Goal: Information Seeking & Learning: Learn about a topic

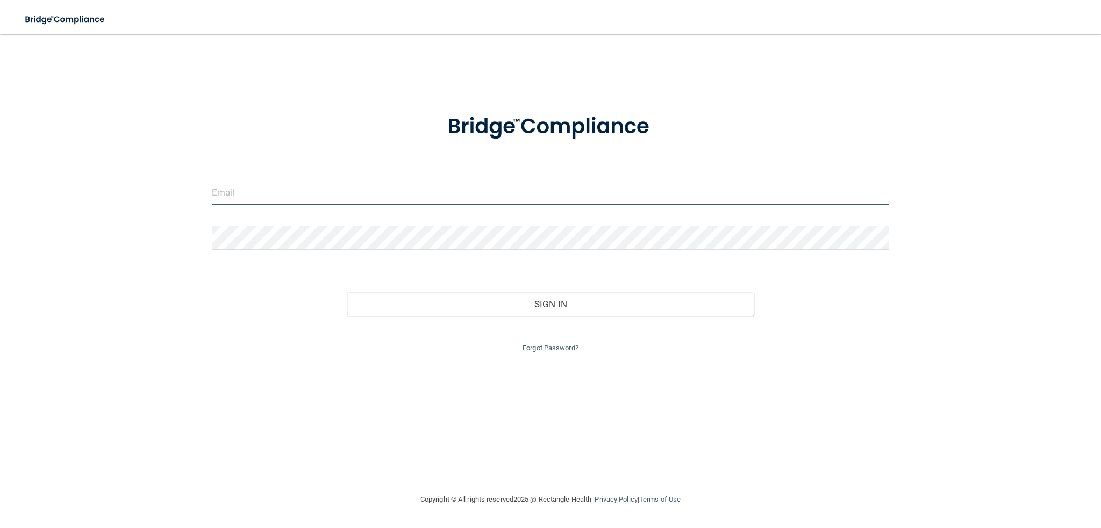
click at [239, 192] on input "email" at bounding box center [550, 193] width 677 height 24
type input "[PERSON_NAME][EMAIL_ADDRESS][DOMAIN_NAME]"
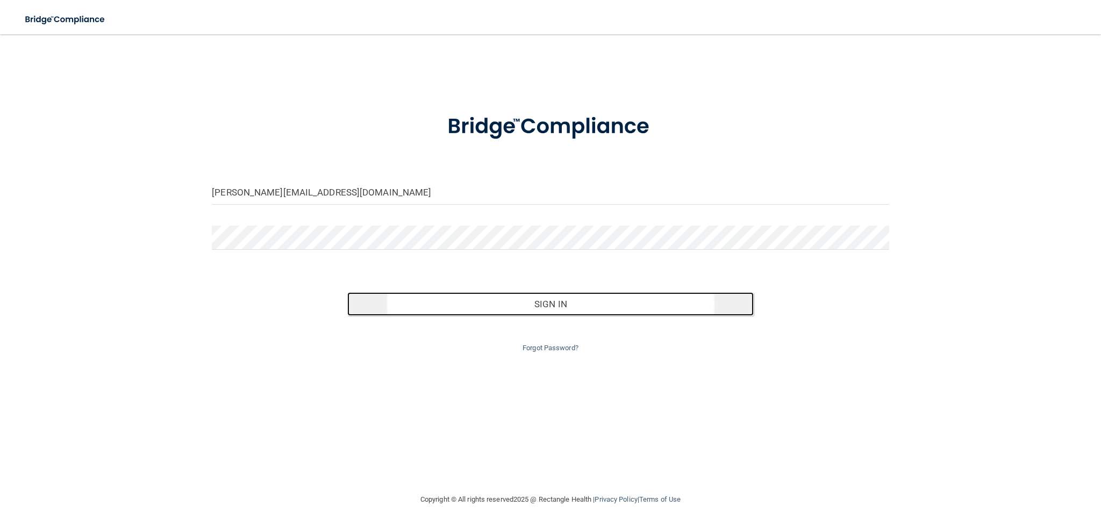
click at [491, 310] on button "Sign In" at bounding box center [550, 304] width 406 height 24
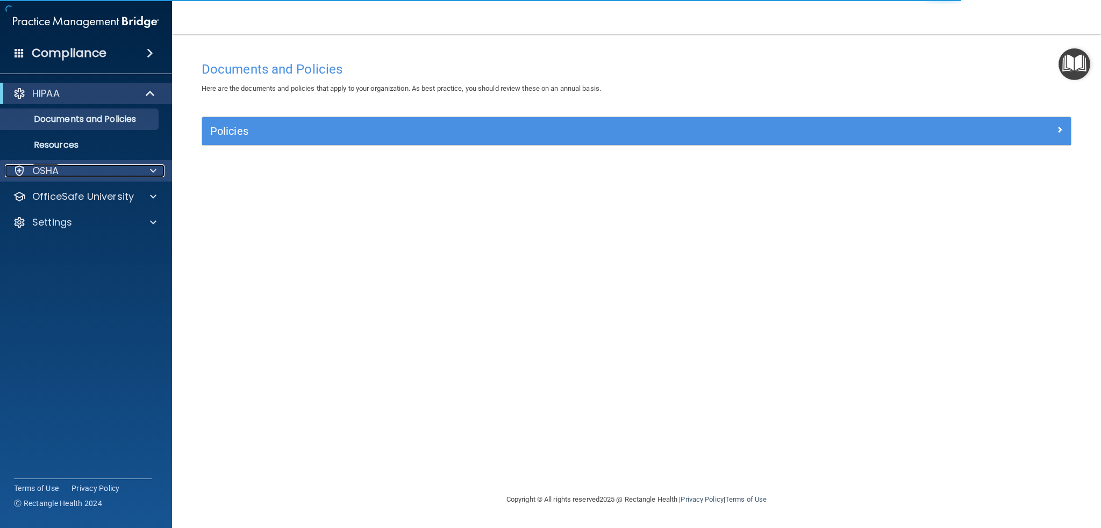
click at [150, 169] on span at bounding box center [153, 170] width 6 height 13
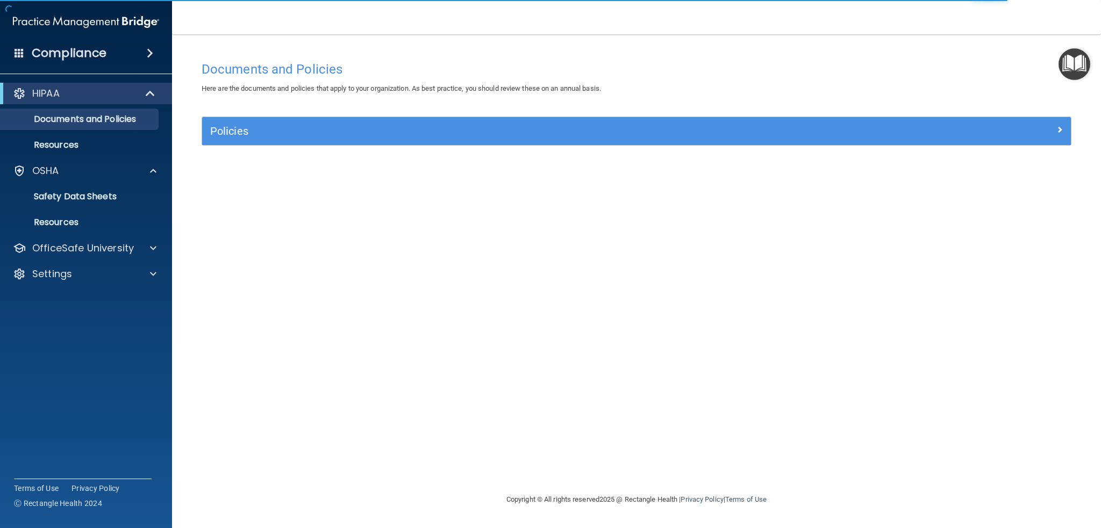
click at [151, 182] on ul "Documents Safety Data Sheets Self-Assessment Injury and Illness Report Resources" at bounding box center [86, 208] width 195 height 52
click at [149, 91] on span at bounding box center [151, 93] width 9 height 13
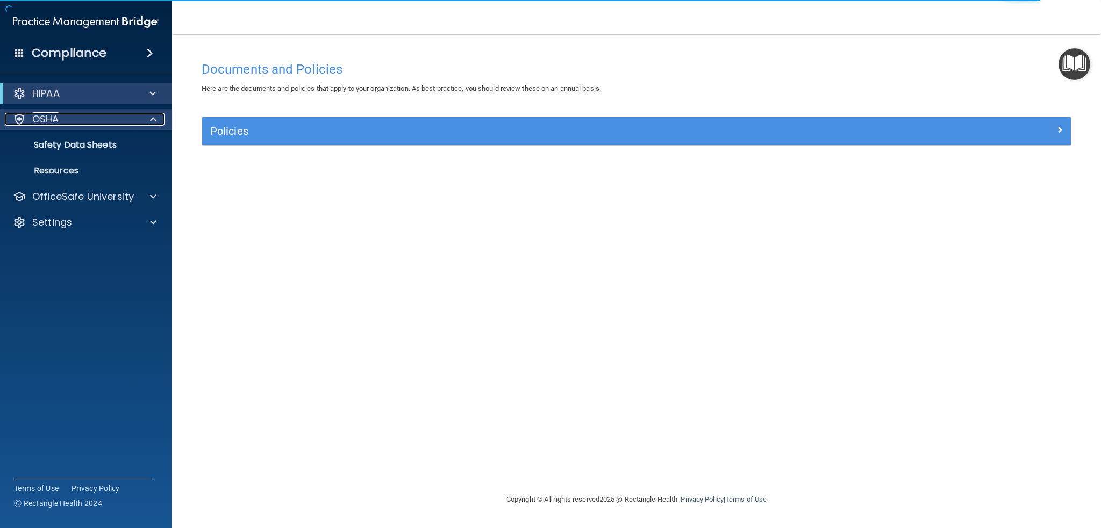
click at [153, 121] on span at bounding box center [153, 119] width 6 height 13
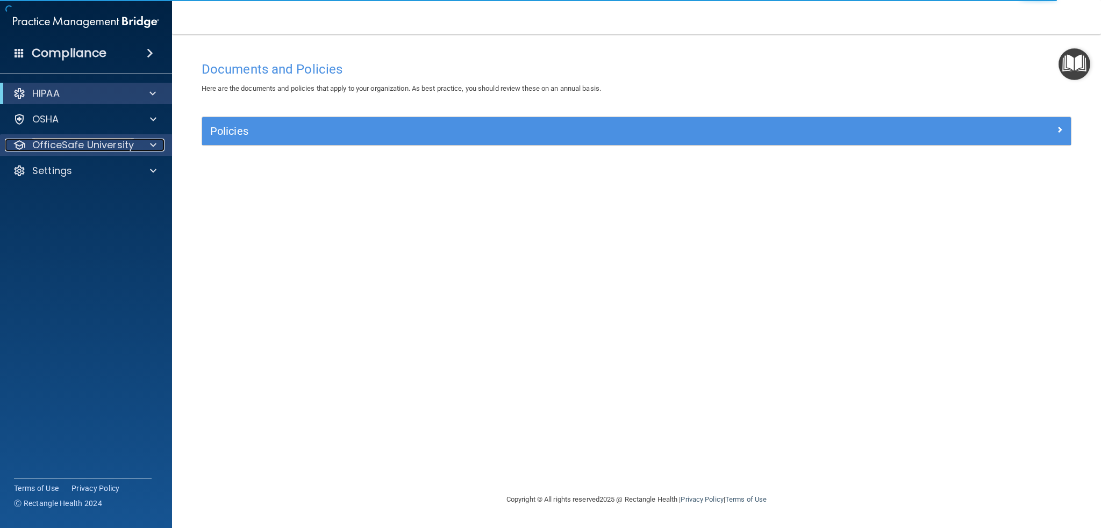
click at [153, 142] on span at bounding box center [153, 145] width 6 height 13
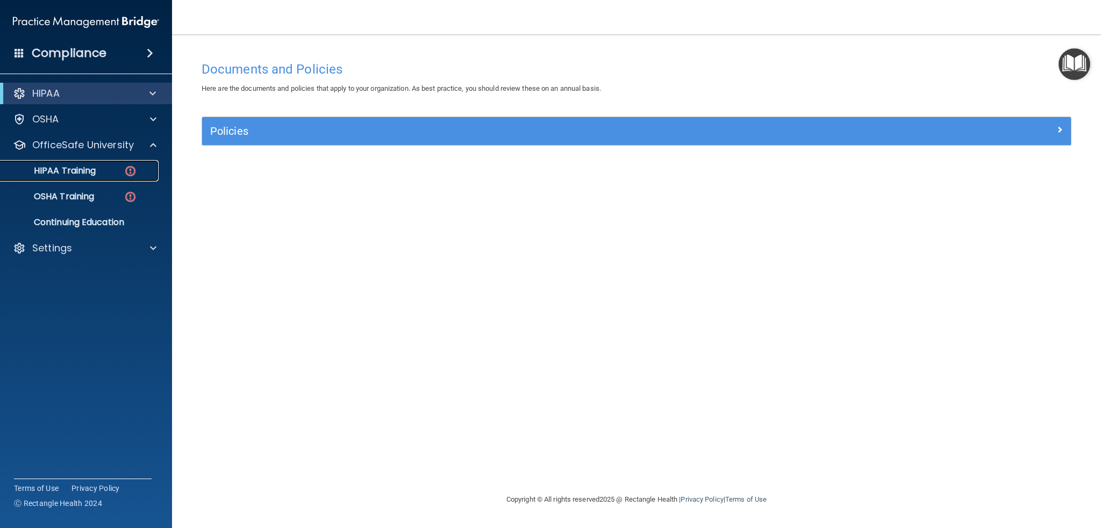
click at [77, 166] on p "HIPAA Training" at bounding box center [51, 171] width 89 height 11
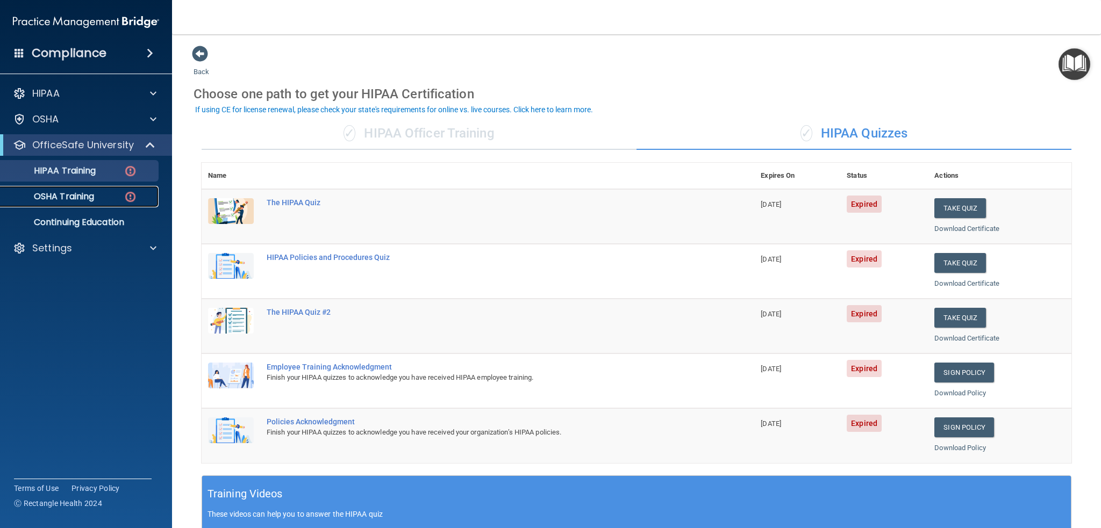
click at [85, 195] on p "OSHA Training" at bounding box center [50, 196] width 87 height 11
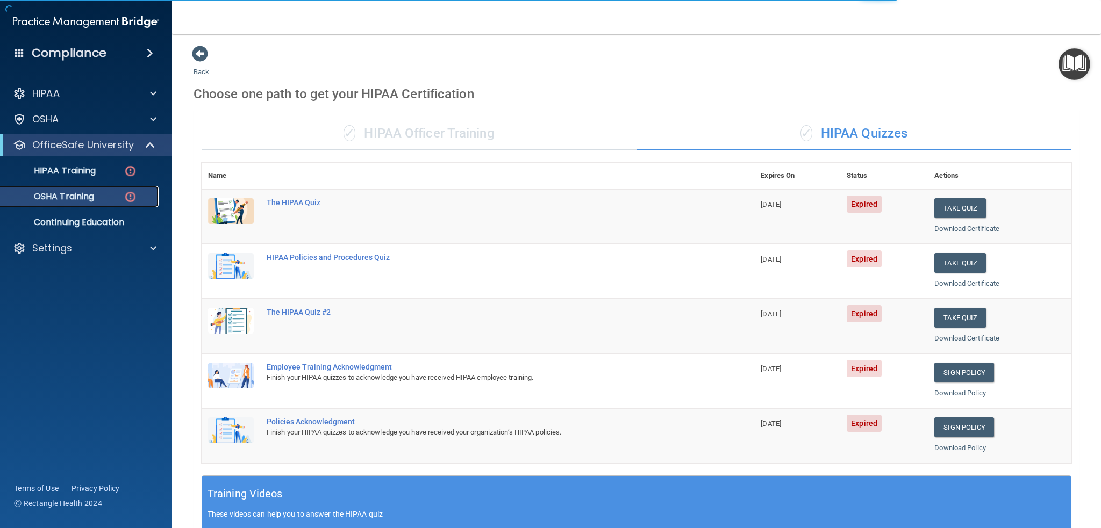
click at [75, 195] on p "OSHA Training" at bounding box center [50, 196] width 87 height 11
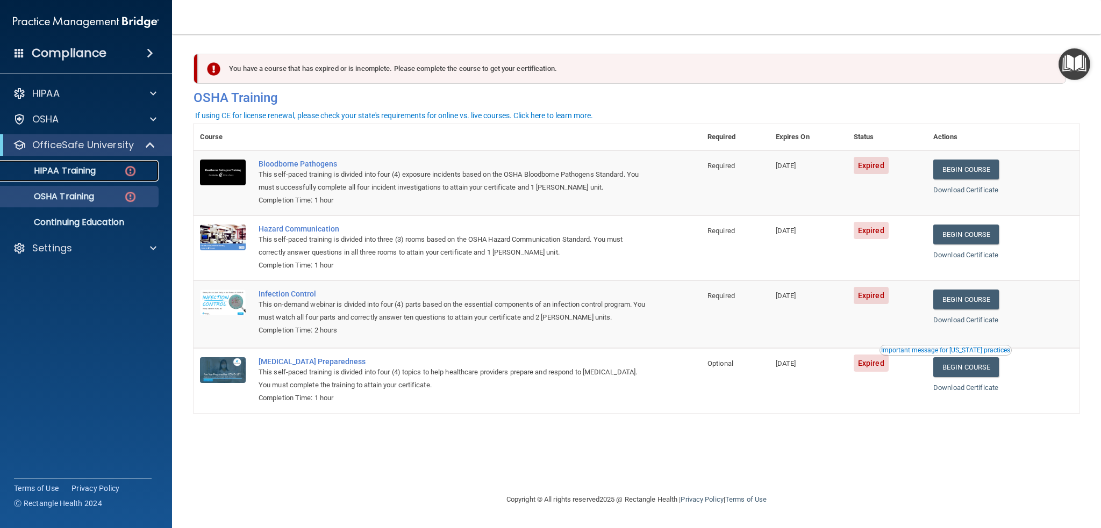
click at [74, 171] on p "HIPAA Training" at bounding box center [51, 171] width 89 height 11
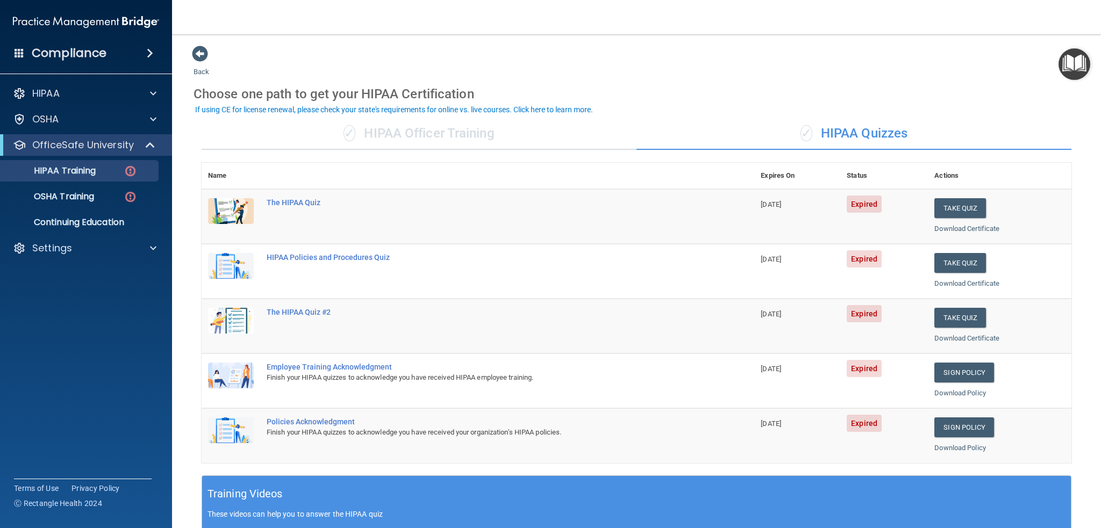
click at [423, 128] on div "✓ HIPAA Officer Training" at bounding box center [419, 134] width 435 height 32
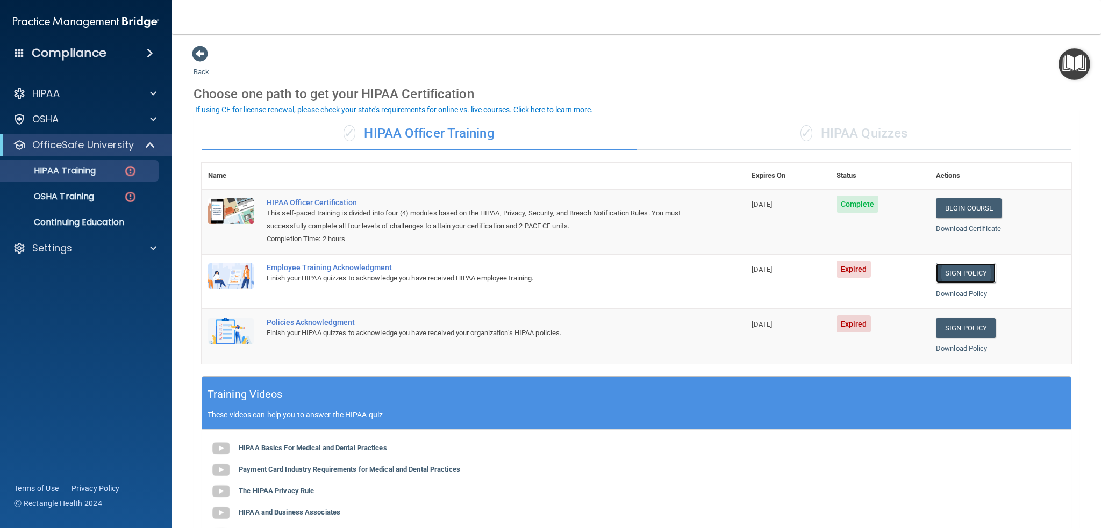
click at [947, 271] on link "Sign Policy" at bounding box center [966, 273] width 60 height 20
click at [950, 326] on link "Sign Policy" at bounding box center [966, 328] width 60 height 20
click at [834, 135] on div "✓ HIPAA Quizzes" at bounding box center [853, 134] width 435 height 32
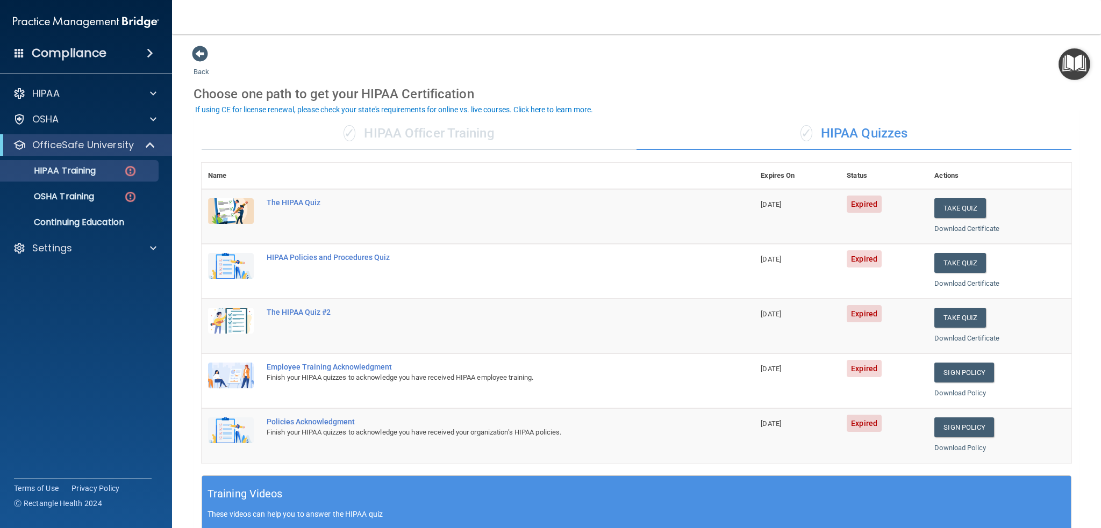
click at [451, 129] on div "✓ HIPAA Officer Training" at bounding box center [419, 134] width 435 height 32
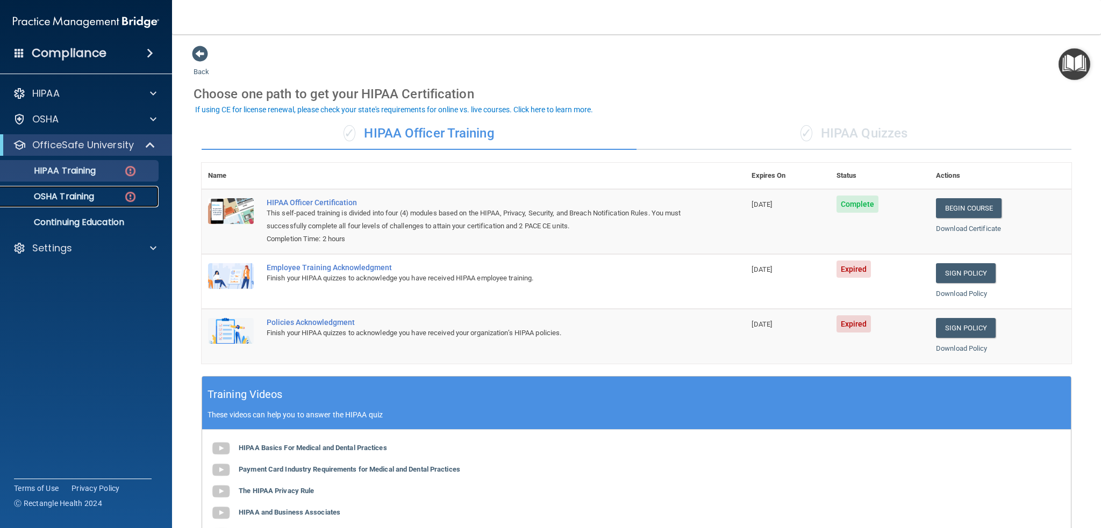
click at [99, 193] on div "OSHA Training" at bounding box center [80, 196] width 147 height 11
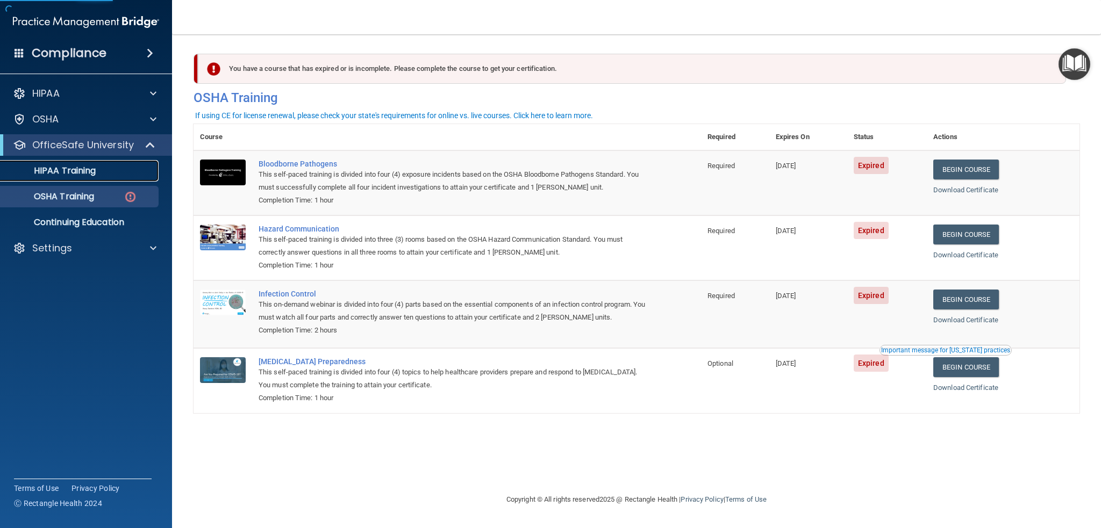
click at [82, 169] on p "HIPAA Training" at bounding box center [51, 171] width 89 height 11
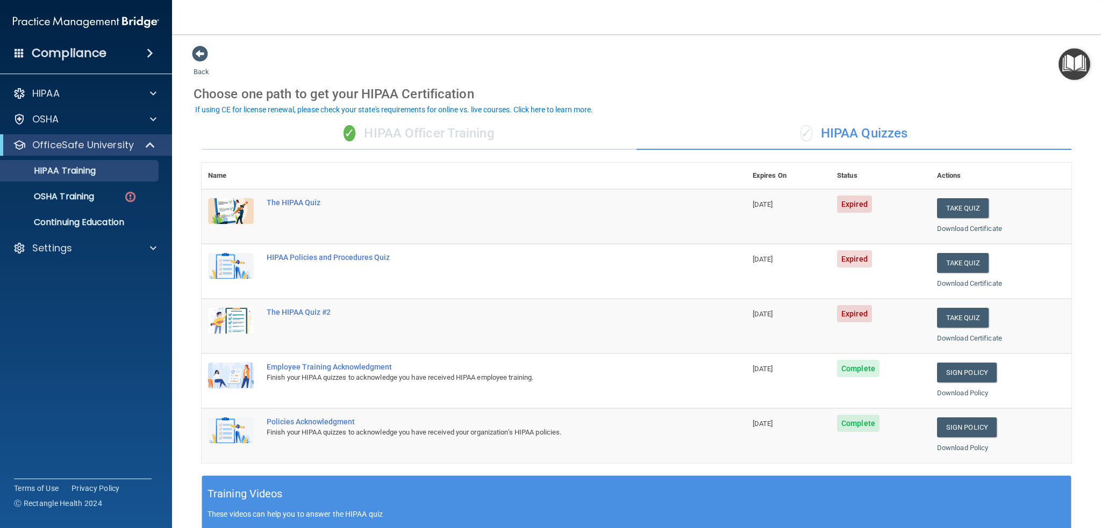
click at [850, 127] on div "✓ HIPAA Quizzes" at bounding box center [853, 134] width 435 height 32
click at [833, 131] on div "✓ HIPAA Quizzes" at bounding box center [853, 134] width 435 height 32
click at [382, 134] on div "✓ HIPAA Officer Training" at bounding box center [419, 134] width 435 height 32
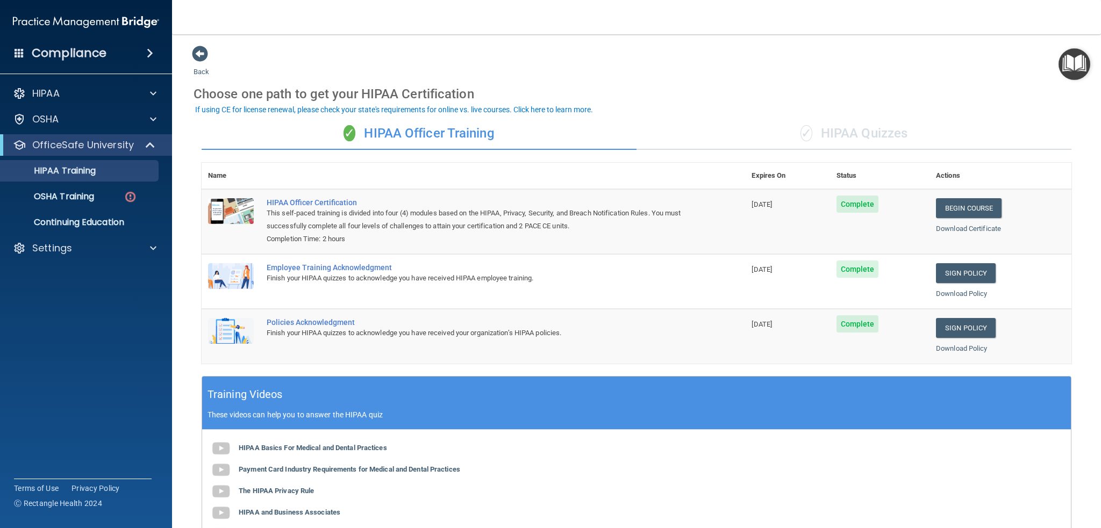
click at [835, 134] on div "✓ HIPAA Quizzes" at bounding box center [853, 134] width 435 height 32
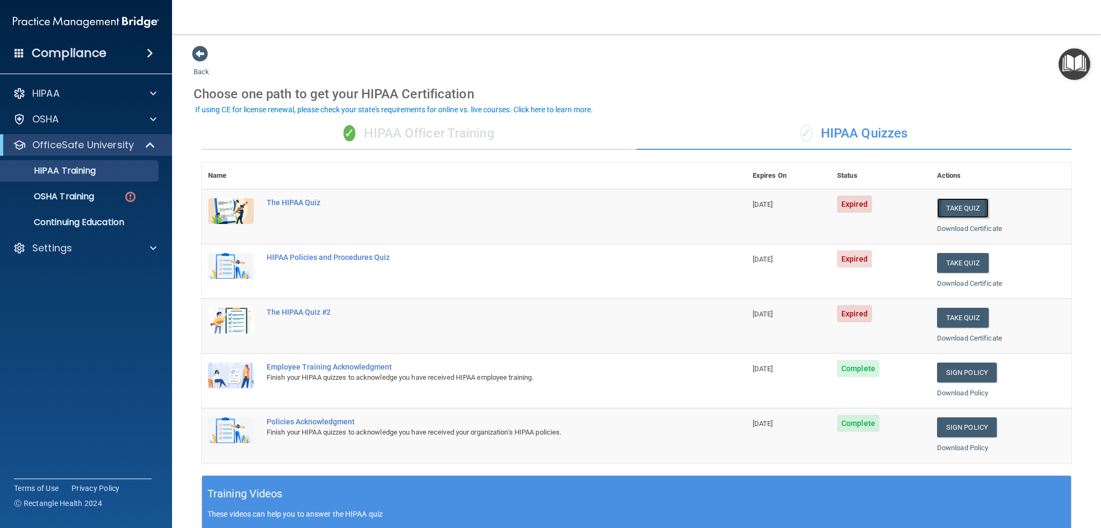
click at [953, 210] on button "Take Quiz" at bounding box center [963, 208] width 52 height 20
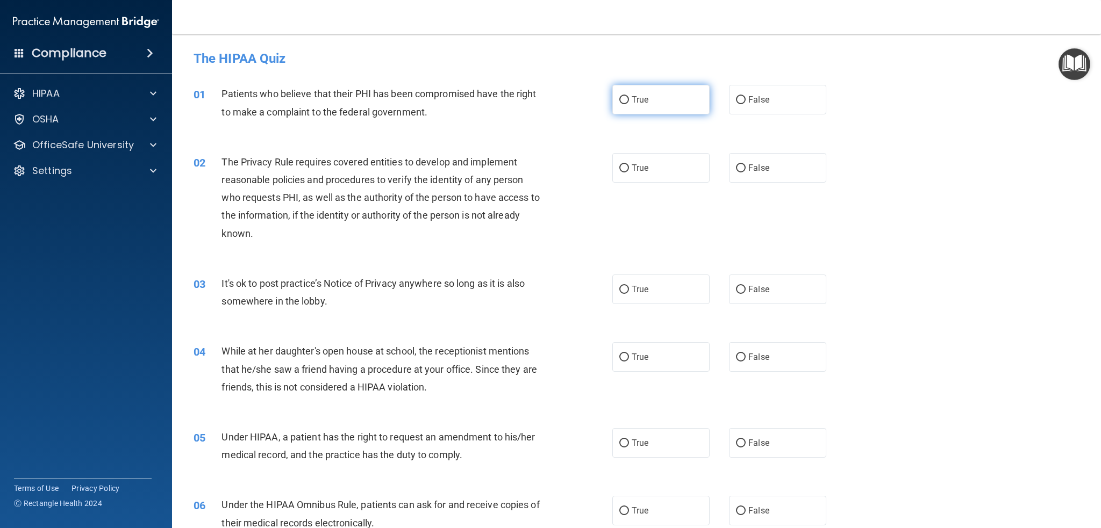
click at [619, 98] on input "True" at bounding box center [624, 100] width 10 height 8
radio input "true"
click at [619, 169] on input "True" at bounding box center [624, 168] width 10 height 8
radio input "true"
click at [736, 290] on input "False" at bounding box center [741, 290] width 10 height 8
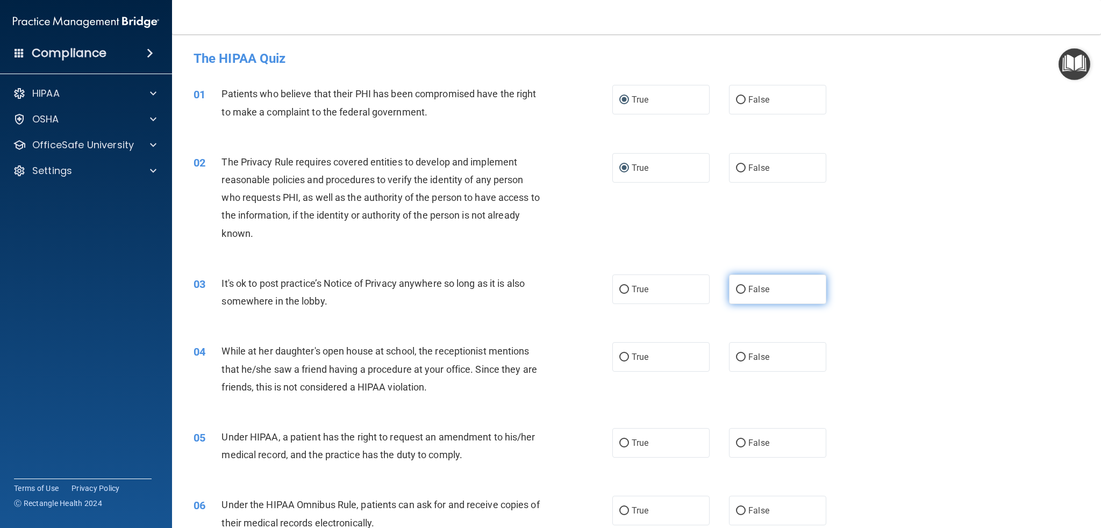
radio input "true"
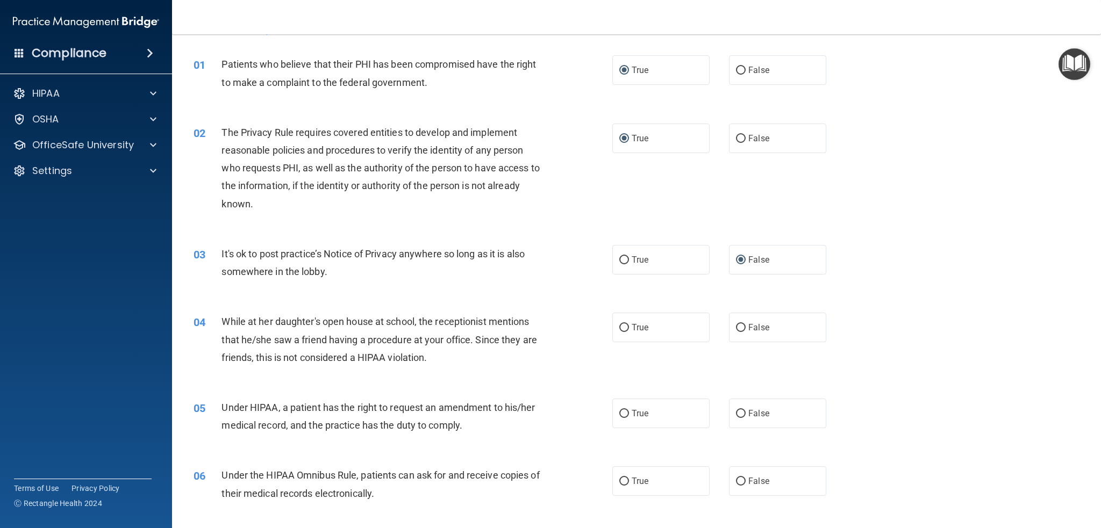
scroll to position [54, 0]
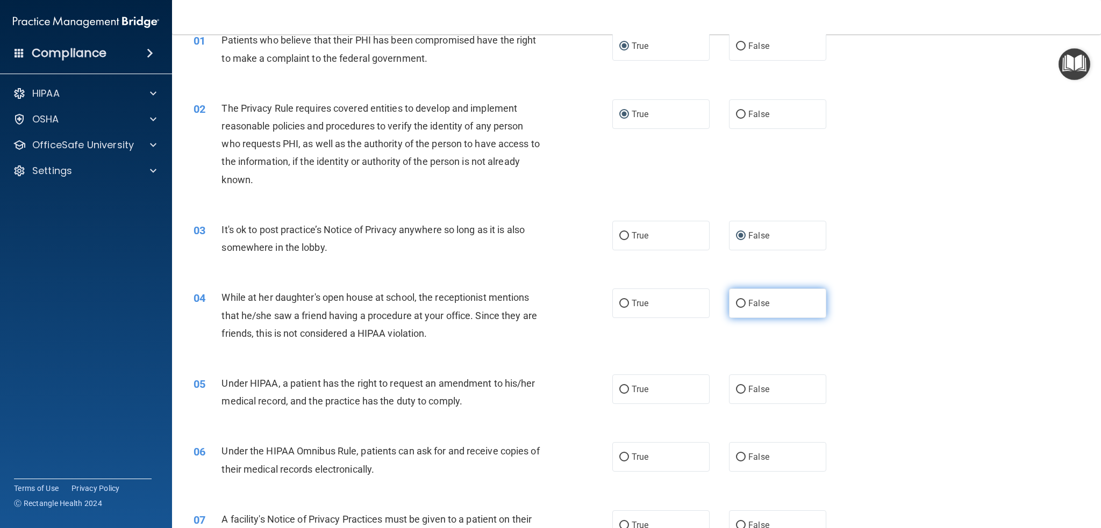
click at [737, 303] on input "False" at bounding box center [741, 304] width 10 height 8
radio input "true"
click at [632, 392] on span "True" at bounding box center [640, 389] width 17 height 10
click at [629, 392] on input "True" at bounding box center [624, 390] width 10 height 8
radio input "true"
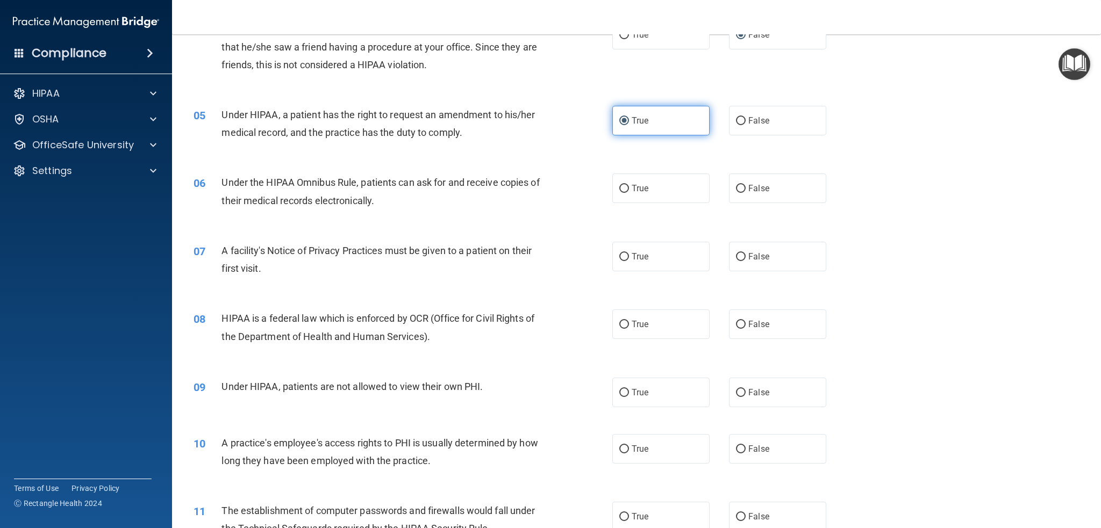
scroll to position [376, 0]
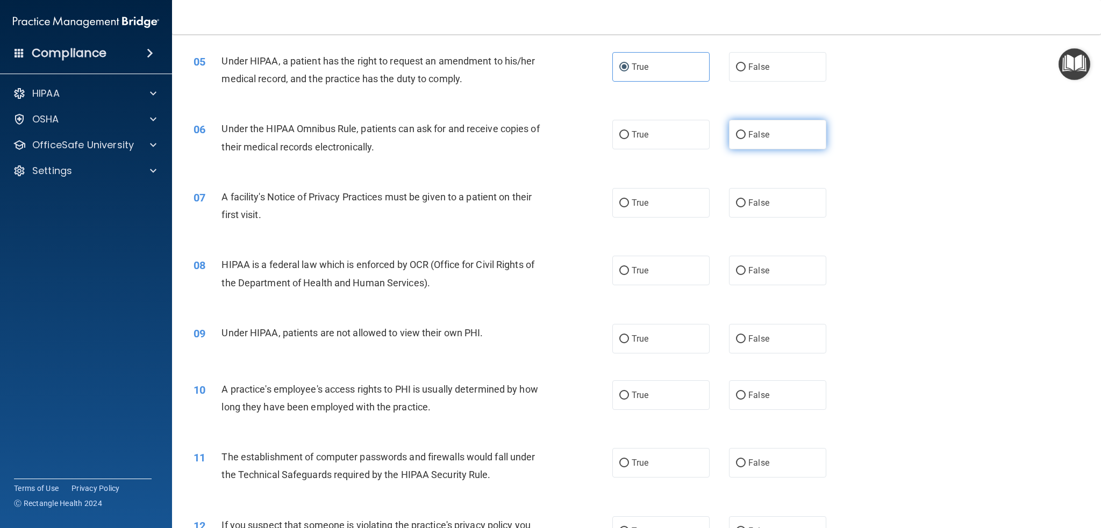
click at [736, 134] on input "False" at bounding box center [741, 135] width 10 height 8
radio input "true"
click at [619, 137] on input "True" at bounding box center [624, 135] width 10 height 8
radio input "true"
radio input "false"
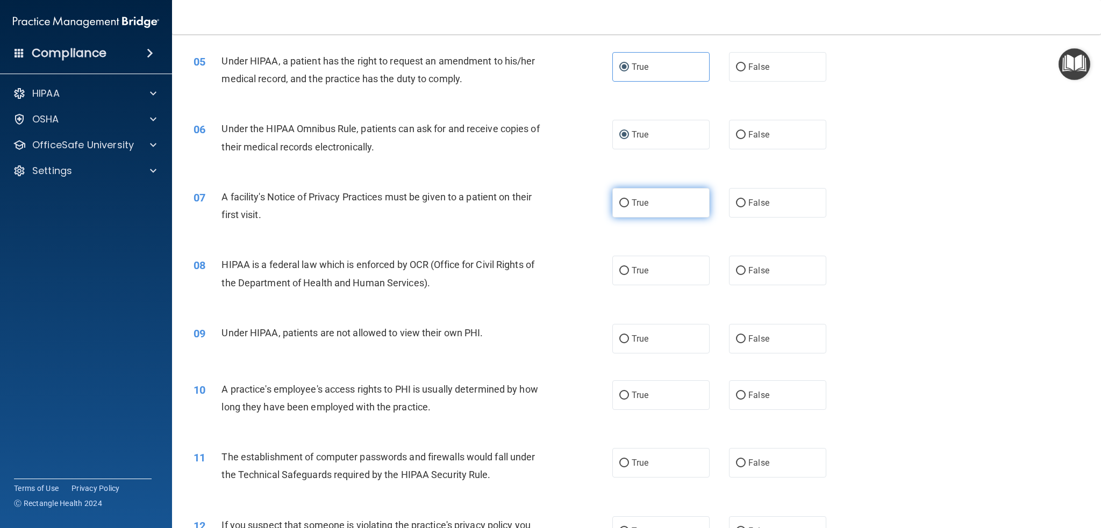
click at [622, 203] on input "True" at bounding box center [624, 203] width 10 height 8
radio input "true"
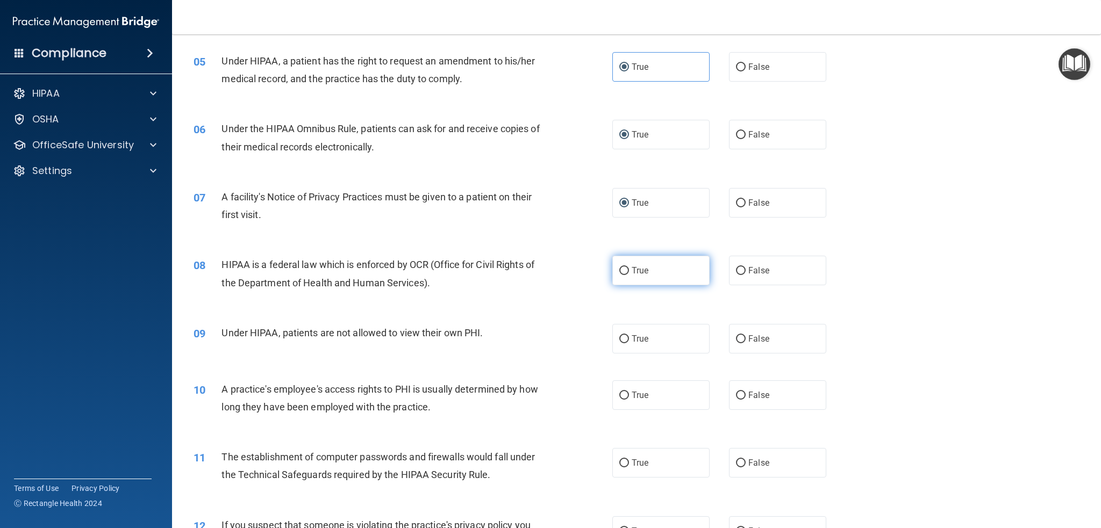
click at [640, 271] on span "True" at bounding box center [640, 271] width 17 height 10
click at [629, 271] on input "True" at bounding box center [624, 271] width 10 height 8
radio input "true"
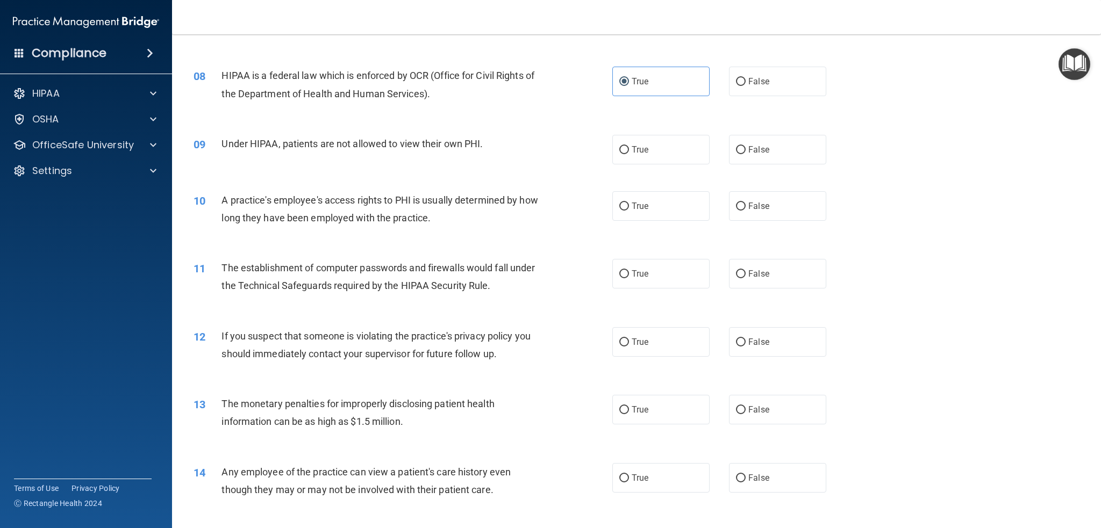
scroll to position [591, 0]
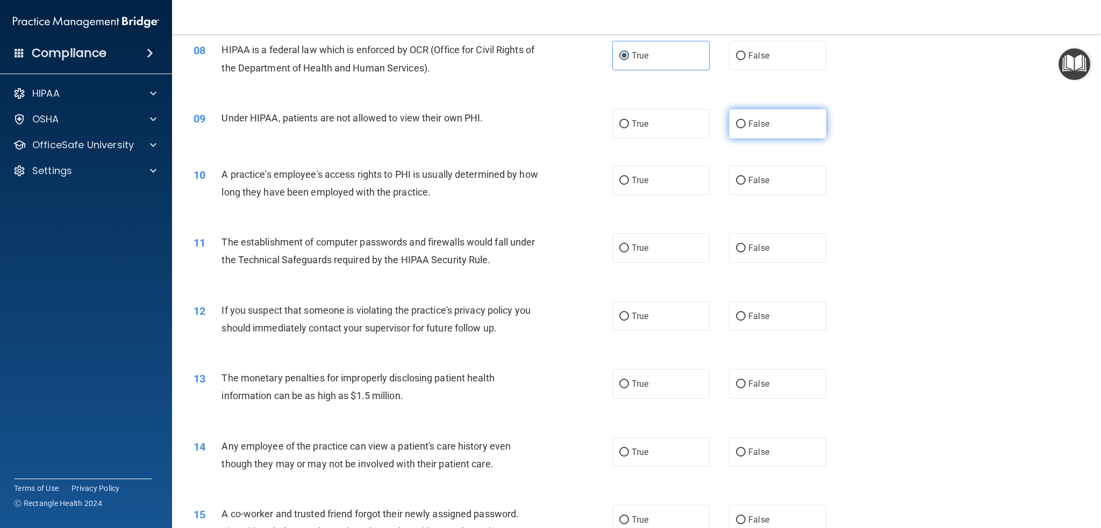
click at [736, 124] on input "False" at bounding box center [741, 124] width 10 height 8
radio input "true"
click at [736, 180] on input "False" at bounding box center [741, 181] width 10 height 8
radio input "true"
click at [619, 246] on input "True" at bounding box center [624, 249] width 10 height 8
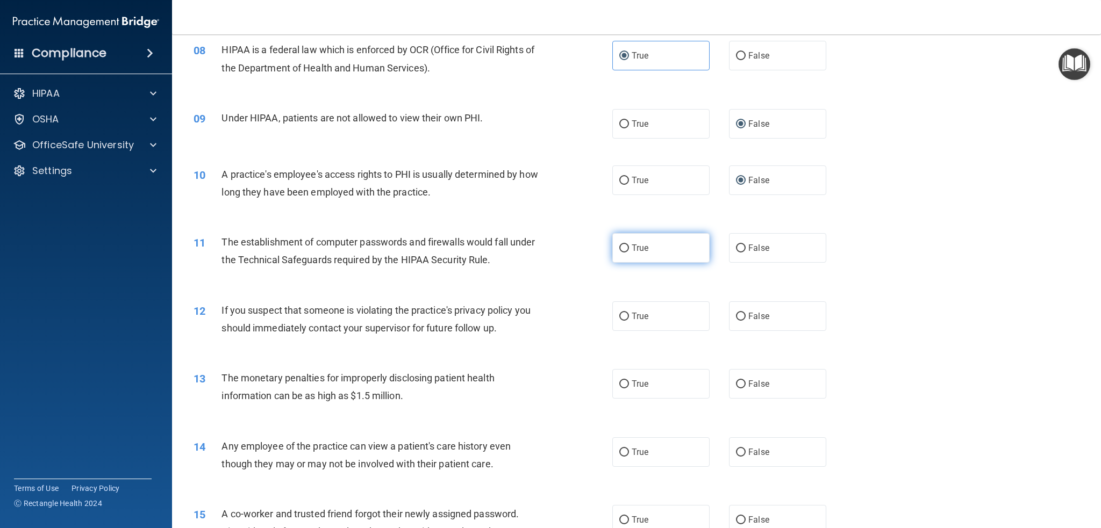
radio input "true"
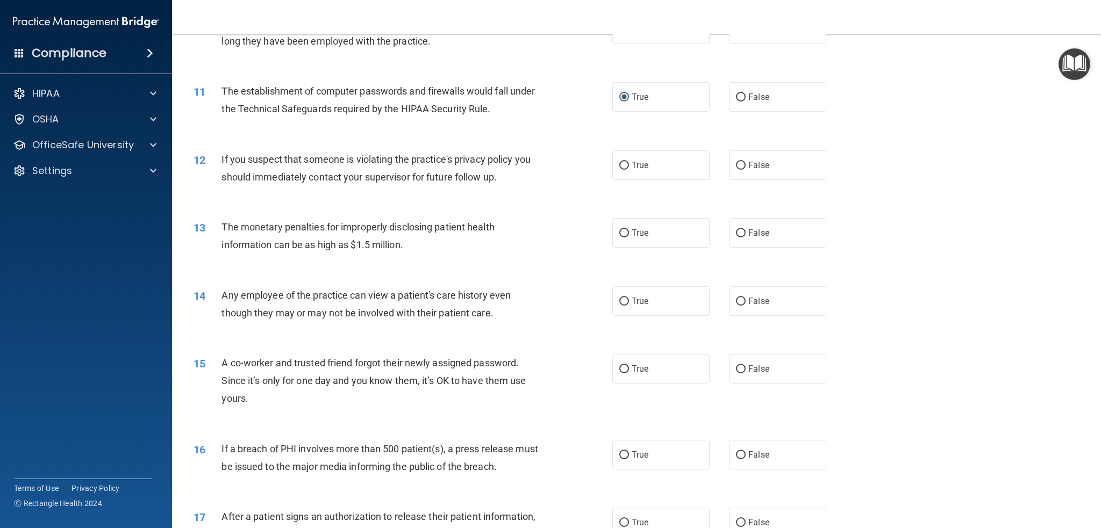
scroll to position [753, 0]
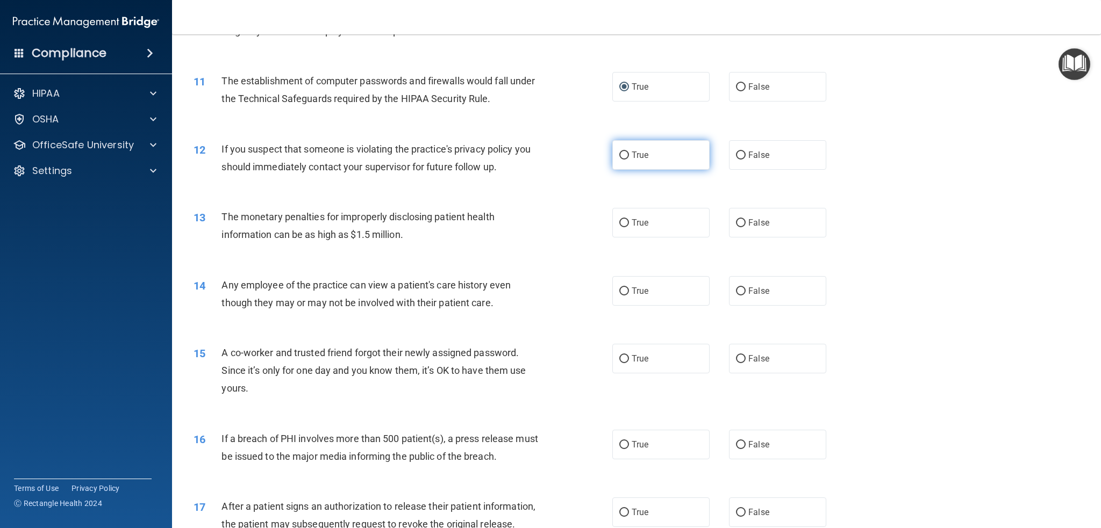
click at [637, 153] on span "True" at bounding box center [640, 155] width 17 height 10
click at [629, 153] on input "True" at bounding box center [624, 156] width 10 height 8
radio input "true"
click at [624, 223] on input "True" at bounding box center [624, 223] width 10 height 8
radio input "true"
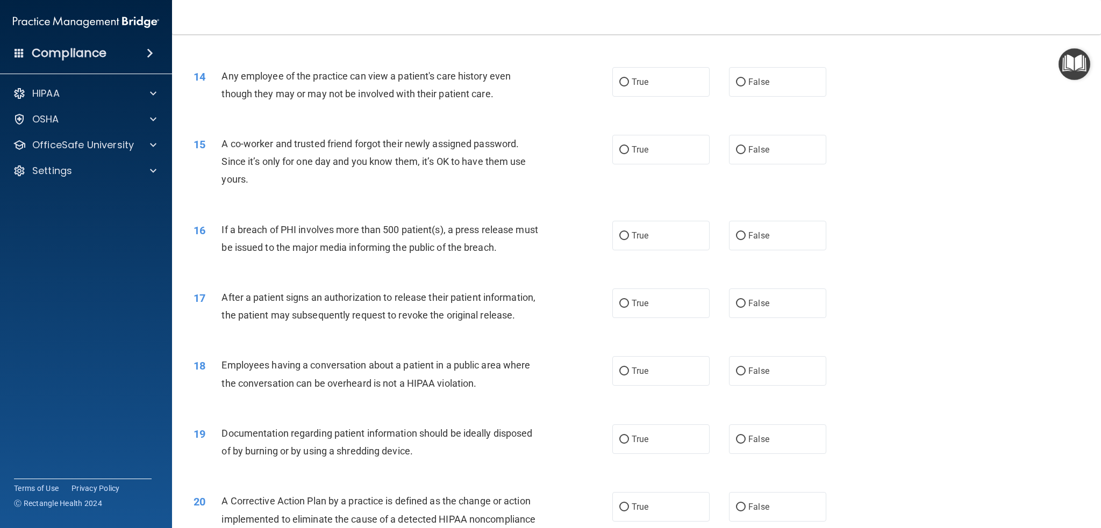
scroll to position [968, 0]
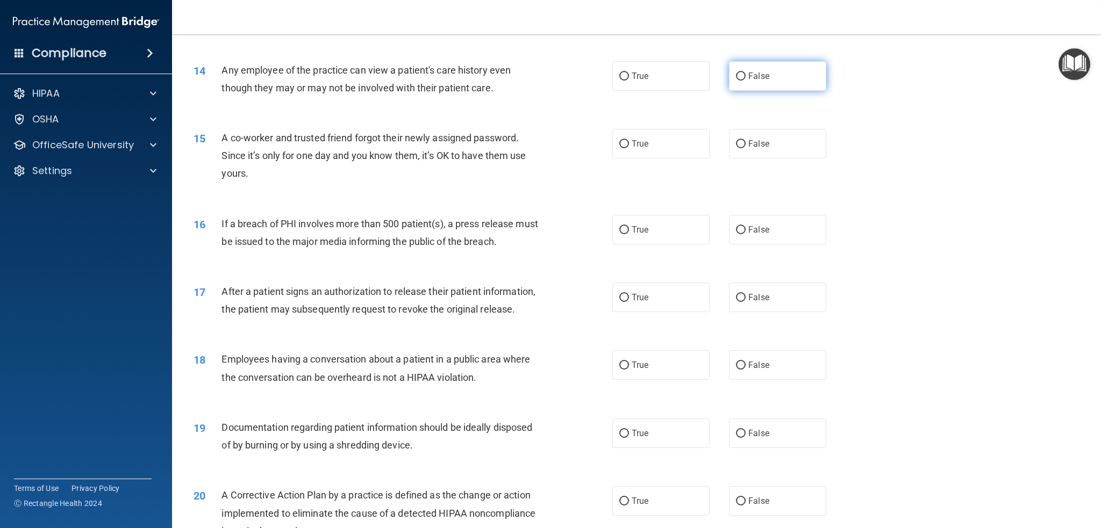
click at [736, 73] on input "False" at bounding box center [741, 77] width 10 height 8
radio input "true"
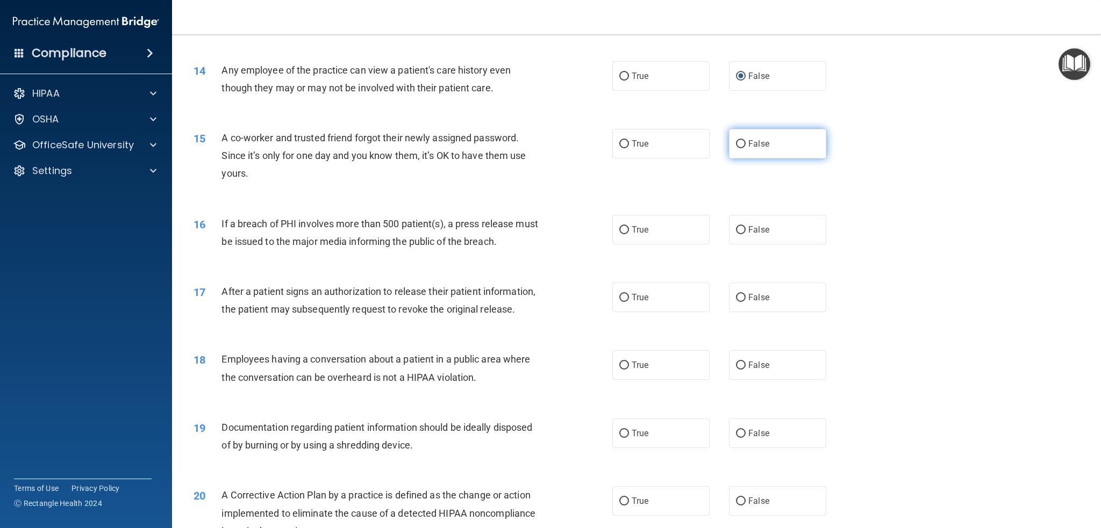
click at [736, 146] on input "False" at bounding box center [741, 144] width 10 height 8
radio input "true"
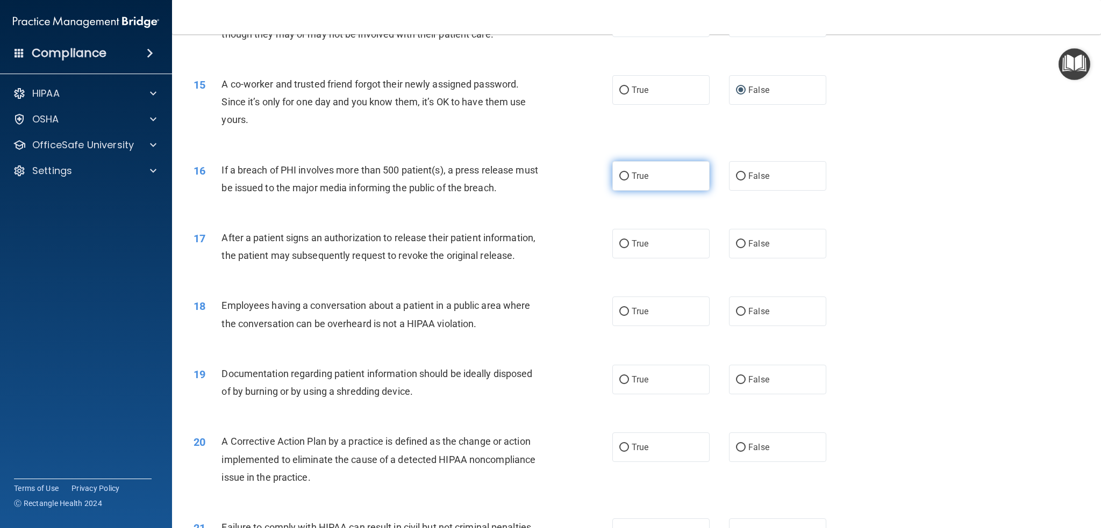
click at [619, 176] on input "True" at bounding box center [624, 177] width 10 height 8
radio input "true"
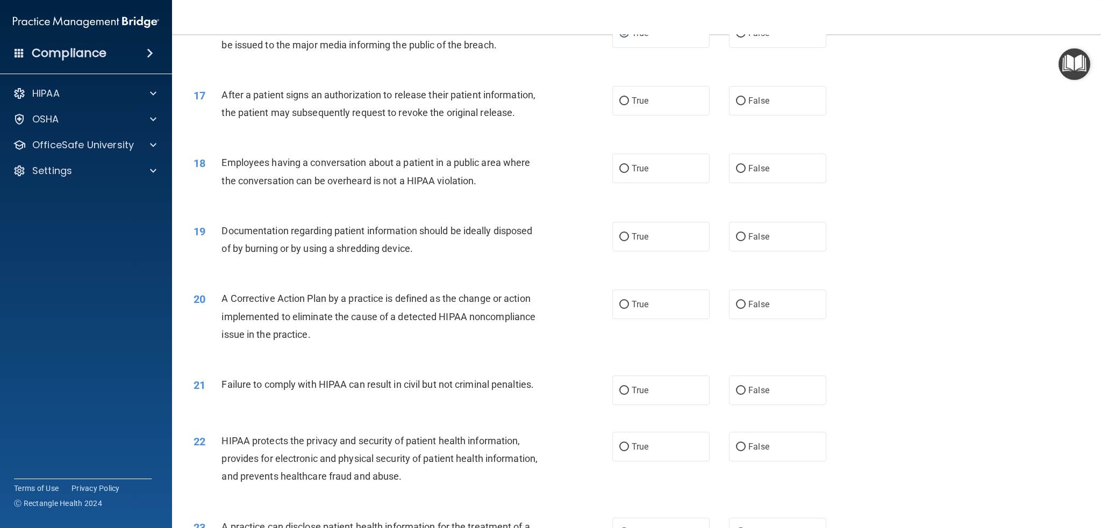
scroll to position [1183, 0]
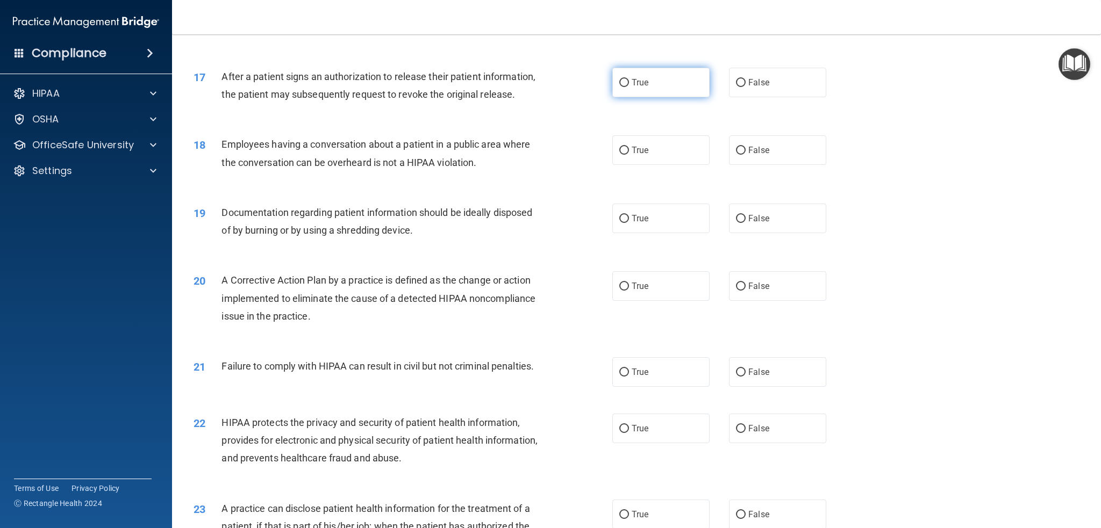
click at [638, 83] on span "True" at bounding box center [640, 82] width 17 height 10
click at [629, 83] on input "True" at bounding box center [624, 83] width 10 height 8
radio input "true"
click at [736, 155] on input "False" at bounding box center [741, 151] width 10 height 8
radio input "true"
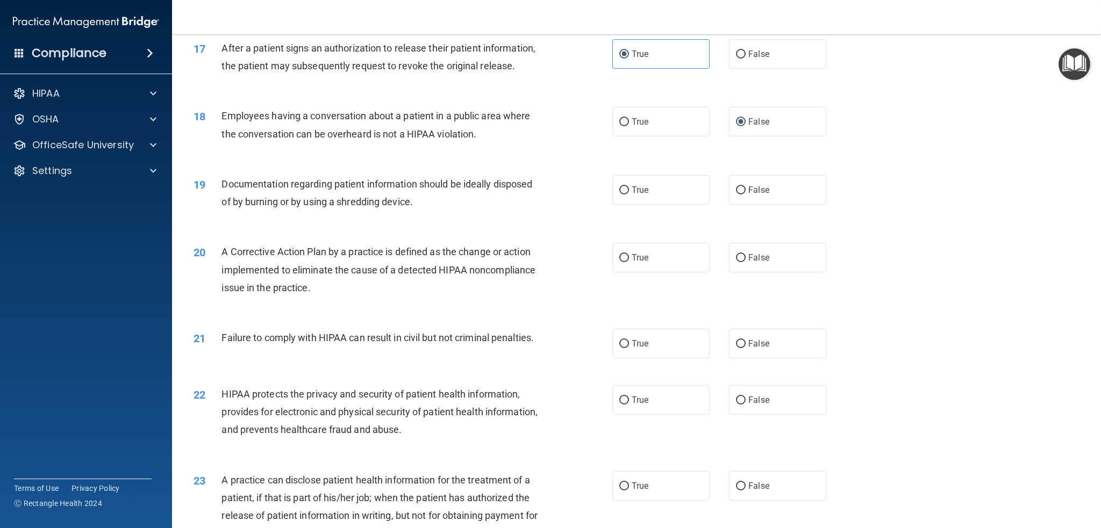
scroll to position [1236, 0]
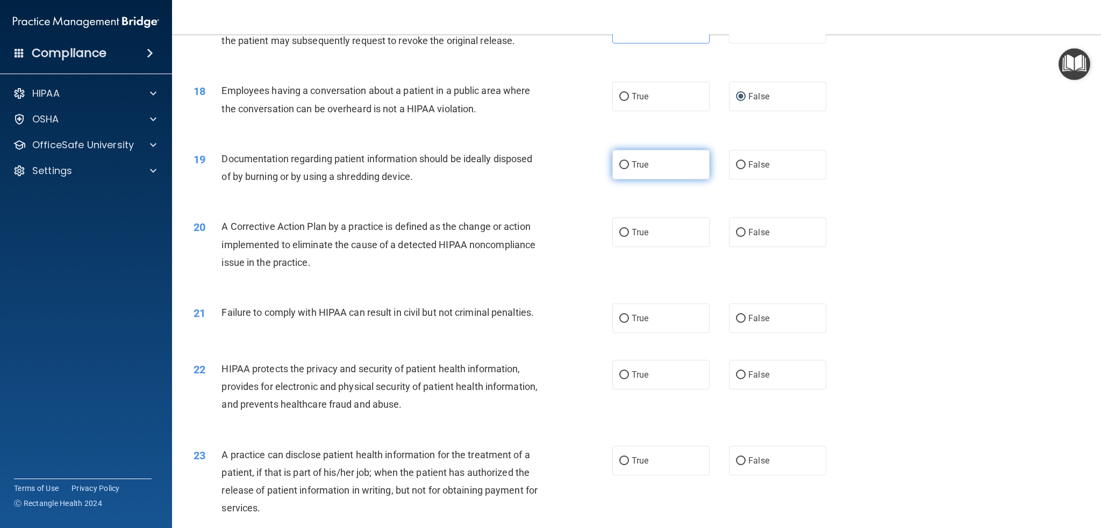
click at [626, 180] on label "True" at bounding box center [660, 165] width 97 height 30
click at [626, 169] on input "True" at bounding box center [624, 165] width 10 height 8
radio input "true"
click at [638, 238] on span "True" at bounding box center [640, 232] width 17 height 10
click at [629, 237] on input "True" at bounding box center [624, 233] width 10 height 8
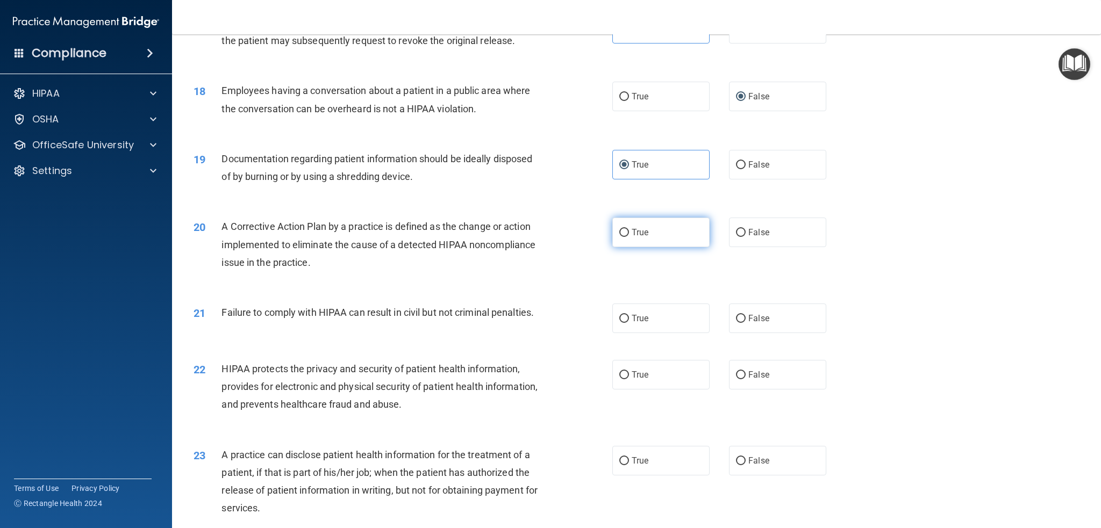
radio input "true"
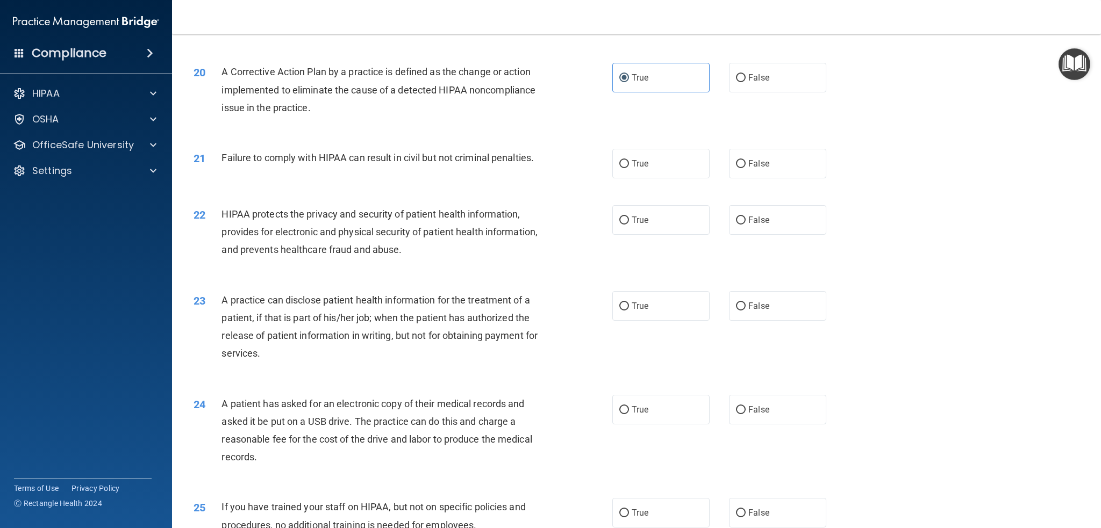
scroll to position [1398, 0]
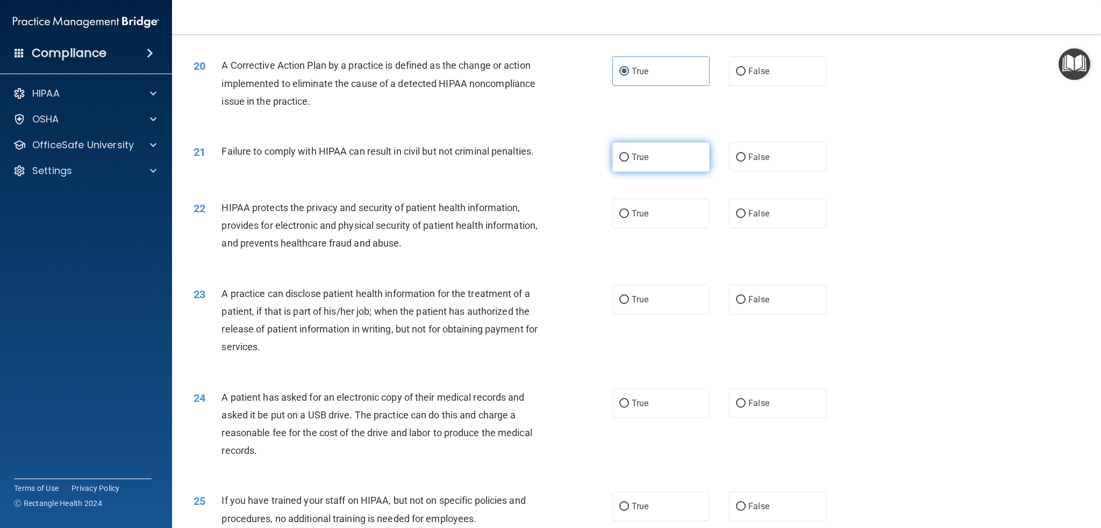
click at [621, 162] on input "True" at bounding box center [624, 158] width 10 height 8
radio input "true"
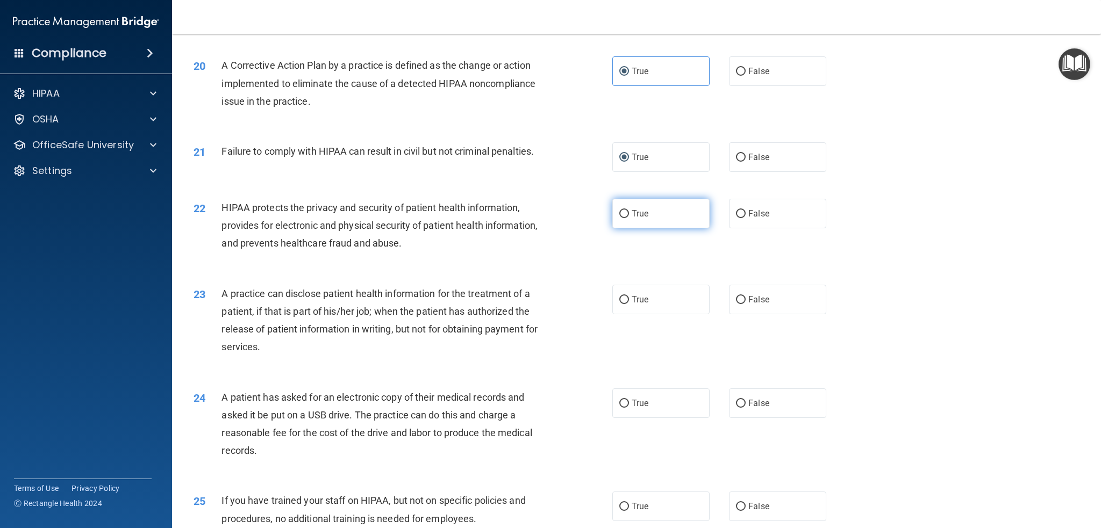
click at [623, 218] on input "True" at bounding box center [624, 214] width 10 height 8
radio input "true"
click at [736, 304] on input "False" at bounding box center [741, 300] width 10 height 8
radio input "true"
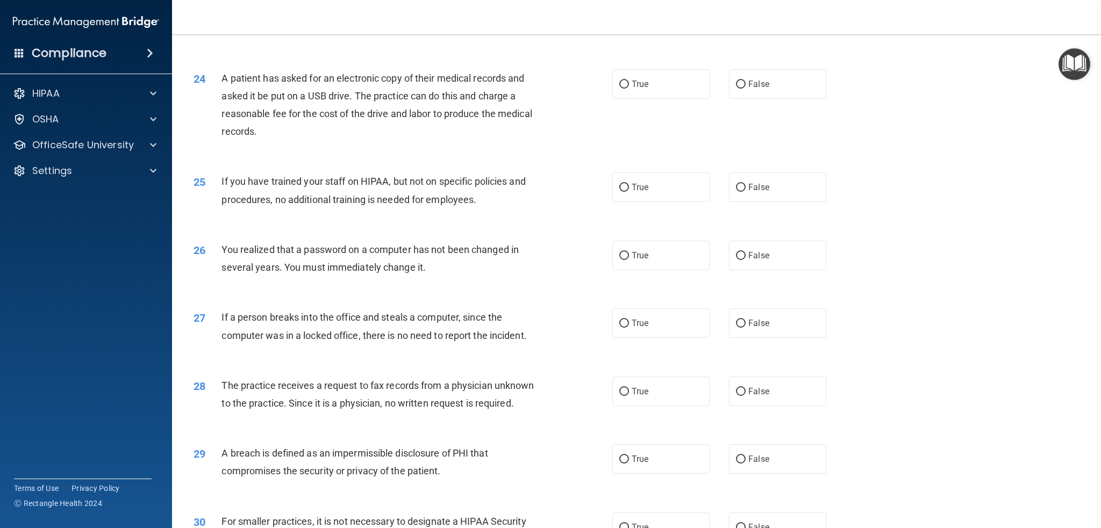
scroll to position [1720, 0]
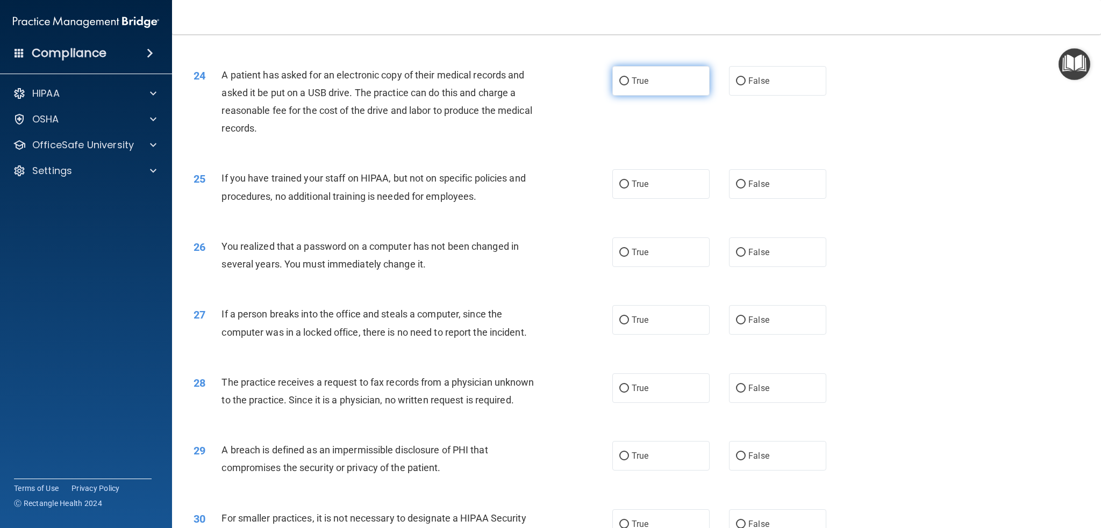
click at [619, 85] on input "True" at bounding box center [624, 81] width 10 height 8
radio input "true"
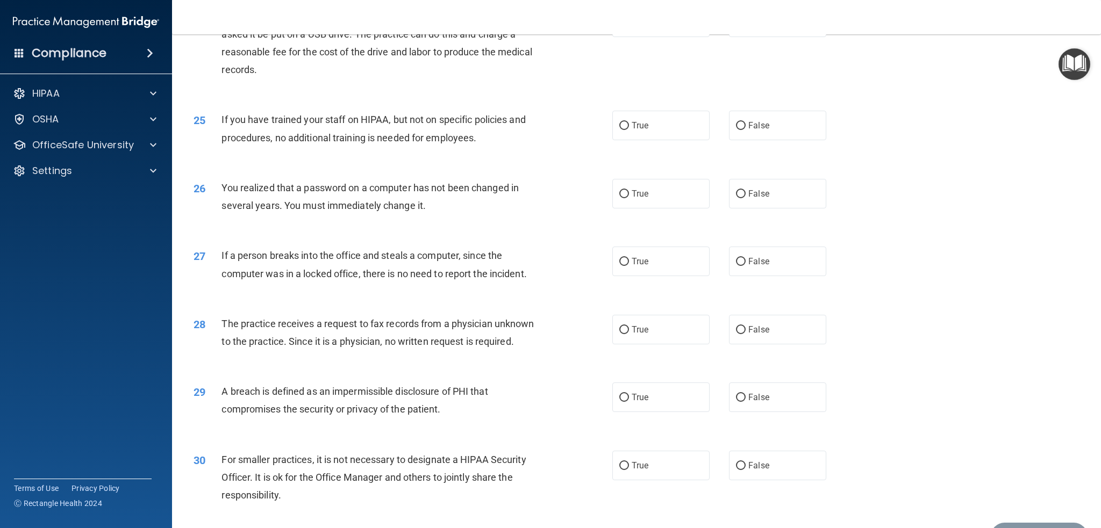
scroll to position [1828, 0]
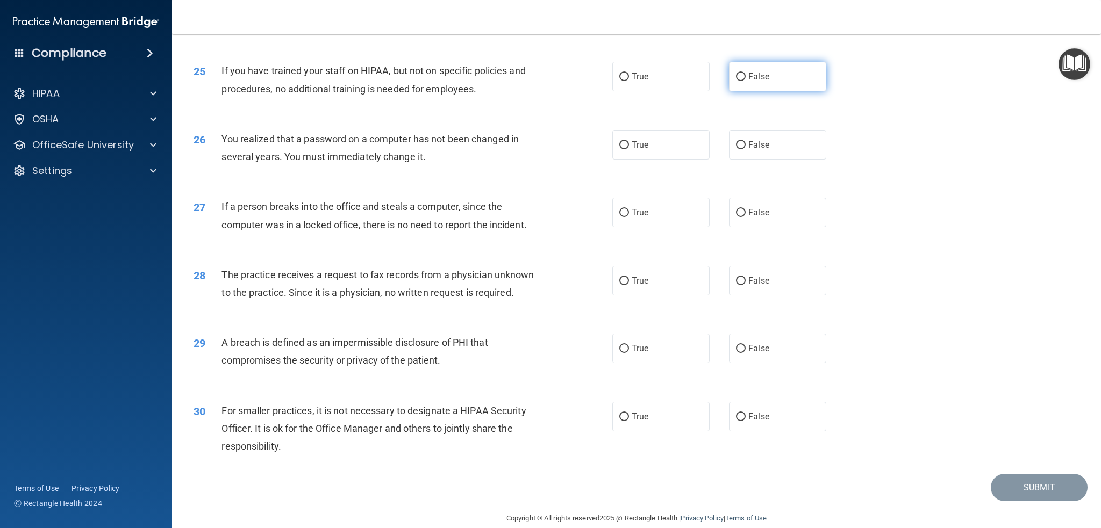
click at [736, 81] on input "False" at bounding box center [741, 77] width 10 height 8
radio input "true"
click at [619, 149] on input "True" at bounding box center [624, 145] width 10 height 8
radio input "true"
click at [740, 217] on input "False" at bounding box center [741, 213] width 10 height 8
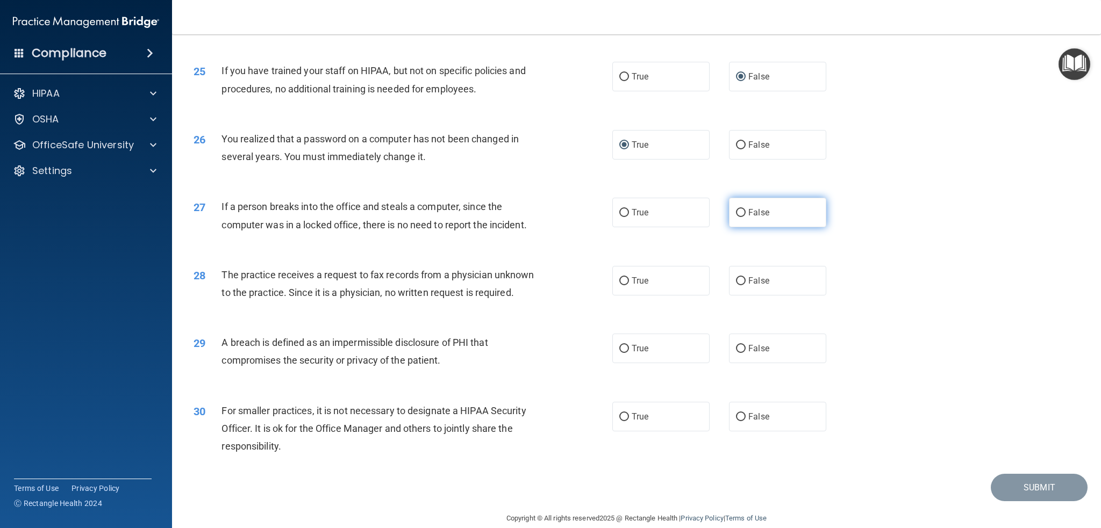
radio input "true"
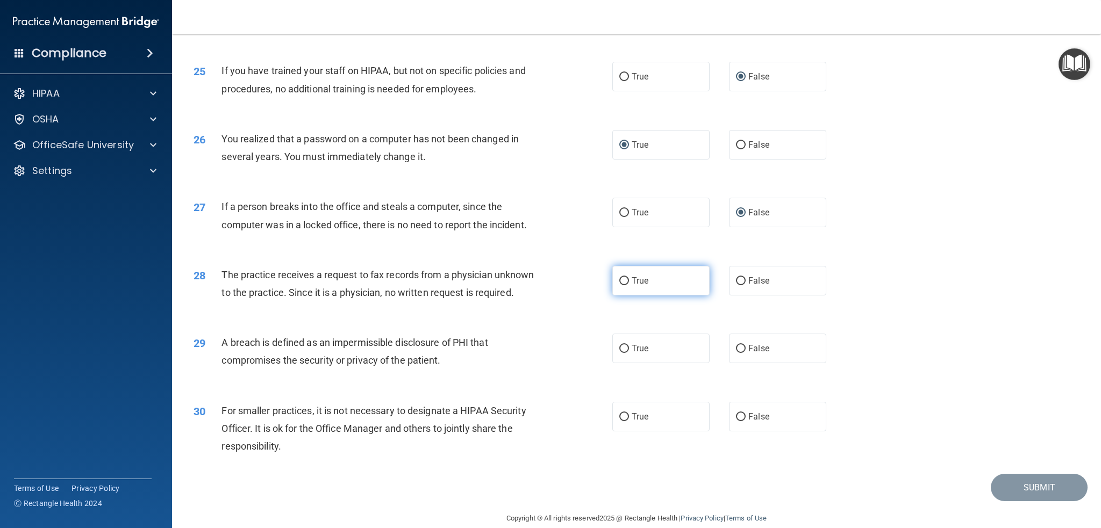
click at [619, 285] on input "True" at bounding box center [624, 281] width 10 height 8
radio input "true"
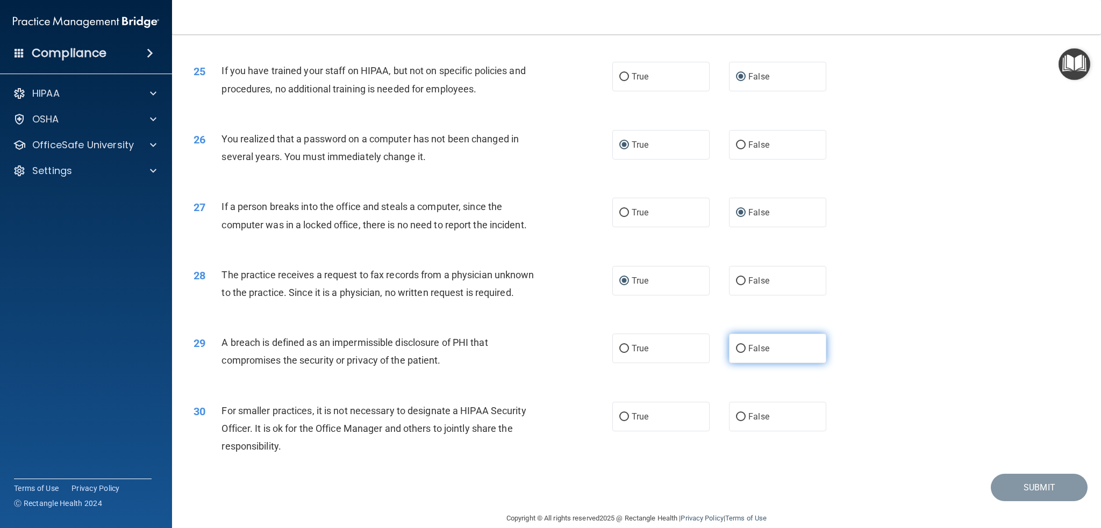
click at [736, 353] on input "False" at bounding box center [741, 349] width 10 height 8
radio input "true"
click at [739, 421] on input "False" at bounding box center [741, 417] width 10 height 8
radio input "true"
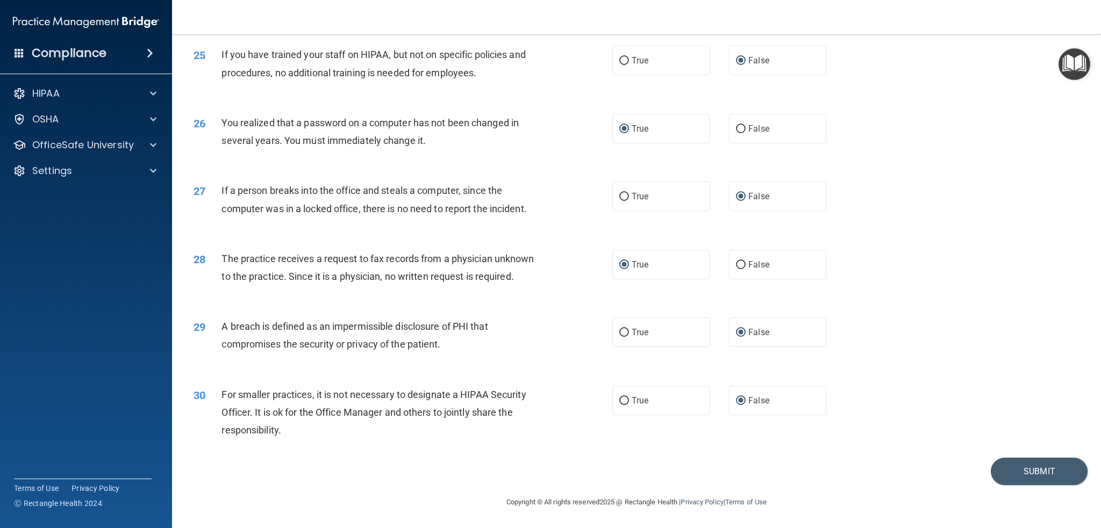
scroll to position [1873, 0]
click at [1016, 463] on button "Submit" at bounding box center [1039, 471] width 97 height 27
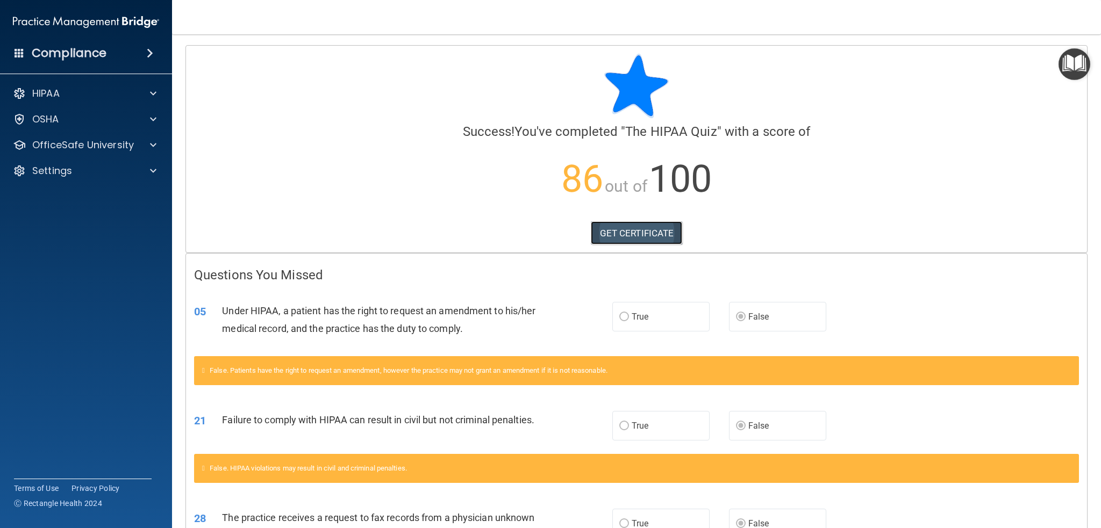
click at [614, 234] on link "GET CERTIFICATE" at bounding box center [637, 233] width 92 height 24
click at [155, 93] on span at bounding box center [153, 93] width 6 height 13
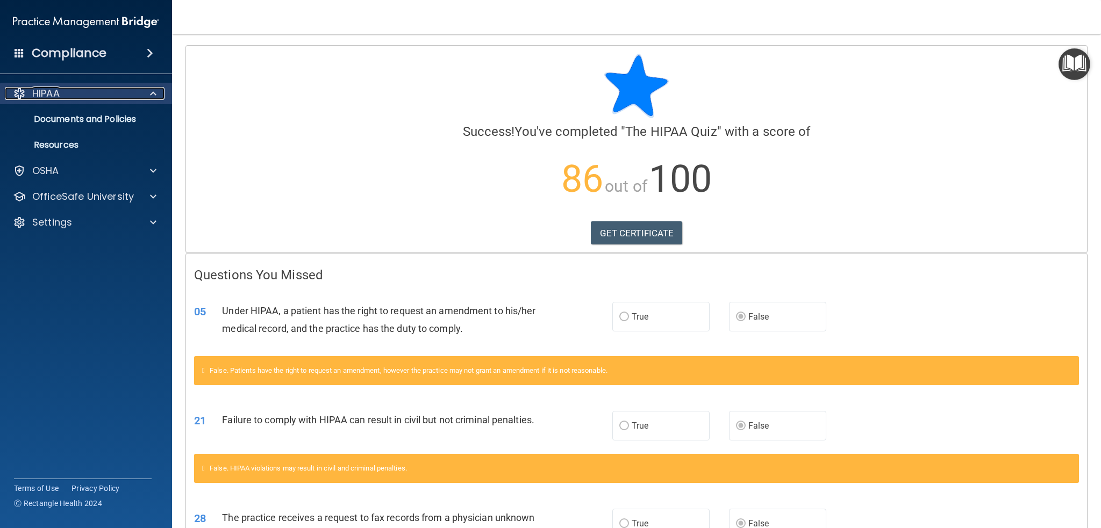
click at [151, 95] on span at bounding box center [153, 93] width 6 height 13
click at [47, 94] on p "HIPAA" at bounding box center [45, 93] width 27 height 13
click at [61, 115] on p "Documents and Policies" at bounding box center [80, 119] width 147 height 11
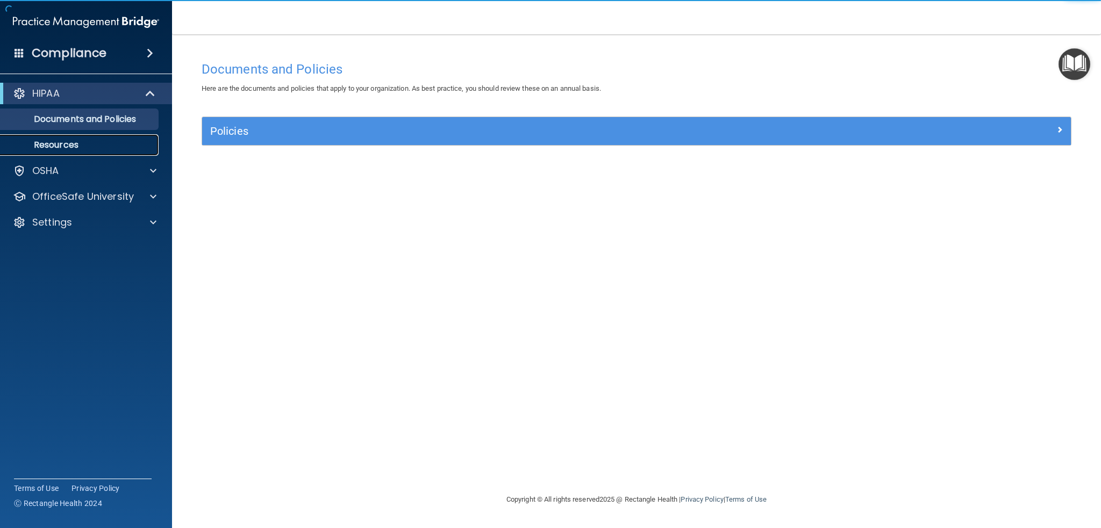
click at [76, 144] on p "Resources" at bounding box center [80, 145] width 147 height 11
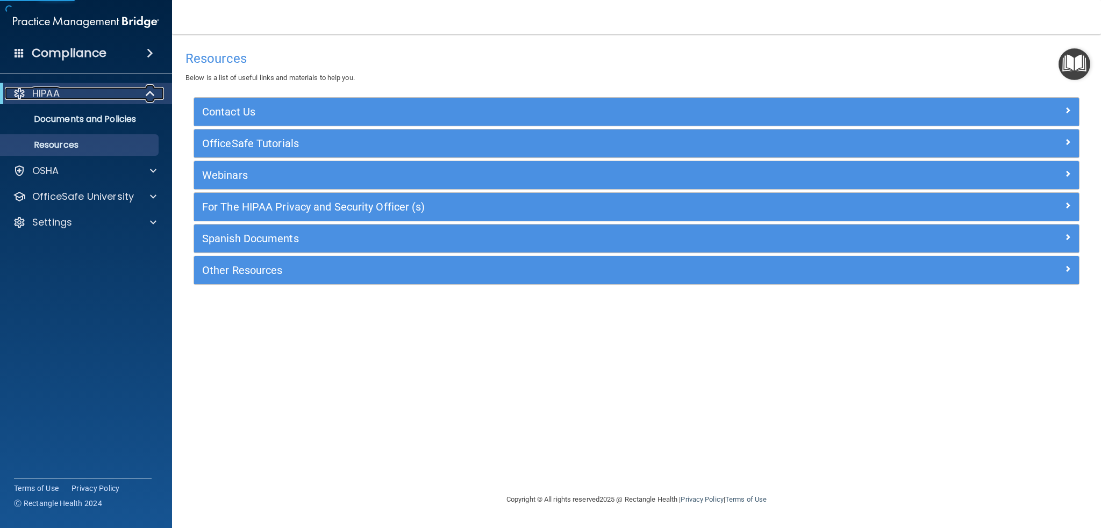
click at [149, 90] on span at bounding box center [151, 93] width 9 height 13
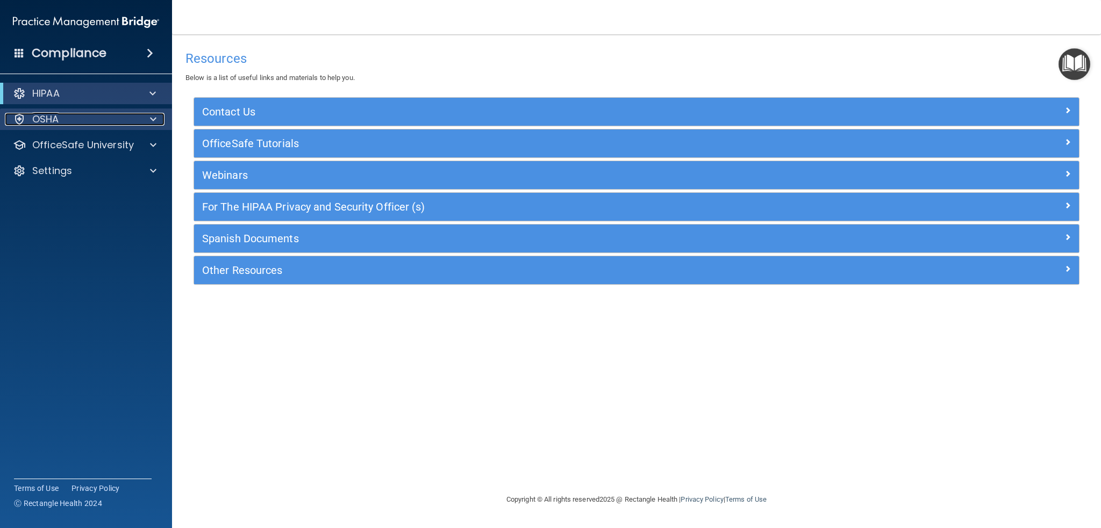
click at [159, 119] on div at bounding box center [151, 119] width 27 height 13
click at [153, 118] on span at bounding box center [153, 119] width 6 height 13
click at [151, 144] on span at bounding box center [153, 145] width 6 height 13
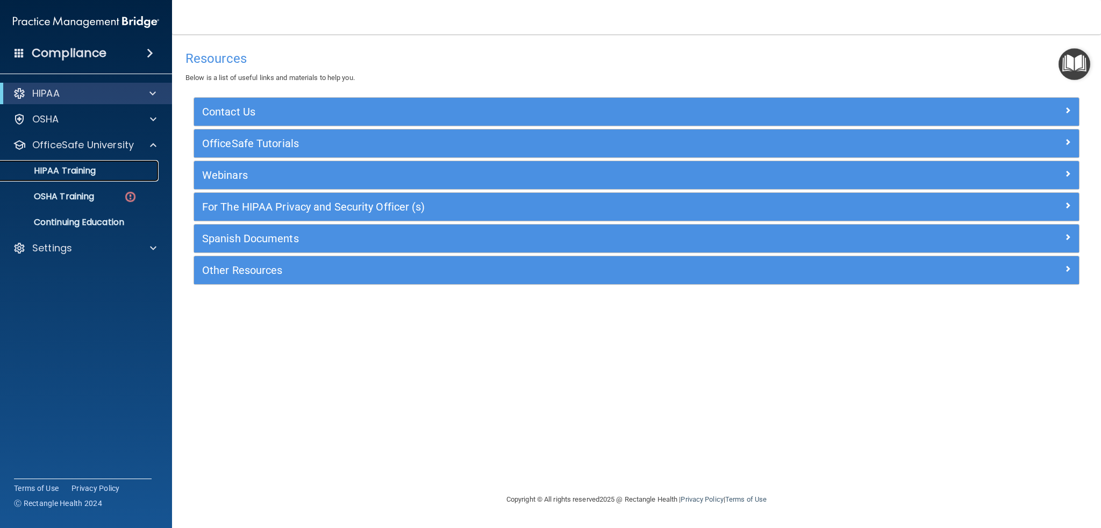
click at [80, 169] on p "HIPAA Training" at bounding box center [51, 171] width 89 height 11
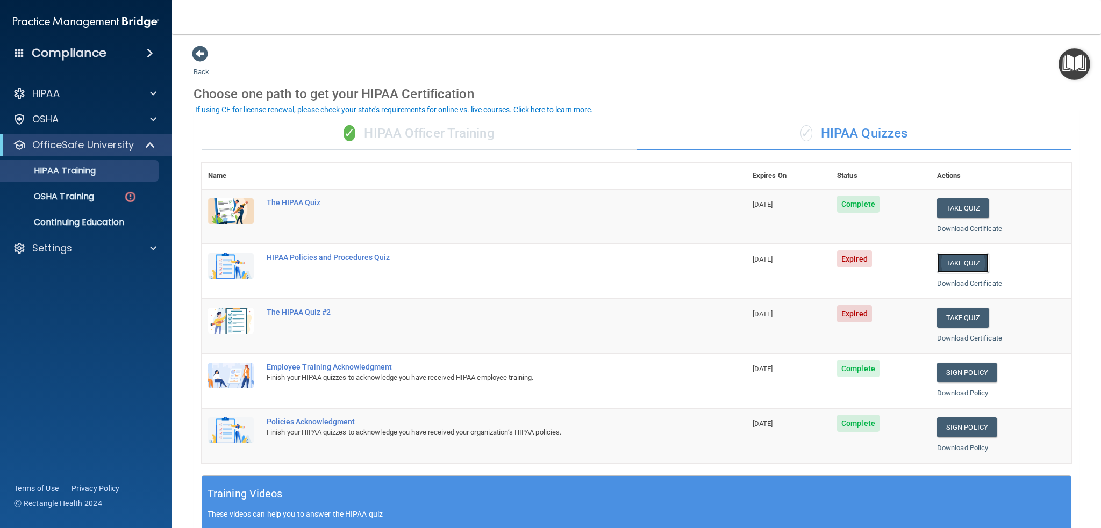
click at [944, 261] on button "Take Quiz" at bounding box center [963, 263] width 52 height 20
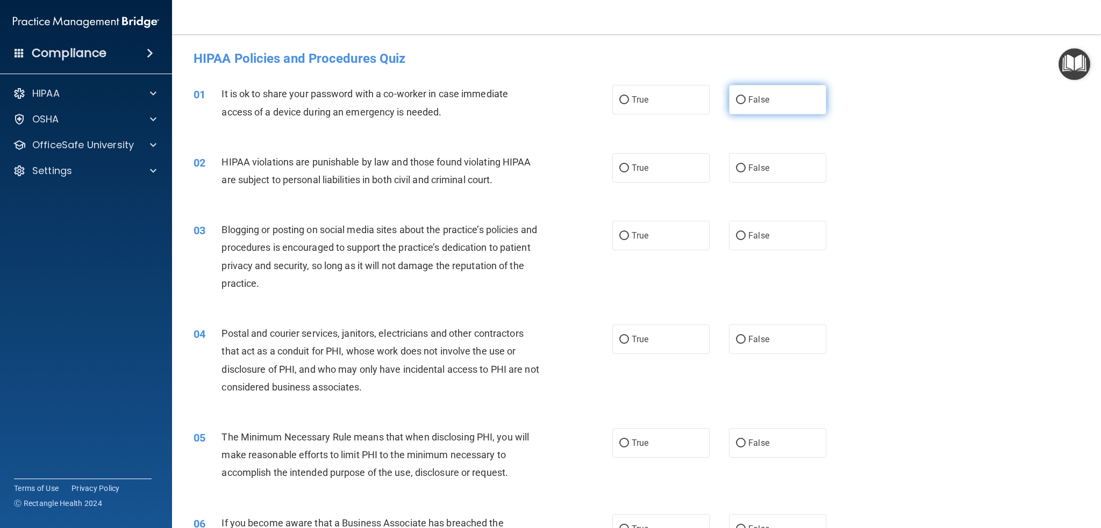
click at [736, 99] on input "False" at bounding box center [741, 100] width 10 height 8
radio input "true"
click at [620, 168] on input "True" at bounding box center [624, 168] width 10 height 8
radio input "true"
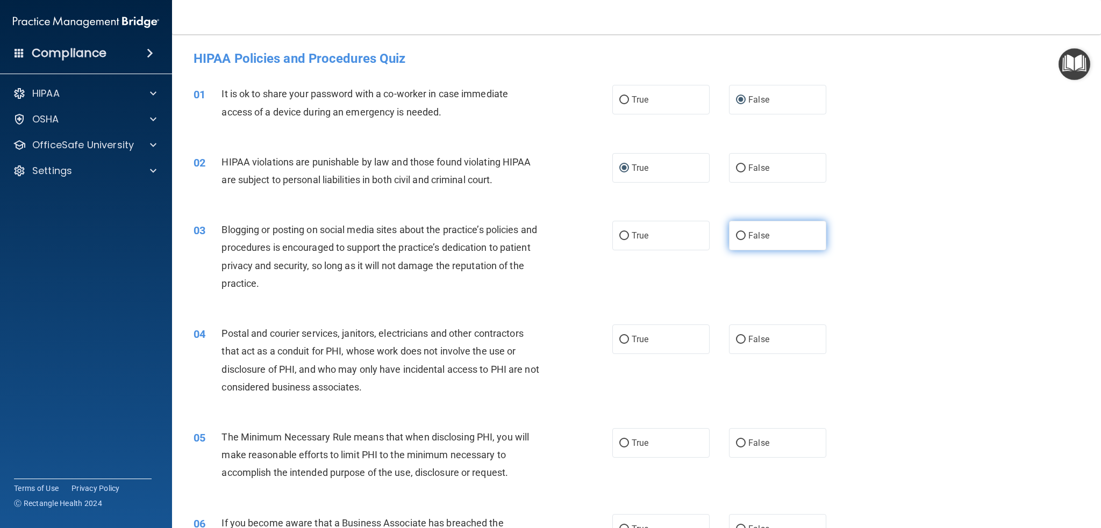
click at [736, 232] on input "False" at bounding box center [741, 236] width 10 height 8
radio input "true"
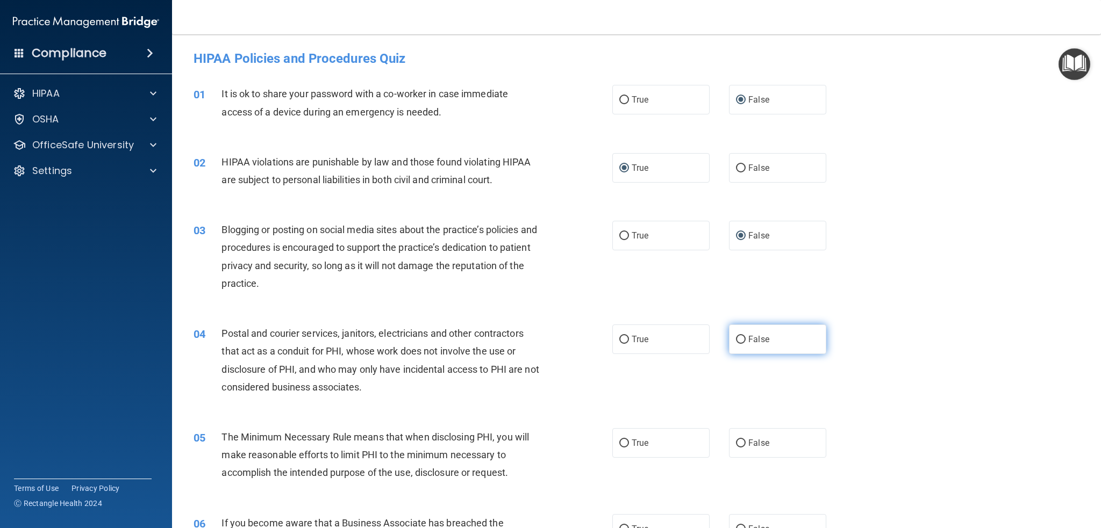
click at [736, 341] on input "False" at bounding box center [741, 340] width 10 height 8
radio input "true"
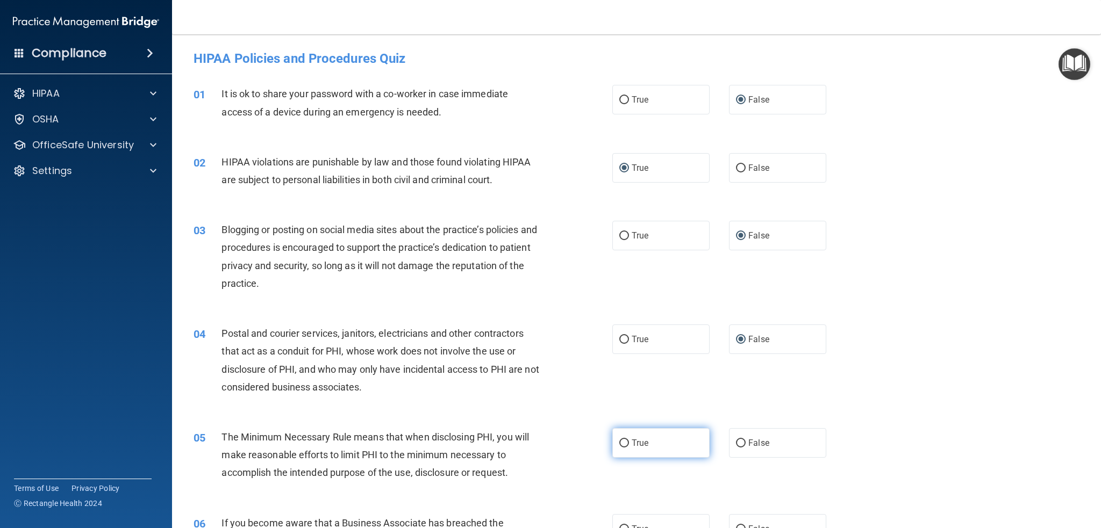
click at [619, 441] on input "True" at bounding box center [624, 444] width 10 height 8
radio input "true"
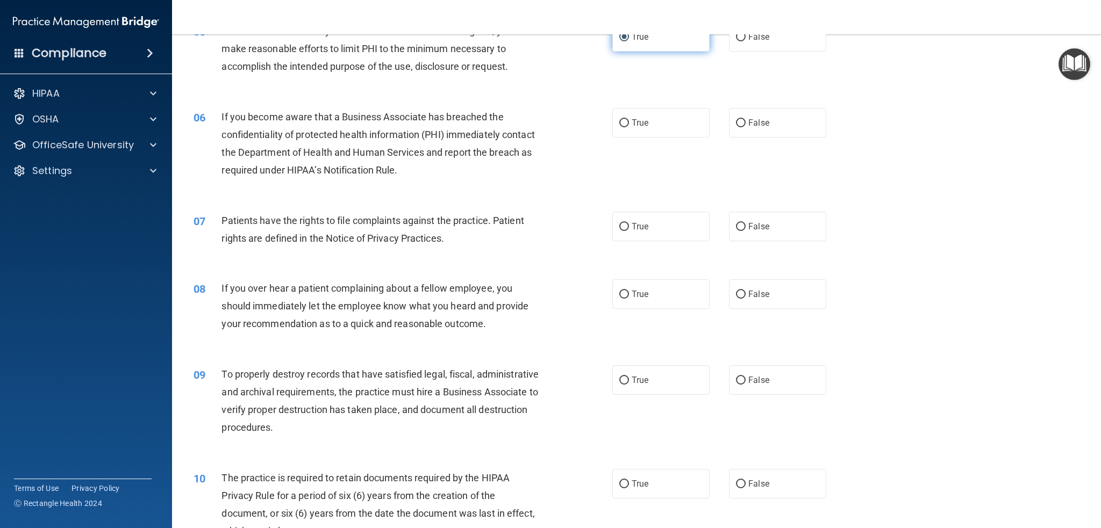
scroll to position [430, 0]
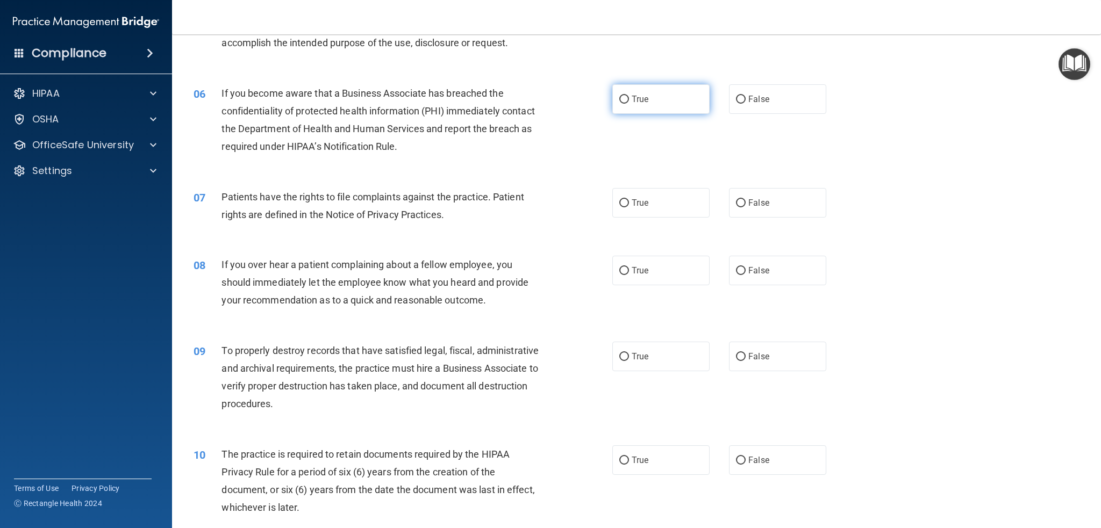
click at [619, 98] on input "True" at bounding box center [624, 100] width 10 height 8
radio input "true"
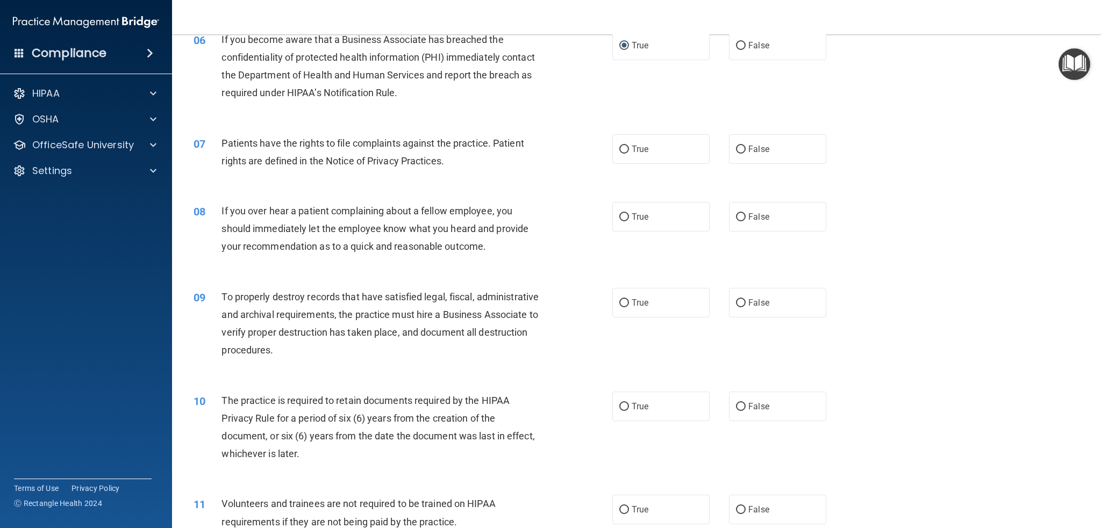
scroll to position [538, 0]
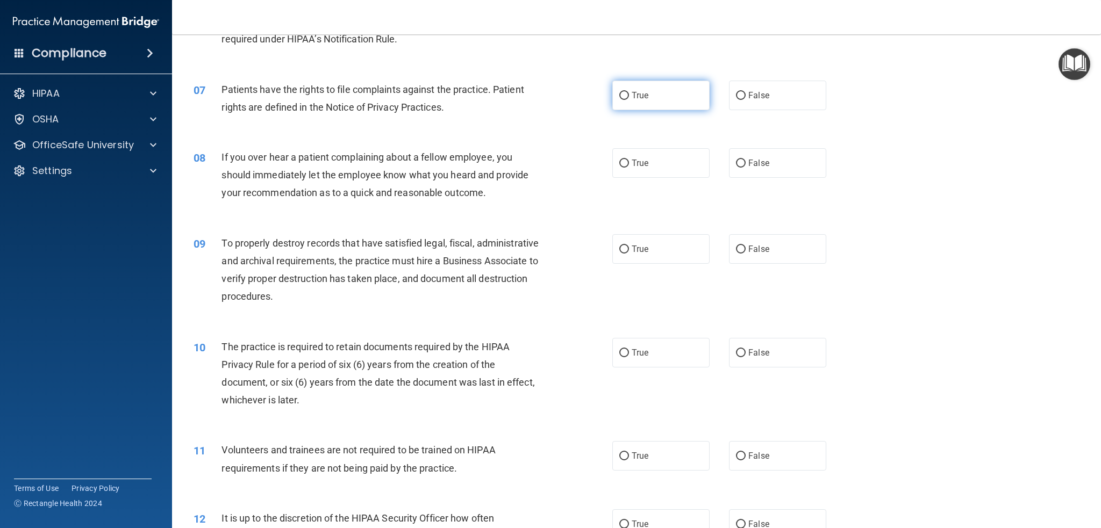
click at [619, 94] on input "True" at bounding box center [624, 96] width 10 height 8
radio input "true"
click at [619, 164] on input "True" at bounding box center [624, 164] width 10 height 8
radio input "true"
click at [736, 247] on input "False" at bounding box center [741, 250] width 10 height 8
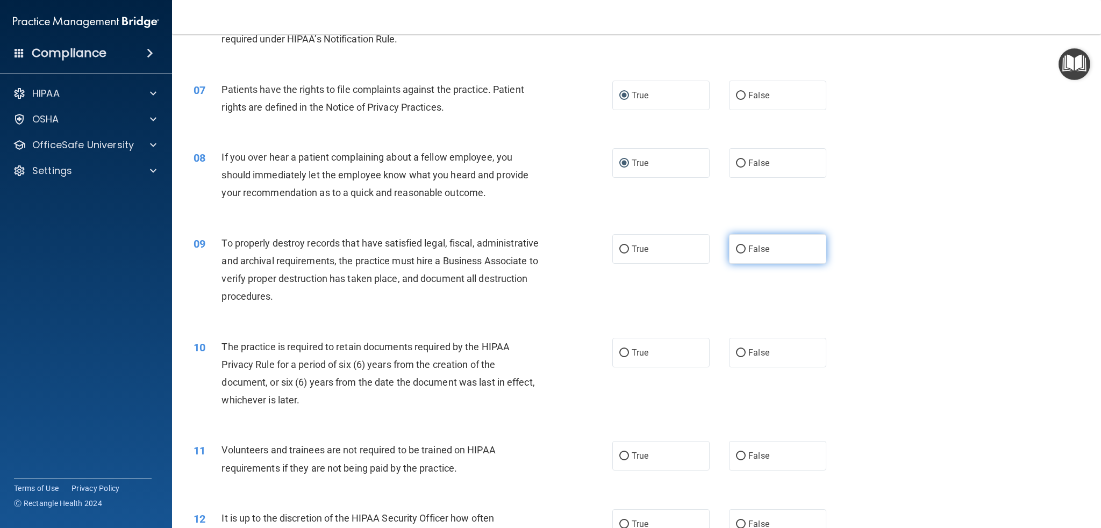
radio input "true"
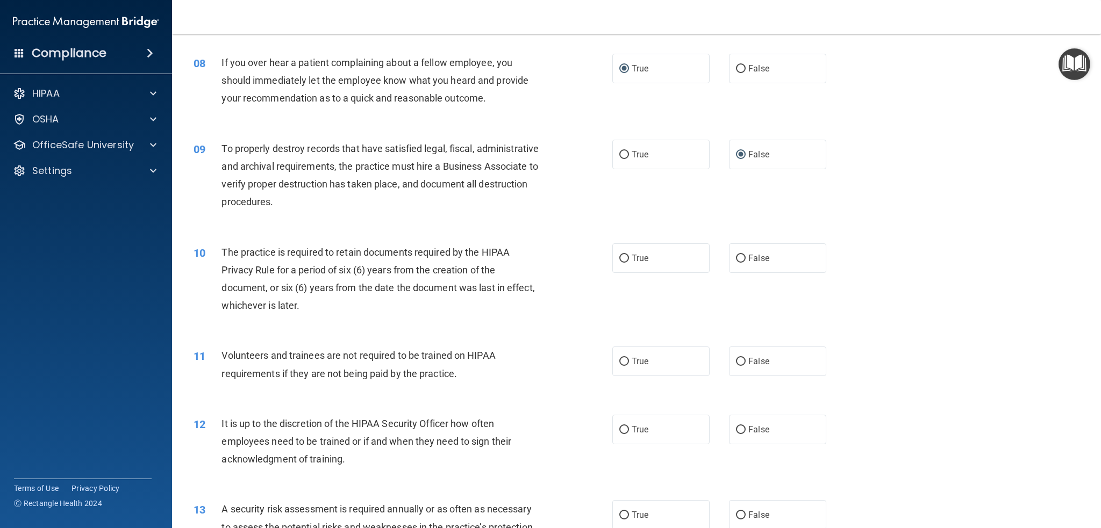
scroll to position [645, 0]
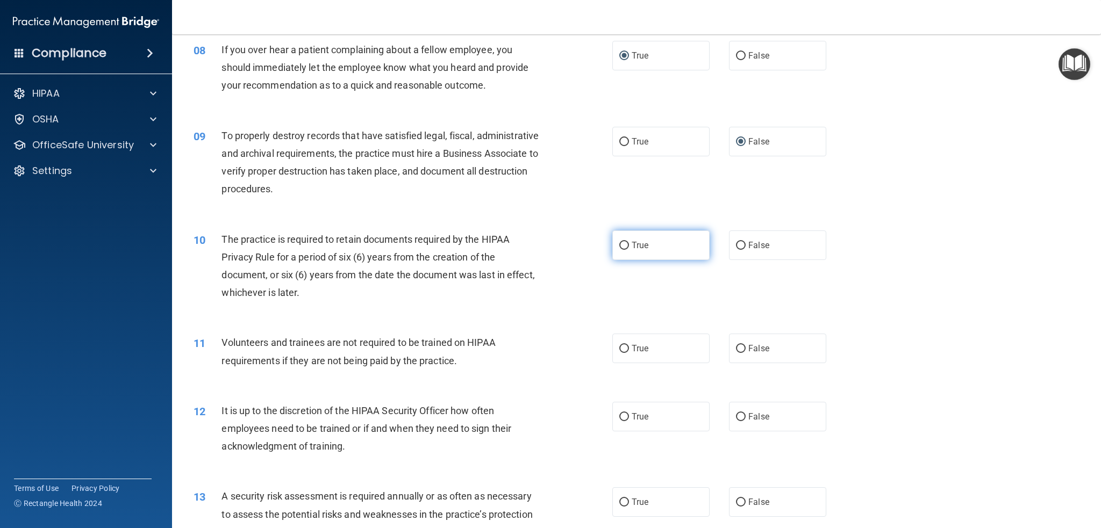
click at [620, 244] on input "True" at bounding box center [624, 246] width 10 height 8
radio input "true"
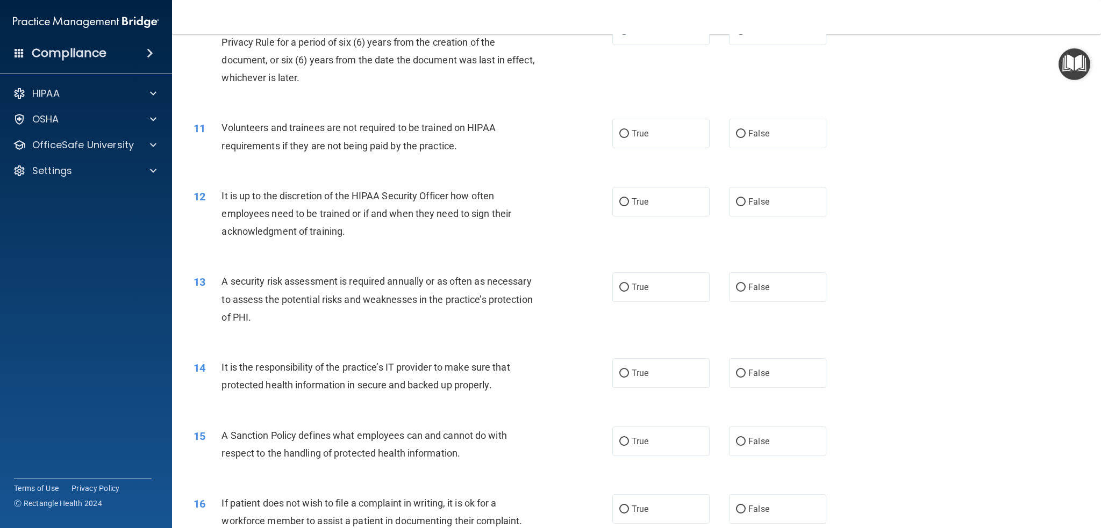
scroll to position [914, 0]
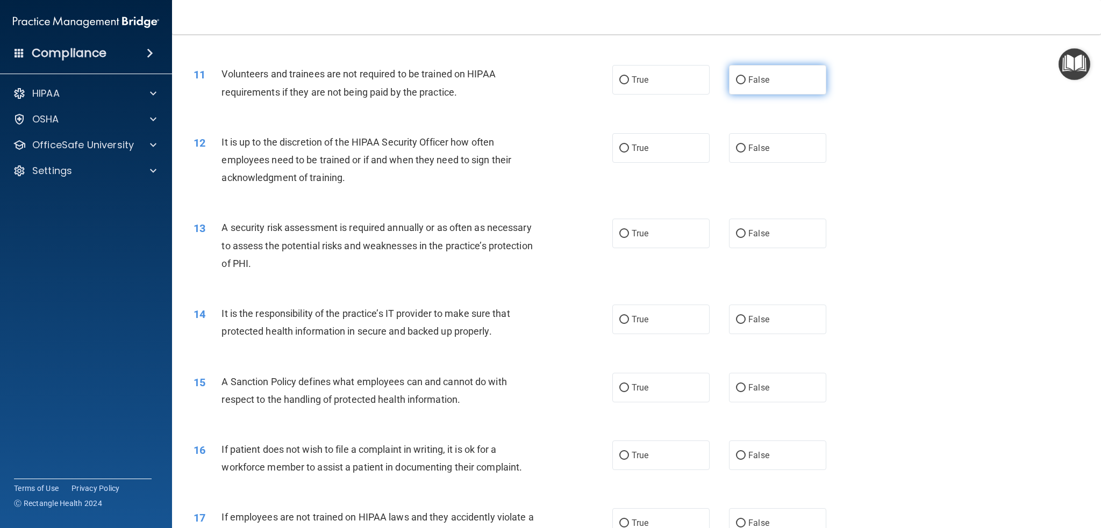
click at [730, 81] on label "False" at bounding box center [777, 80] width 97 height 30
click at [736, 81] on input "False" at bounding box center [741, 80] width 10 height 8
radio input "true"
click at [736, 147] on input "False" at bounding box center [741, 149] width 10 height 8
radio input "true"
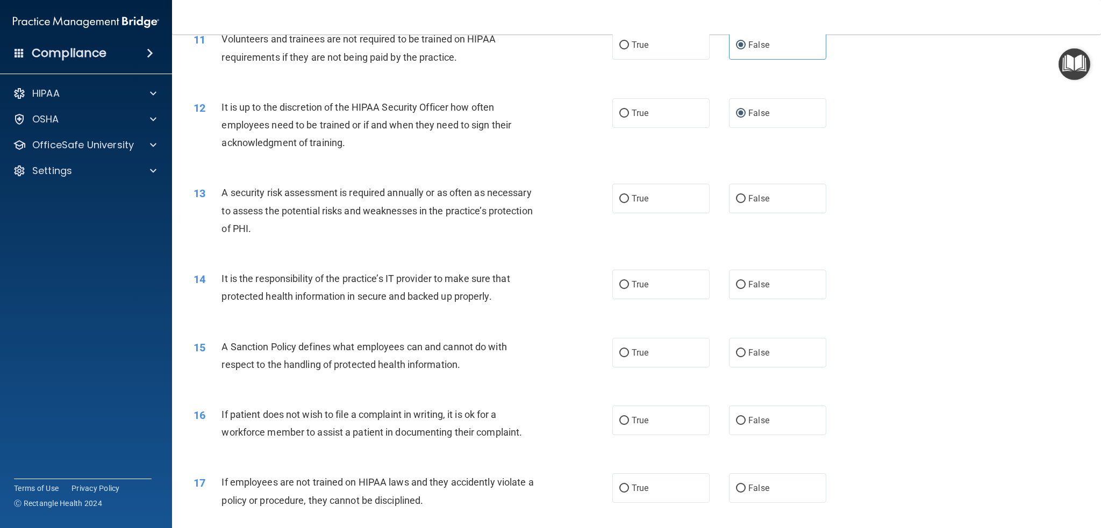
scroll to position [968, 0]
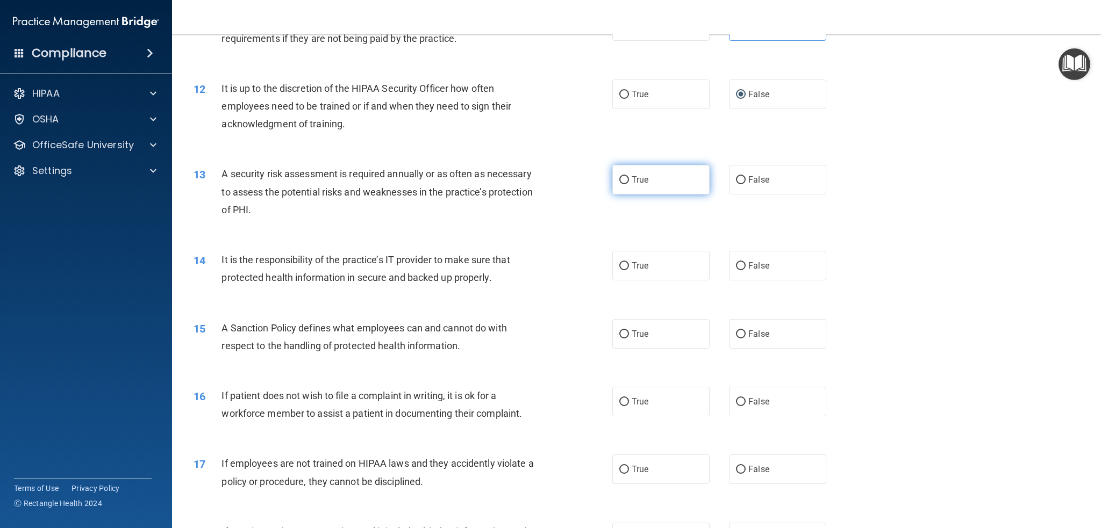
click at [622, 177] on input "True" at bounding box center [624, 180] width 10 height 8
radio input "true"
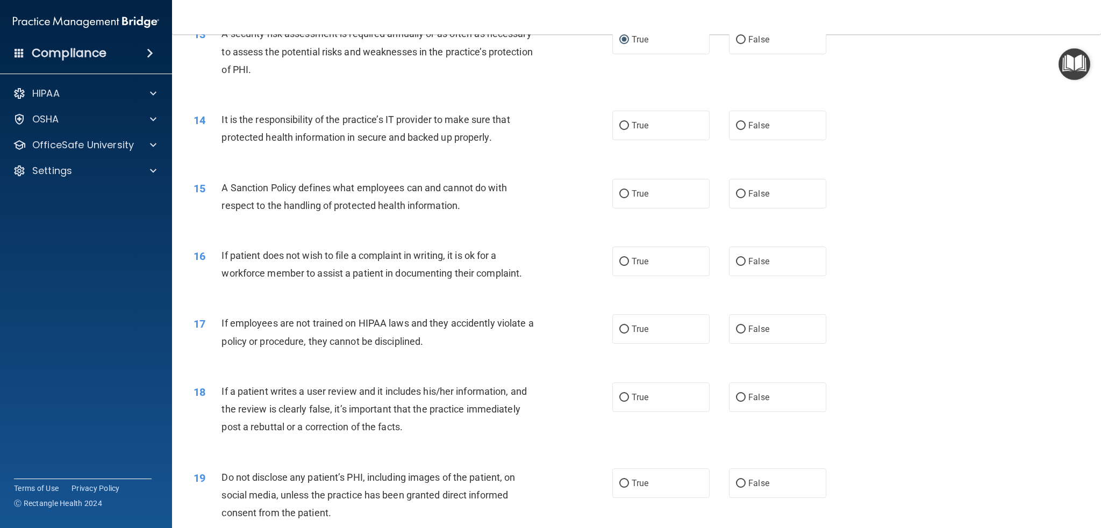
scroll to position [1129, 0]
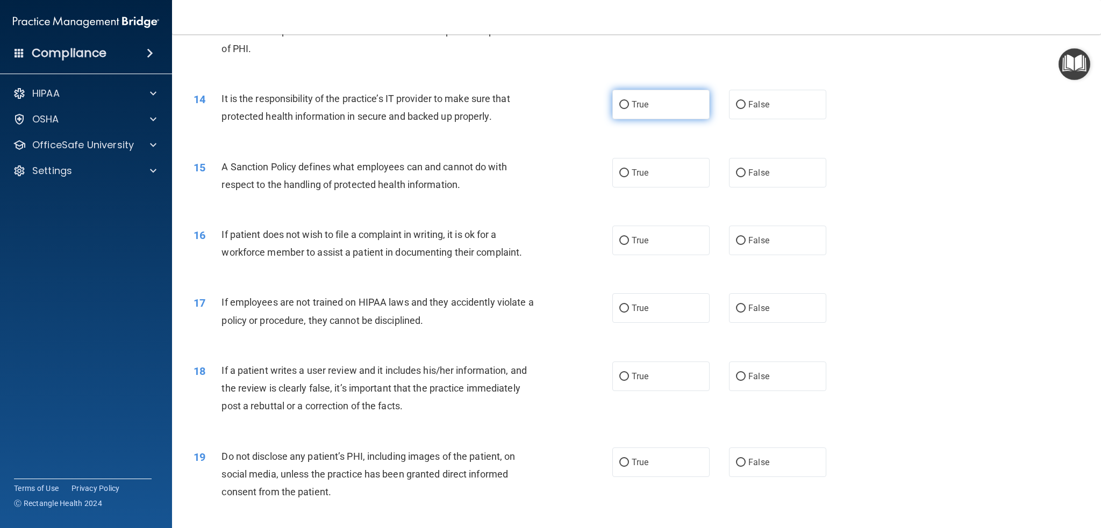
click at [619, 106] on input "True" at bounding box center [624, 105] width 10 height 8
radio input "true"
click at [621, 171] on input "True" at bounding box center [624, 173] width 10 height 8
radio input "true"
click at [736, 239] on input "False" at bounding box center [741, 241] width 10 height 8
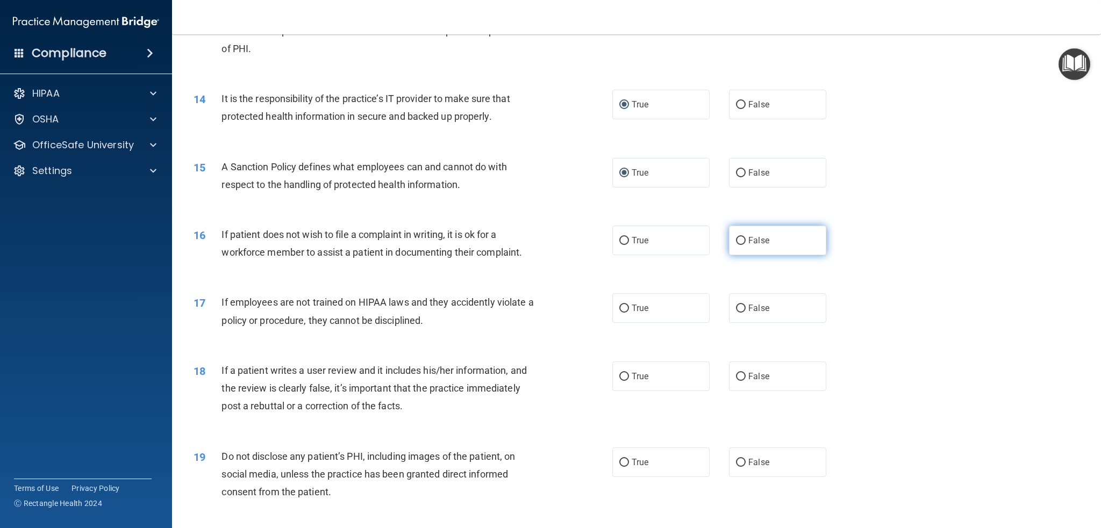
radio input "true"
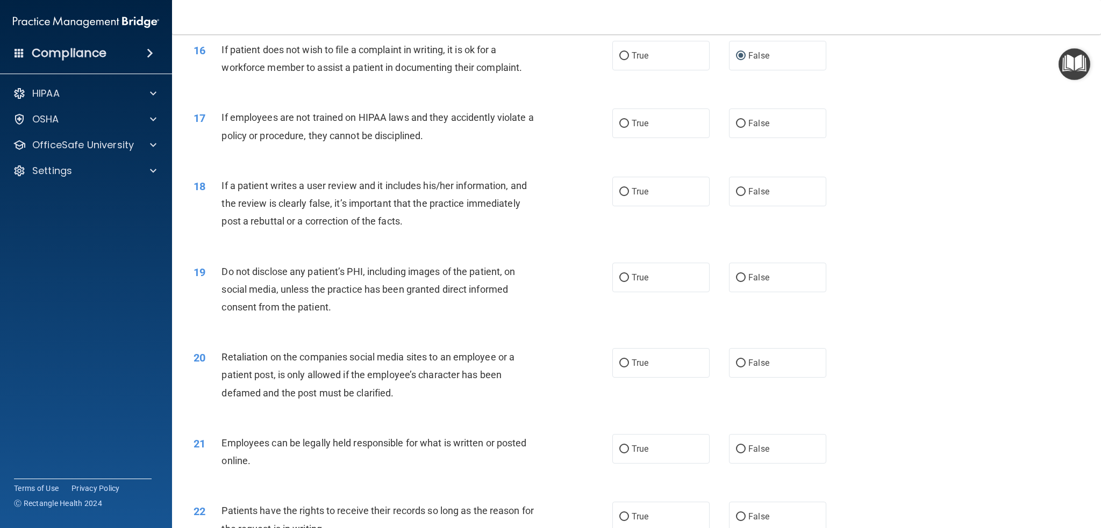
scroll to position [1344, 0]
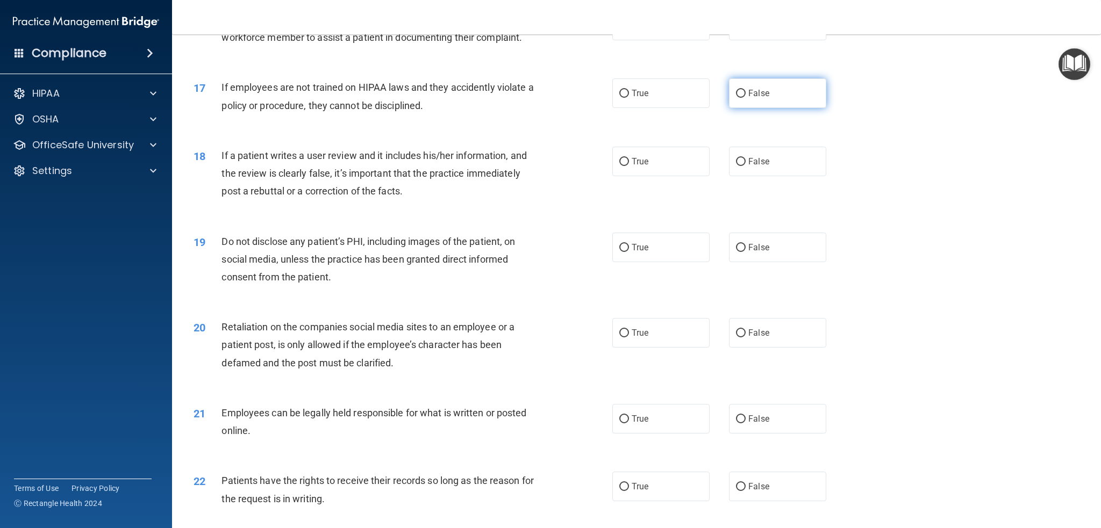
click at [738, 93] on input "False" at bounding box center [741, 94] width 10 height 8
radio input "true"
click at [738, 163] on input "False" at bounding box center [741, 162] width 10 height 8
radio input "true"
click at [621, 247] on input "True" at bounding box center [624, 248] width 10 height 8
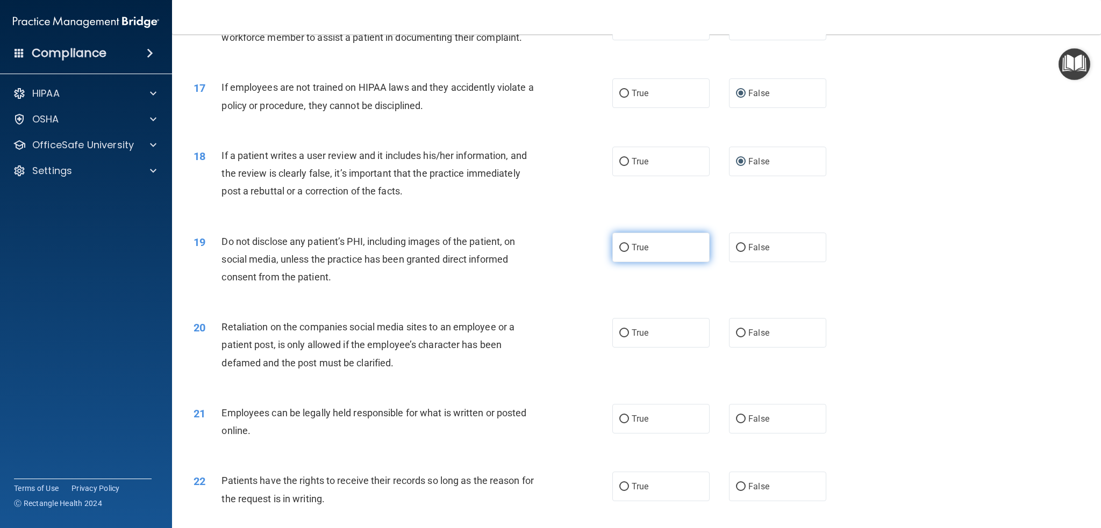
radio input "true"
click at [621, 332] on input "True" at bounding box center [624, 334] width 10 height 8
radio input "true"
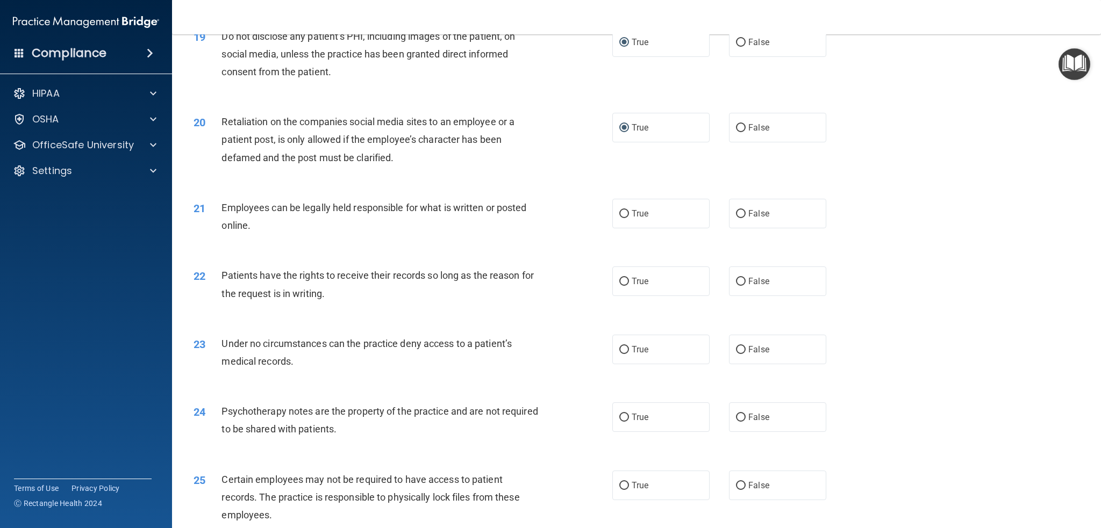
scroll to position [1559, 0]
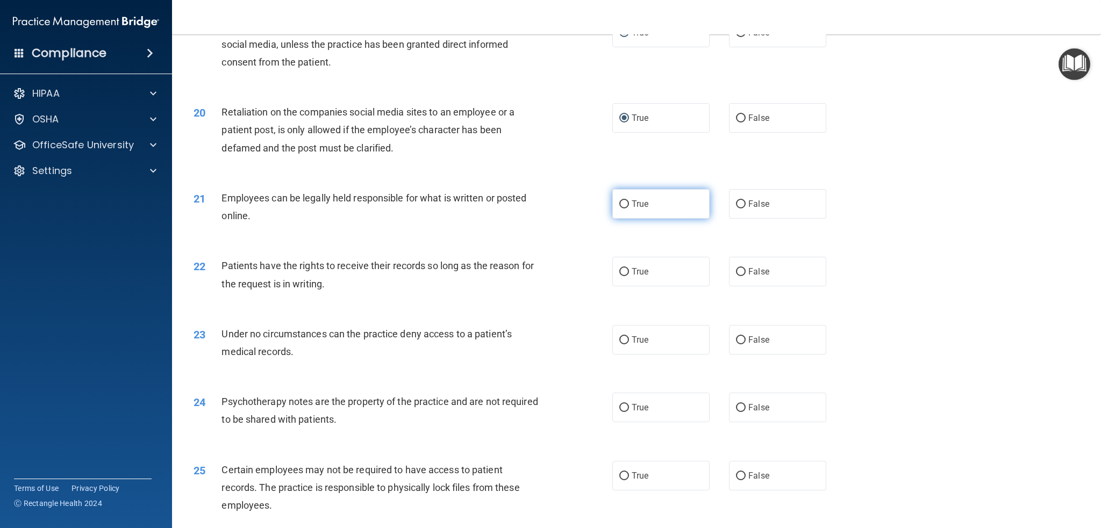
click at [619, 203] on input "True" at bounding box center [624, 205] width 10 height 8
radio input "true"
click at [736, 273] on input "False" at bounding box center [741, 272] width 10 height 8
radio input "true"
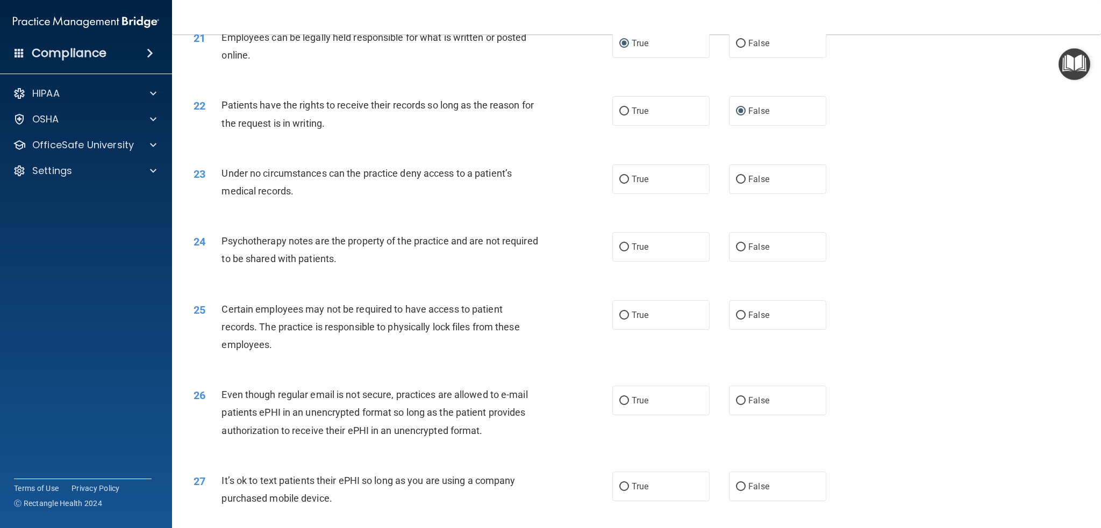
scroll to position [1720, 0]
click at [737, 178] on input "False" at bounding box center [741, 179] width 10 height 8
radio input "true"
click at [622, 246] on input "True" at bounding box center [624, 247] width 10 height 8
radio input "true"
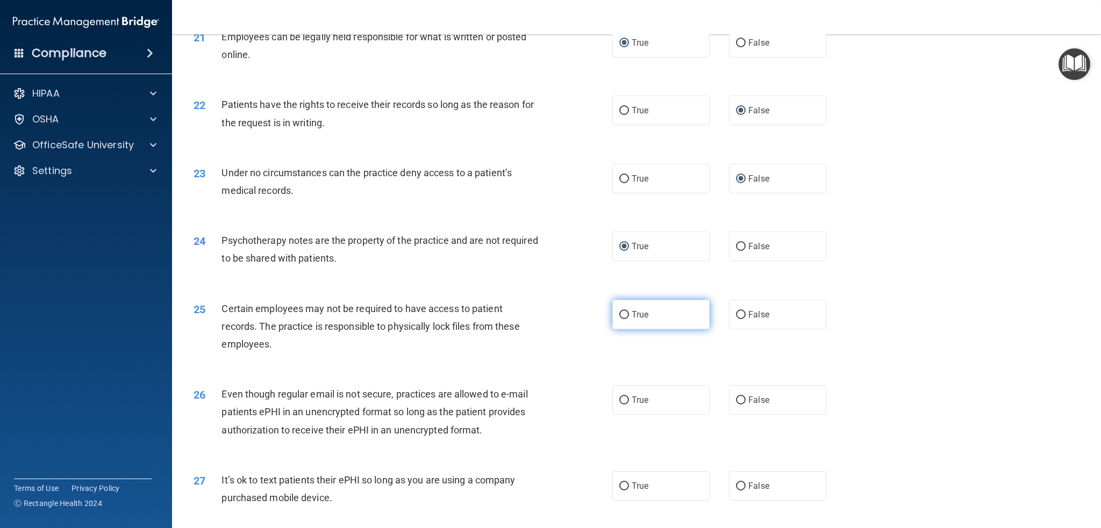
click at [620, 316] on input "True" at bounding box center [624, 315] width 10 height 8
radio input "true"
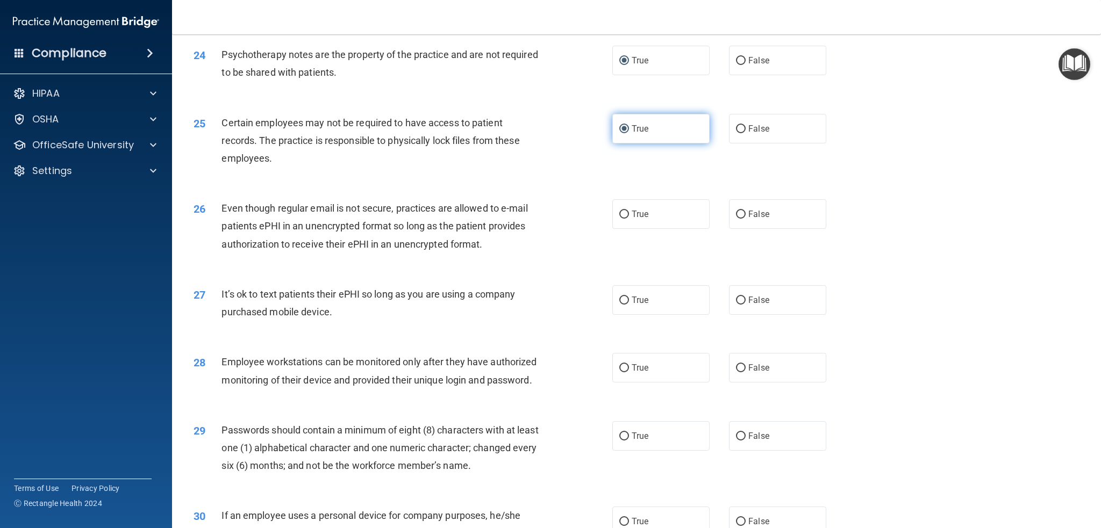
scroll to position [1935, 0]
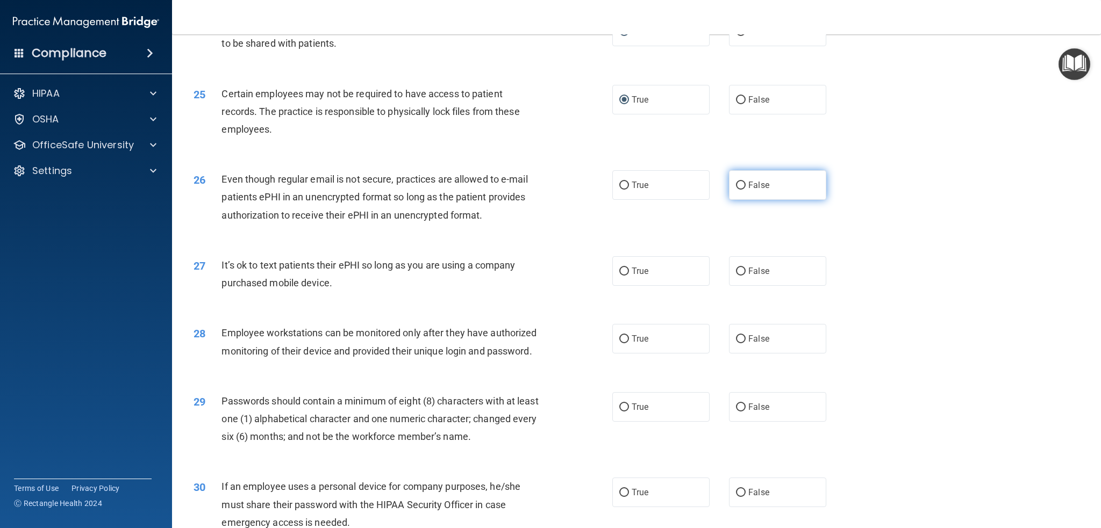
click at [736, 188] on input "False" at bounding box center [741, 186] width 10 height 8
radio input "true"
click at [736, 273] on input "False" at bounding box center [741, 272] width 10 height 8
radio input "true"
click at [736, 340] on input "False" at bounding box center [741, 339] width 10 height 8
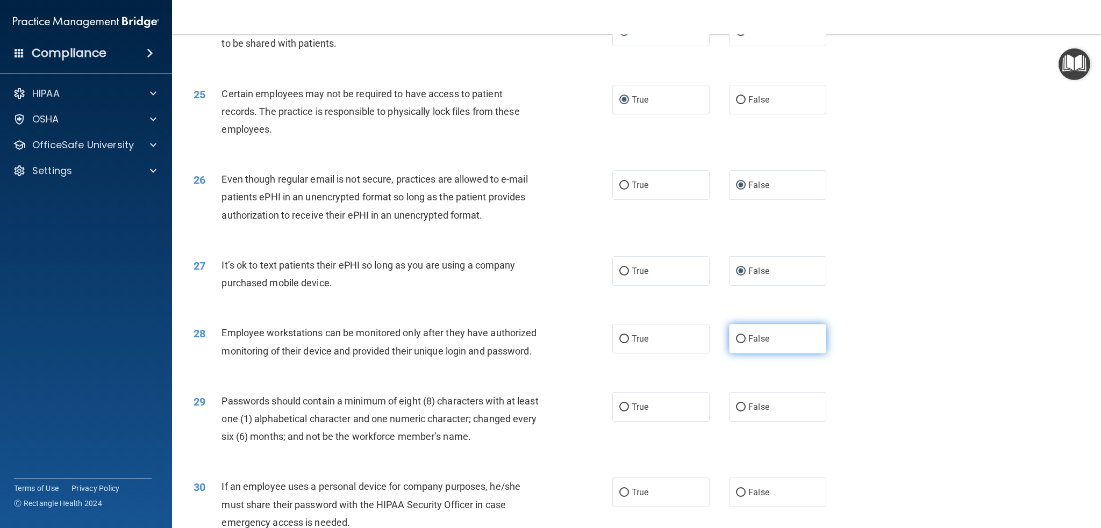
radio input "true"
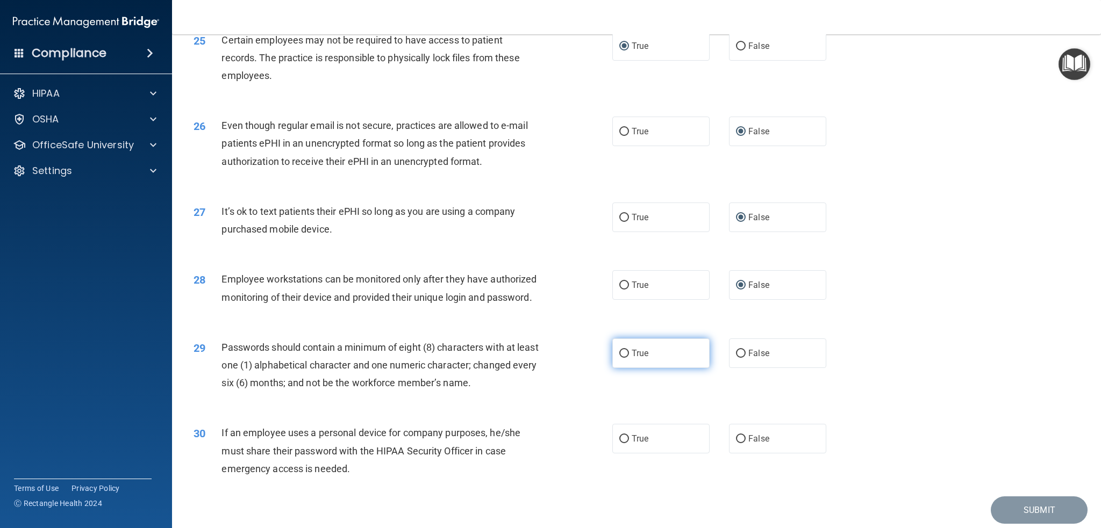
click at [621, 358] on input "True" at bounding box center [624, 354] width 10 height 8
radio input "true"
click at [625, 454] on label "True" at bounding box center [660, 439] width 97 height 30
click at [625, 443] on input "True" at bounding box center [624, 439] width 10 height 8
radio input "true"
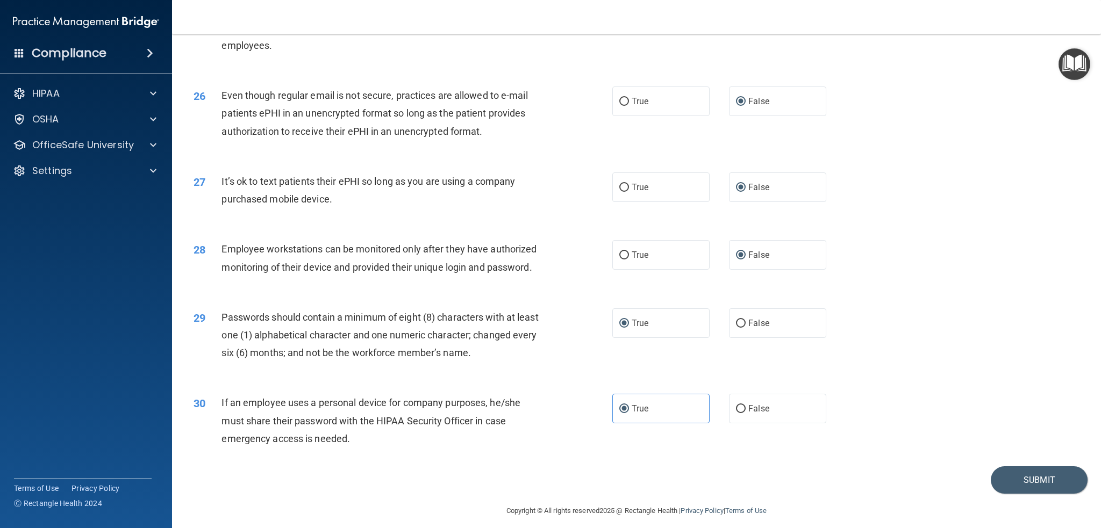
scroll to position [2045, 0]
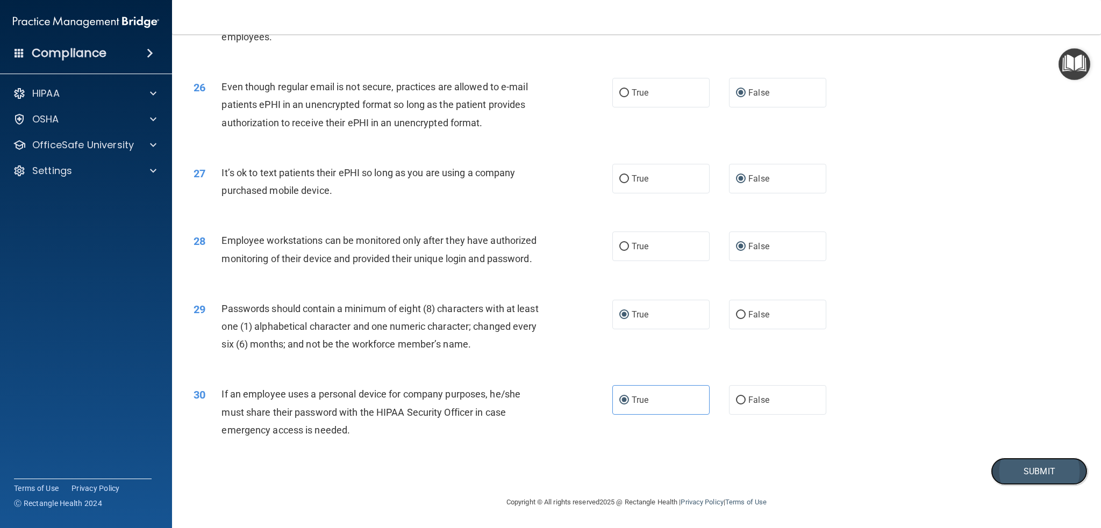
click at [1046, 469] on button "Submit" at bounding box center [1039, 471] width 97 height 27
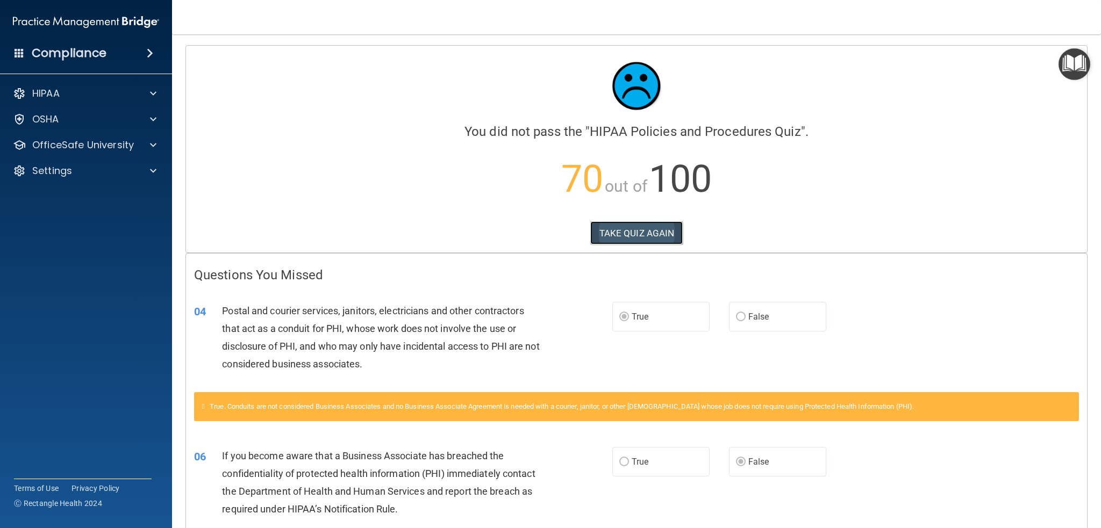
click at [632, 232] on button "TAKE QUIZ AGAIN" at bounding box center [636, 233] width 93 height 24
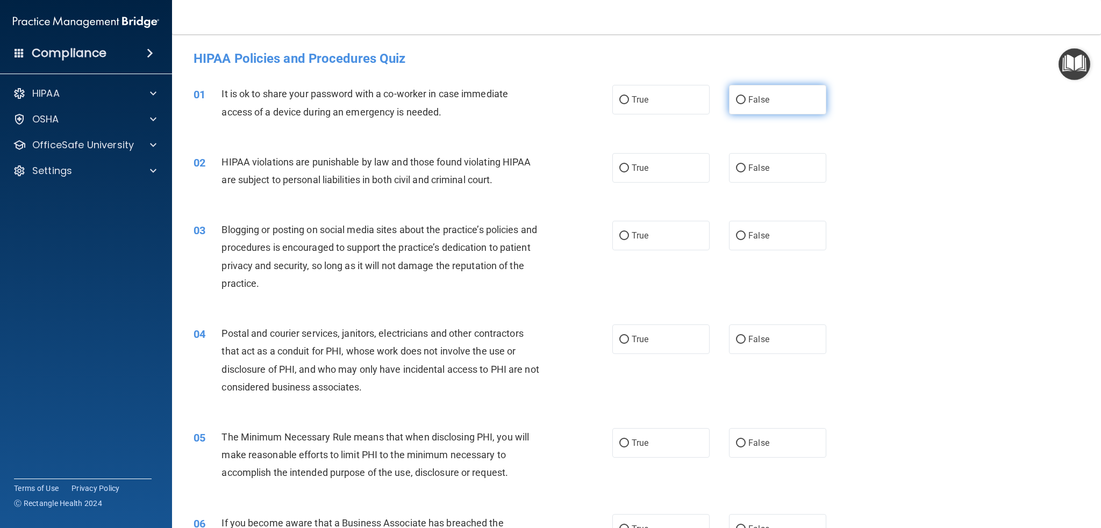
click at [736, 101] on input "False" at bounding box center [741, 100] width 10 height 8
radio input "true"
click at [632, 164] on span "True" at bounding box center [640, 168] width 17 height 10
click at [628, 164] on input "True" at bounding box center [624, 168] width 10 height 8
radio input "true"
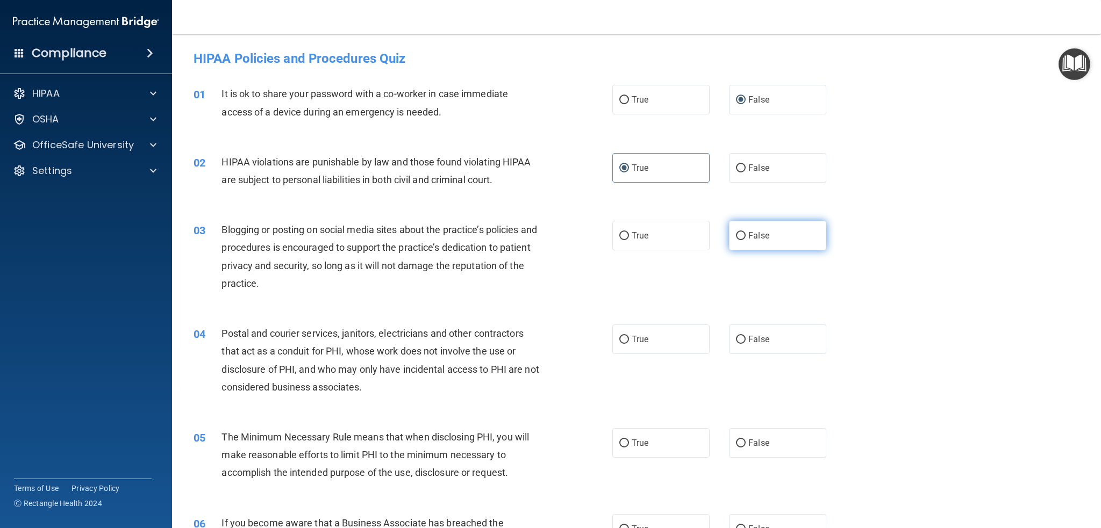
click at [751, 232] on span "False" at bounding box center [758, 236] width 21 height 10
click at [746, 232] on input "False" at bounding box center [741, 236] width 10 height 8
radio input "true"
click at [639, 337] on span "True" at bounding box center [640, 339] width 17 height 10
click at [629, 337] on input "True" at bounding box center [624, 340] width 10 height 8
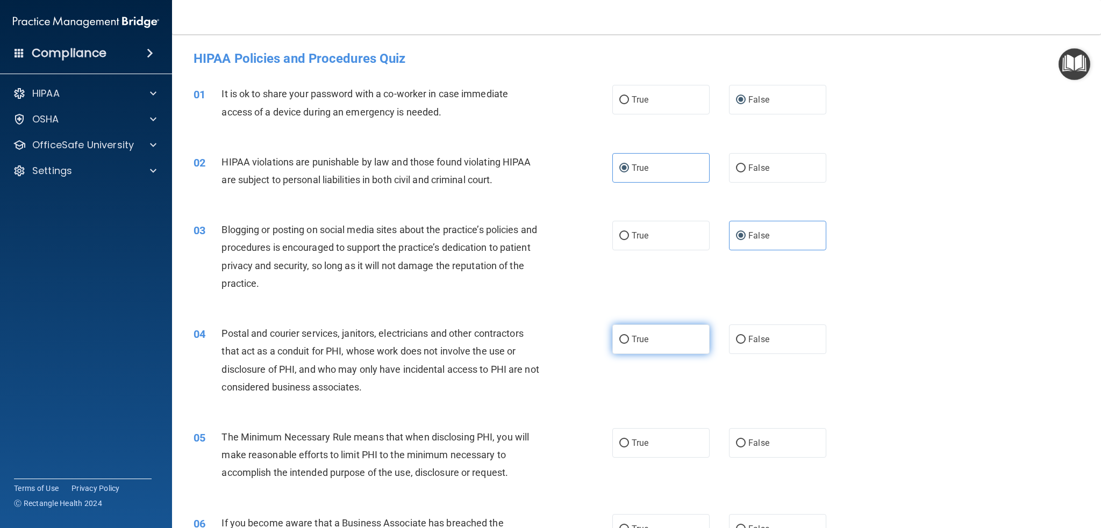
radio input "true"
click at [635, 448] on label "True" at bounding box center [660, 443] width 97 height 30
click at [629, 448] on input "True" at bounding box center [624, 444] width 10 height 8
radio input "true"
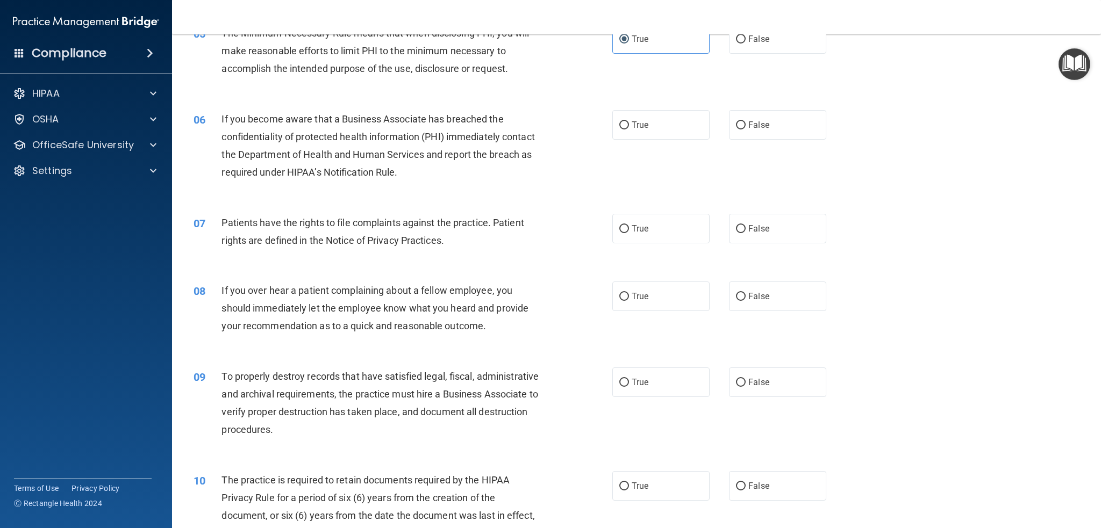
scroll to position [430, 0]
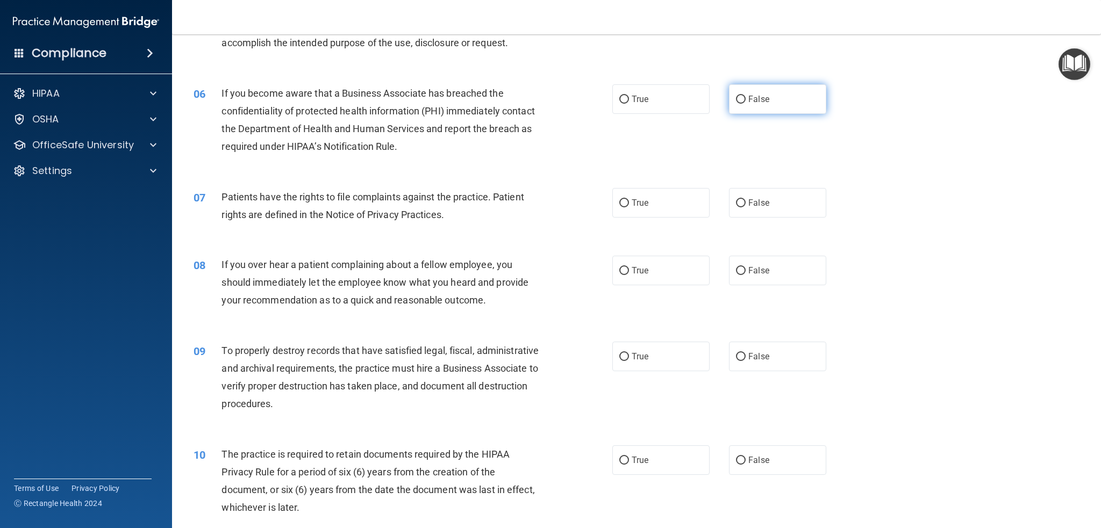
click at [741, 101] on label "False" at bounding box center [777, 99] width 97 height 30
click at [741, 101] on input "False" at bounding box center [741, 100] width 10 height 8
radio input "true"
click at [625, 206] on label "True" at bounding box center [660, 203] width 97 height 30
click at [625, 206] on input "True" at bounding box center [624, 203] width 10 height 8
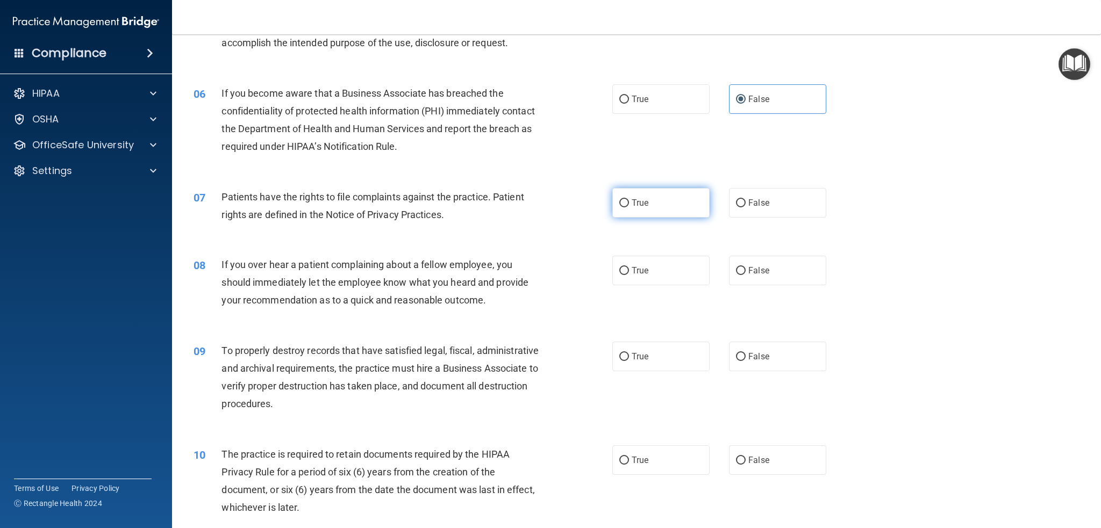
radio input "true"
click at [753, 272] on span "False" at bounding box center [758, 271] width 21 height 10
click at [746, 272] on input "False" at bounding box center [741, 271] width 10 height 8
radio input "true"
click at [748, 355] on span "False" at bounding box center [758, 357] width 21 height 10
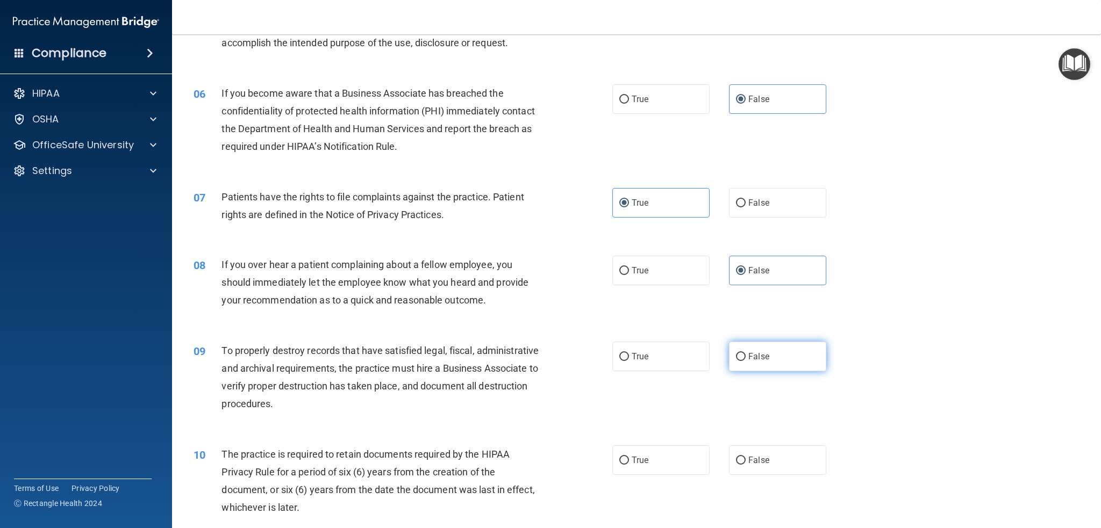
click at [746, 355] on input "False" at bounding box center [741, 357] width 10 height 8
radio input "true"
click at [626, 462] on label "True" at bounding box center [660, 461] width 97 height 30
click at [626, 462] on input "True" at bounding box center [624, 461] width 10 height 8
radio input "true"
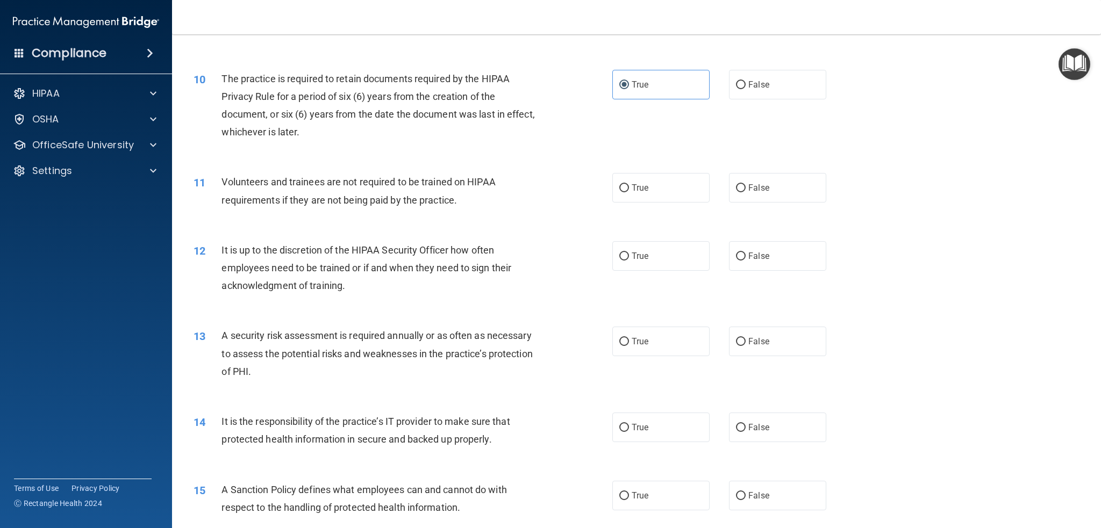
scroll to position [806, 0]
click at [748, 185] on span "False" at bounding box center [758, 187] width 21 height 10
click at [743, 185] on input "False" at bounding box center [741, 188] width 10 height 8
radio input "true"
click at [748, 250] on span "False" at bounding box center [758, 255] width 21 height 10
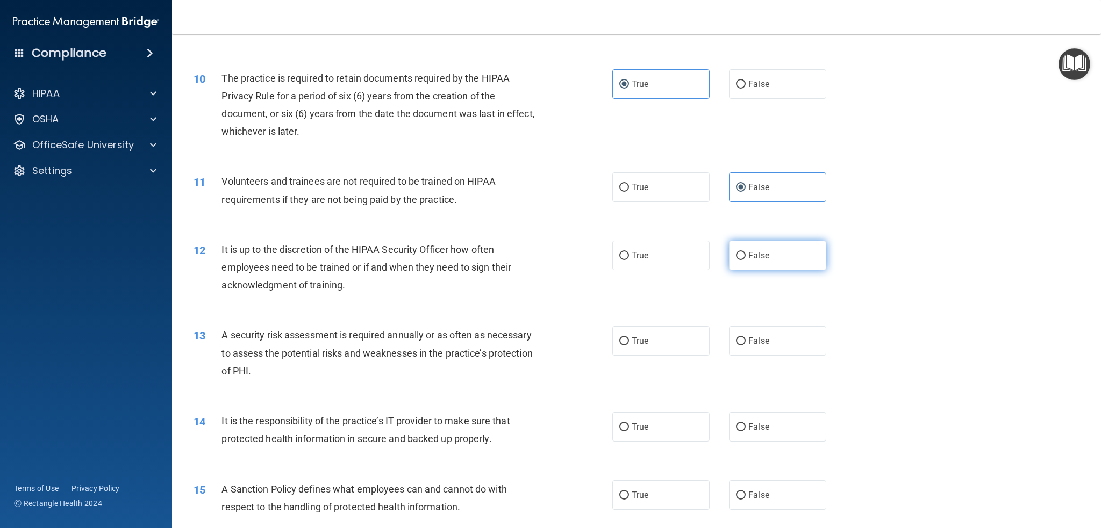
click at [746, 252] on input "False" at bounding box center [741, 256] width 10 height 8
radio input "true"
click at [635, 339] on span "True" at bounding box center [640, 341] width 17 height 10
click at [629, 339] on input "True" at bounding box center [624, 342] width 10 height 8
radio input "true"
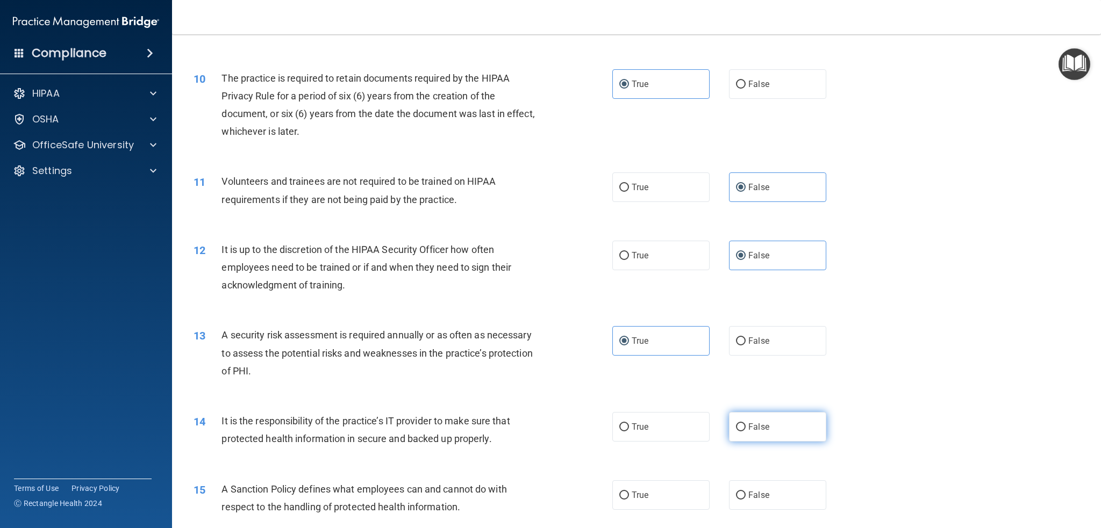
click at [737, 420] on label "False" at bounding box center [777, 427] width 97 height 30
click at [737, 424] on input "False" at bounding box center [741, 428] width 10 height 8
radio input "true"
click at [742, 492] on label "False" at bounding box center [777, 496] width 97 height 30
click at [742, 492] on input "False" at bounding box center [741, 496] width 10 height 8
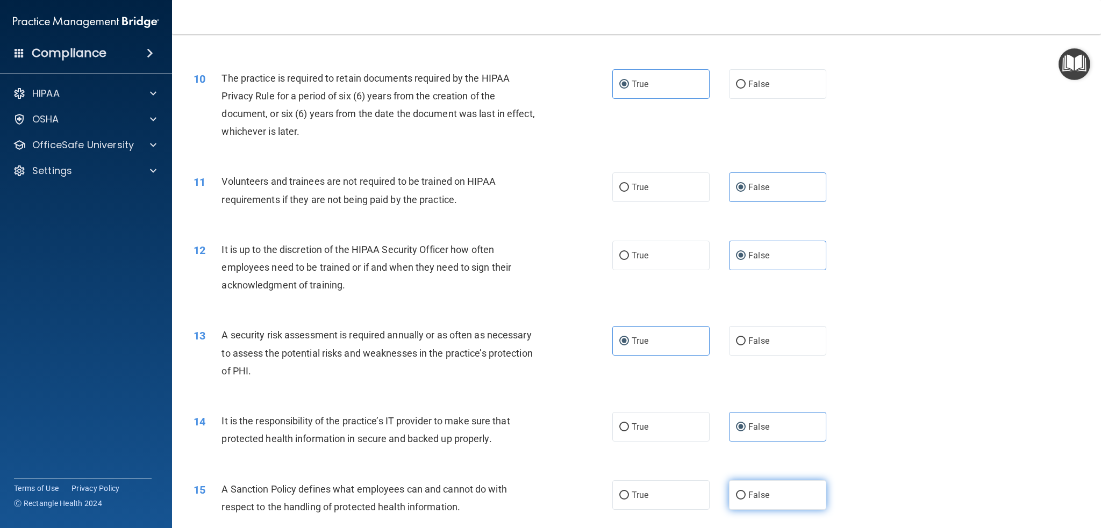
radio input "true"
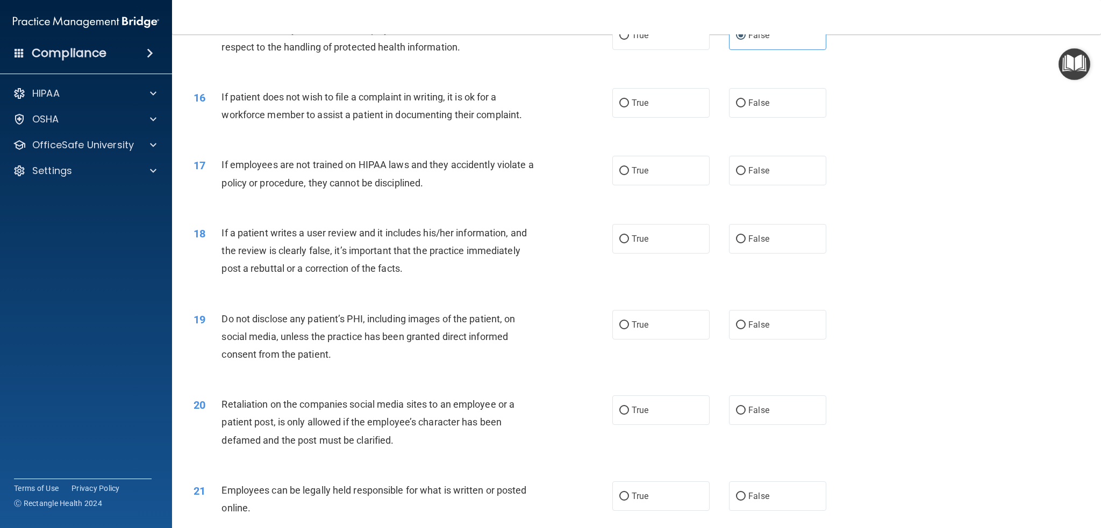
scroll to position [1290, 0]
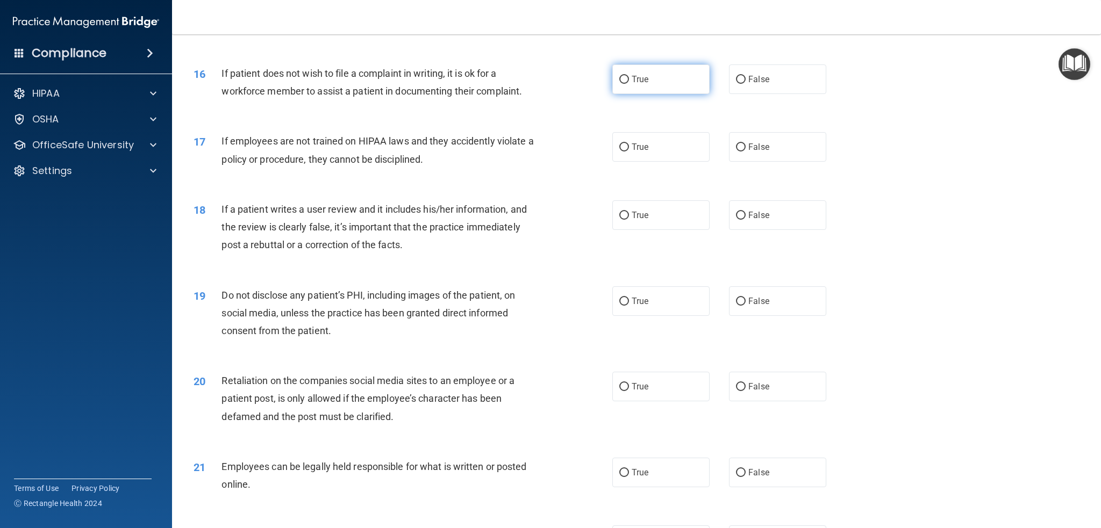
click at [632, 76] on span "True" at bounding box center [640, 79] width 17 height 10
click at [628, 76] on input "True" at bounding box center [624, 80] width 10 height 8
radio input "true"
click at [748, 150] on span "False" at bounding box center [758, 147] width 21 height 10
click at [743, 150] on input "False" at bounding box center [741, 148] width 10 height 8
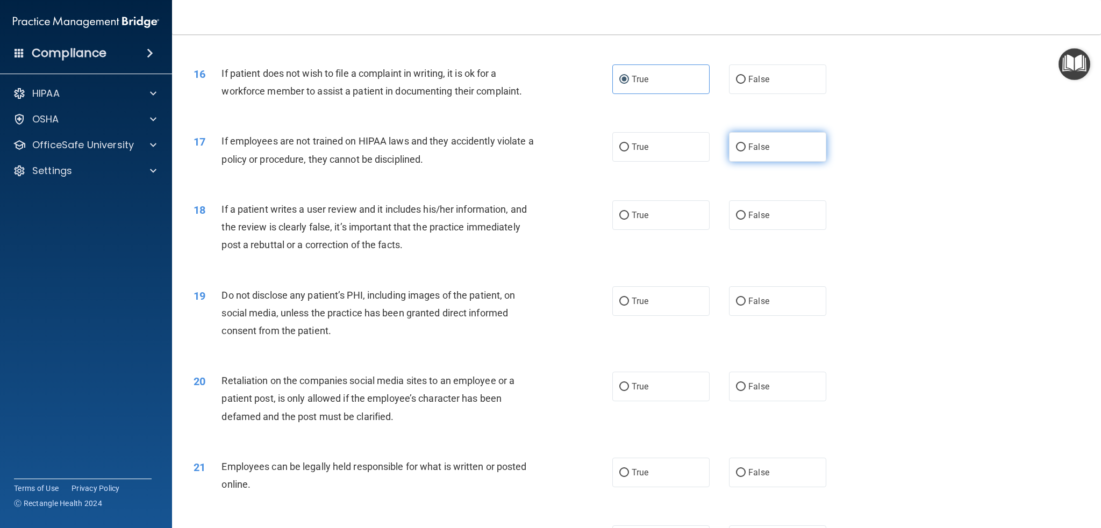
radio input "true"
click at [748, 207] on label "False" at bounding box center [777, 216] width 97 height 30
click at [746, 212] on input "False" at bounding box center [741, 216] width 10 height 8
radio input "true"
click at [635, 299] on span "True" at bounding box center [640, 301] width 17 height 10
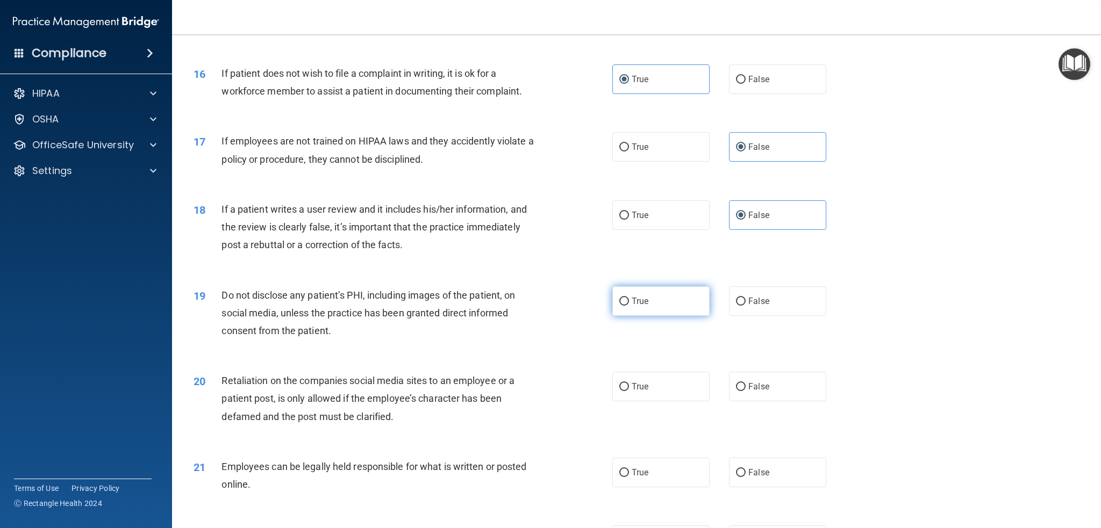
click at [629, 299] on input "True" at bounding box center [624, 302] width 10 height 8
radio input "true"
click at [755, 383] on span "False" at bounding box center [758, 387] width 21 height 10
click at [746, 383] on input "False" at bounding box center [741, 387] width 10 height 8
radio input "true"
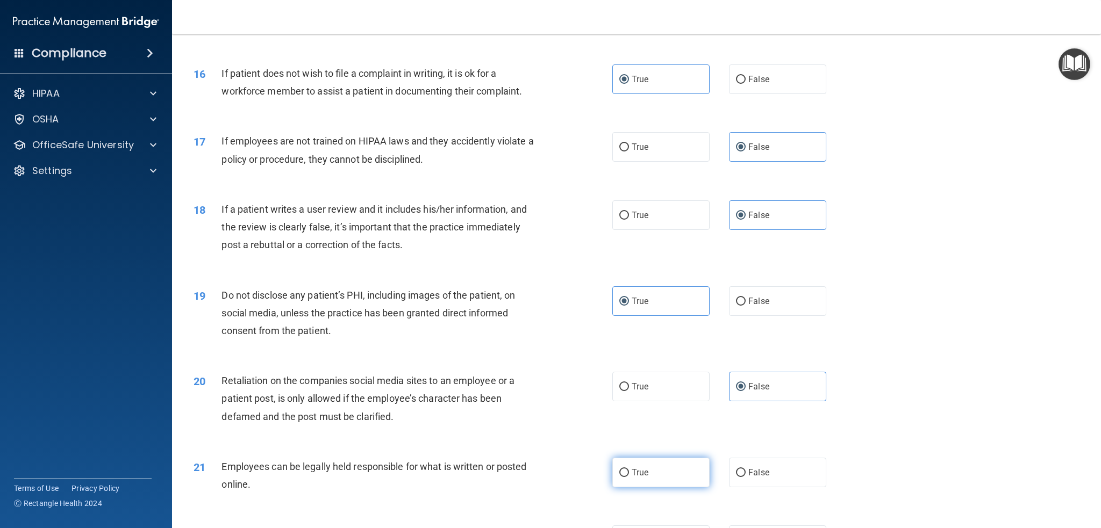
click at [621, 469] on input "True" at bounding box center [624, 473] width 10 height 8
radio input "true"
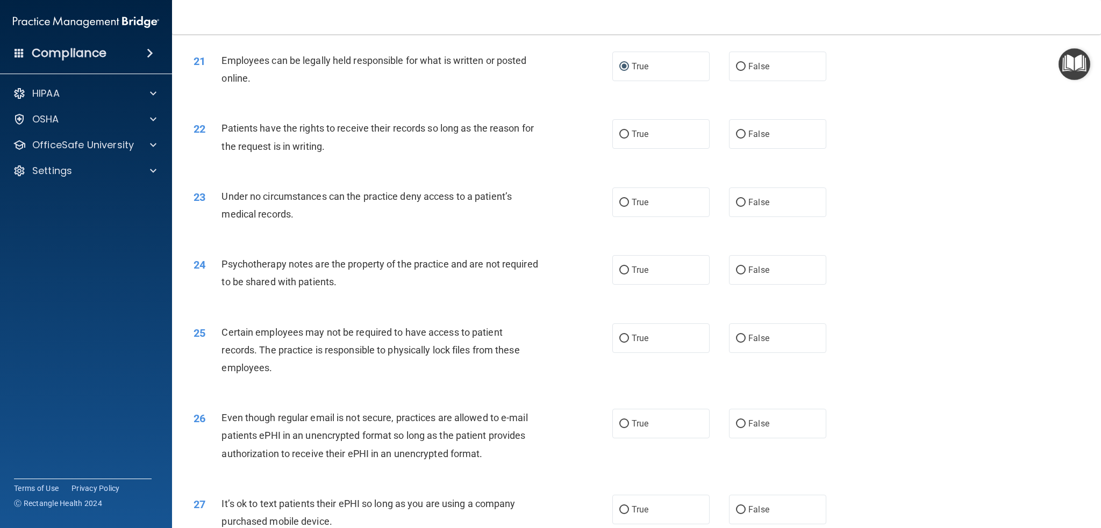
scroll to position [1720, 0]
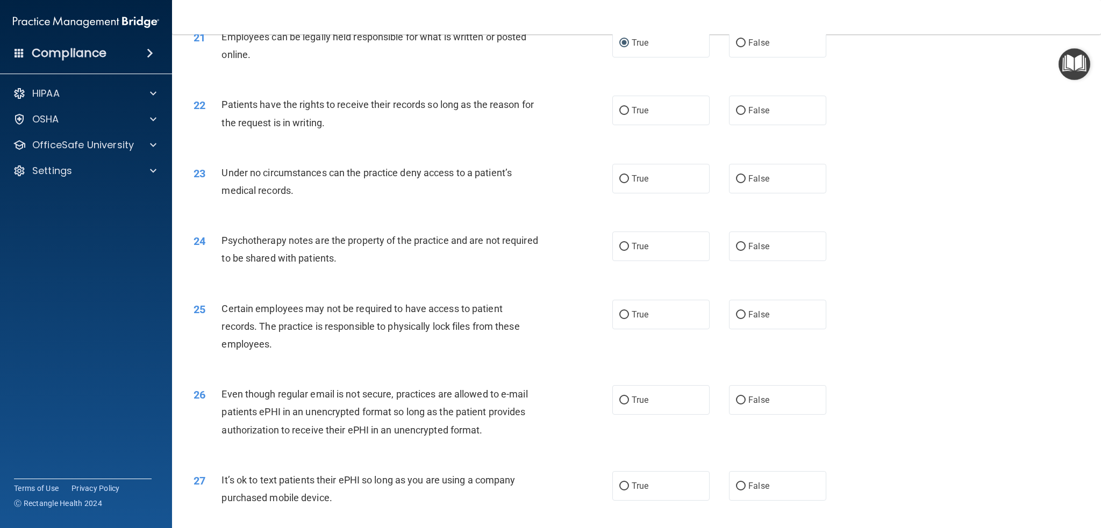
drag, startPoint x: 737, startPoint y: 106, endPoint x: 740, endPoint y: 133, distance: 26.5
click at [738, 107] on input "False" at bounding box center [741, 111] width 10 height 8
radio input "true"
click at [740, 174] on label "False" at bounding box center [777, 179] width 97 height 30
click at [740, 175] on input "False" at bounding box center [741, 179] width 10 height 8
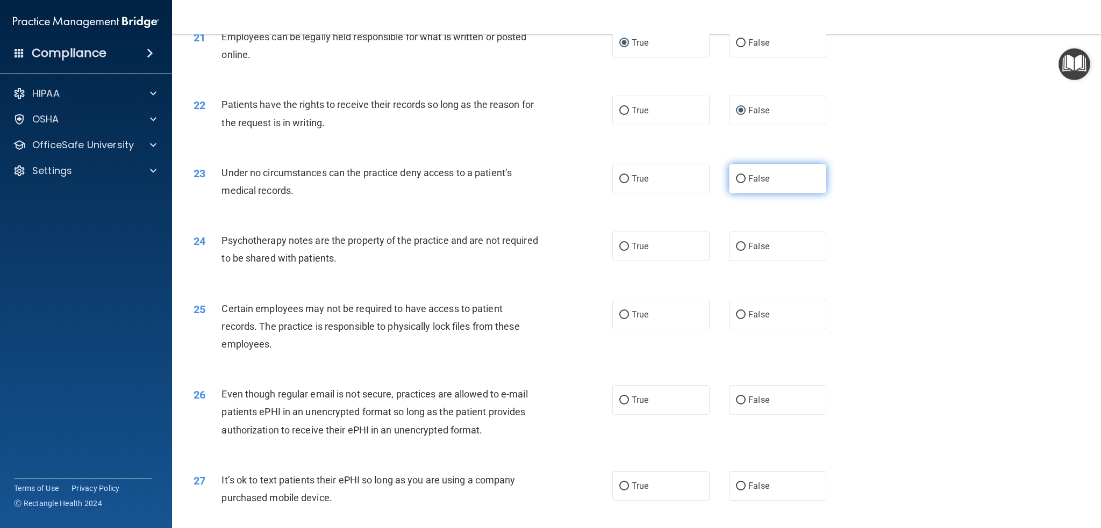
radio input "true"
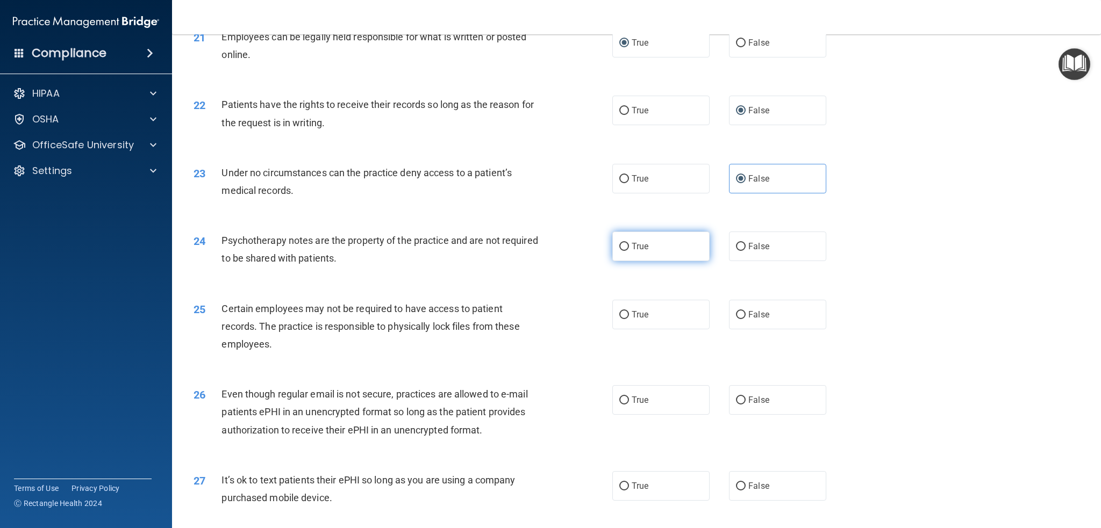
click at [643, 247] on span "True" at bounding box center [640, 246] width 17 height 10
click at [629, 247] on input "True" at bounding box center [624, 247] width 10 height 8
radio input "true"
click at [634, 309] on label "True" at bounding box center [660, 315] width 97 height 30
click at [629, 311] on input "True" at bounding box center [624, 315] width 10 height 8
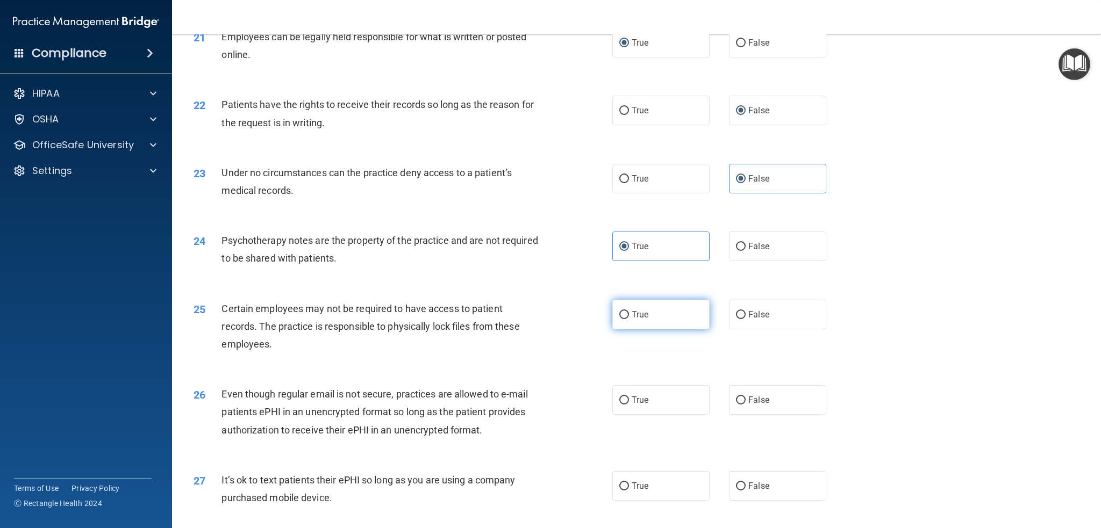
radio input "true"
click at [639, 402] on span "True" at bounding box center [640, 400] width 17 height 10
click at [629, 402] on input "True" at bounding box center [624, 401] width 10 height 8
radio input "true"
click at [748, 488] on span "False" at bounding box center [758, 486] width 21 height 10
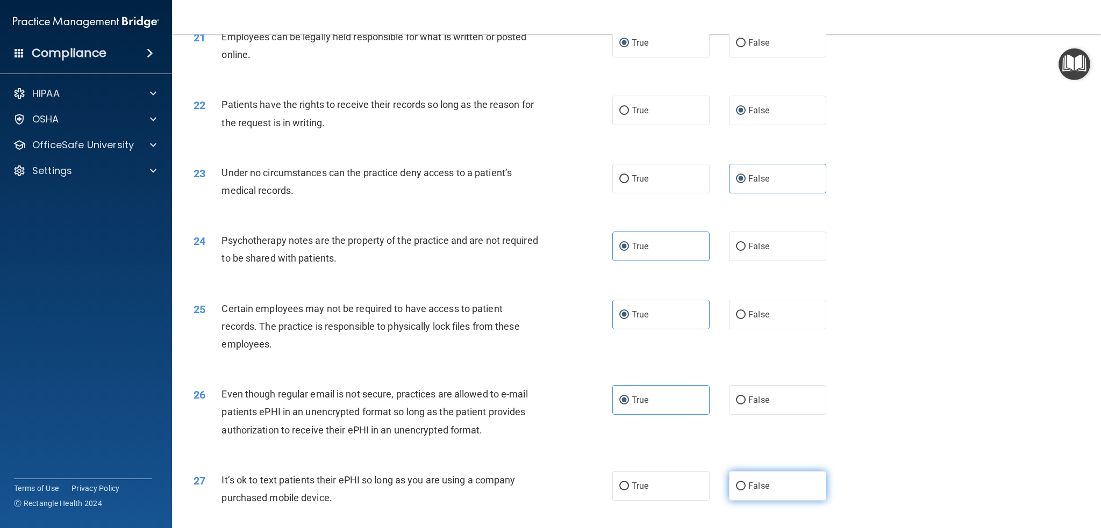
click at [746, 488] on input "False" at bounding box center [741, 487] width 10 height 8
radio input "true"
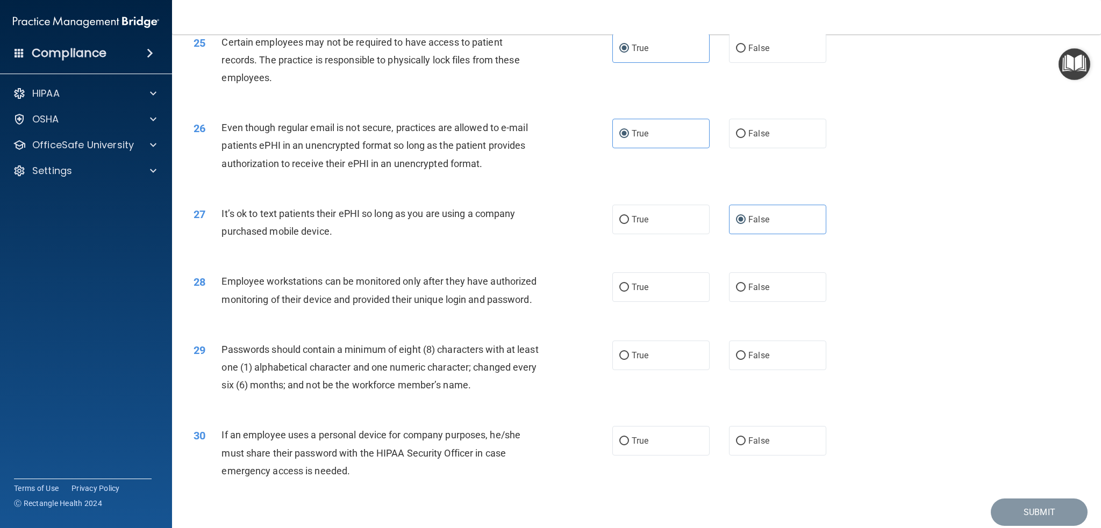
scroll to position [2045, 0]
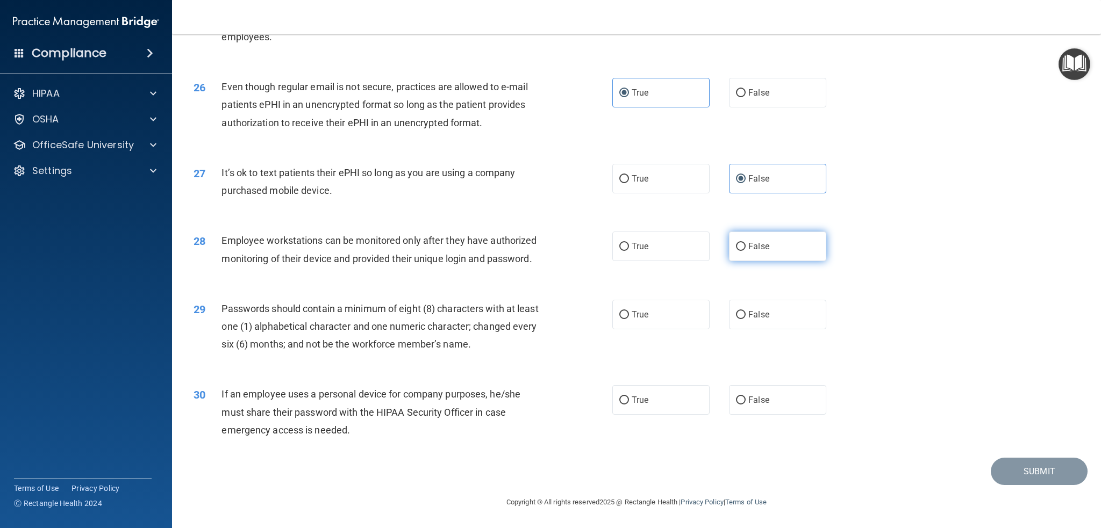
click at [748, 241] on span "False" at bounding box center [758, 246] width 21 height 10
click at [743, 243] on input "False" at bounding box center [741, 247] width 10 height 8
radio input "true"
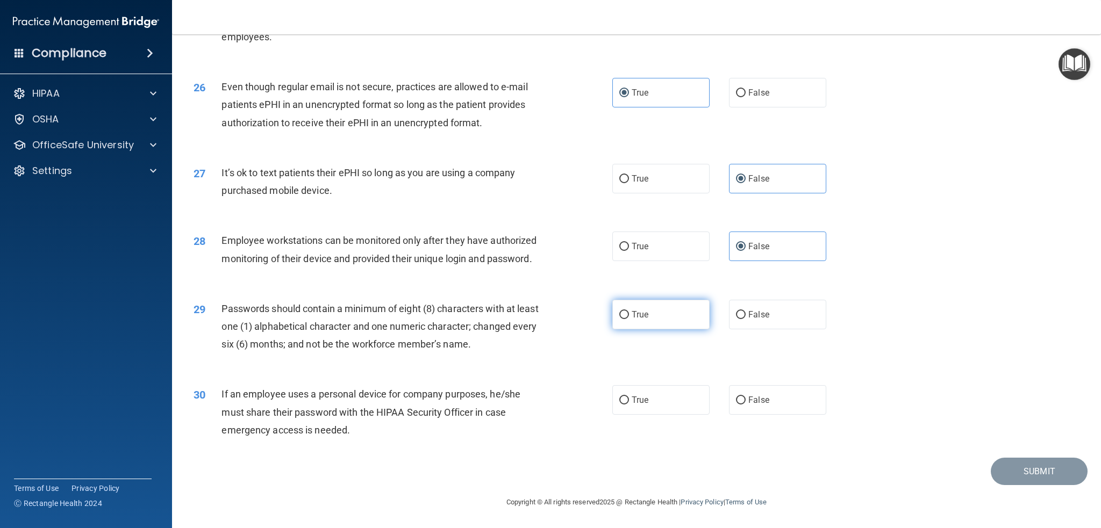
click at [641, 316] on span "True" at bounding box center [640, 315] width 17 height 10
click at [629, 316] on input "True" at bounding box center [624, 315] width 10 height 8
radio input "true"
click at [738, 399] on input "False" at bounding box center [741, 401] width 10 height 8
radio input "true"
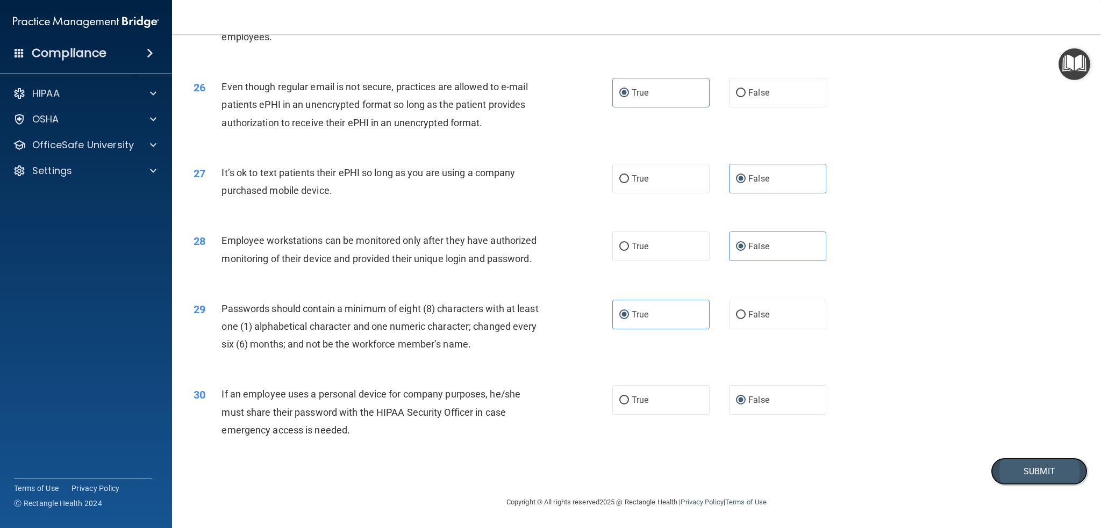
click at [1011, 471] on button "Submit" at bounding box center [1039, 471] width 97 height 27
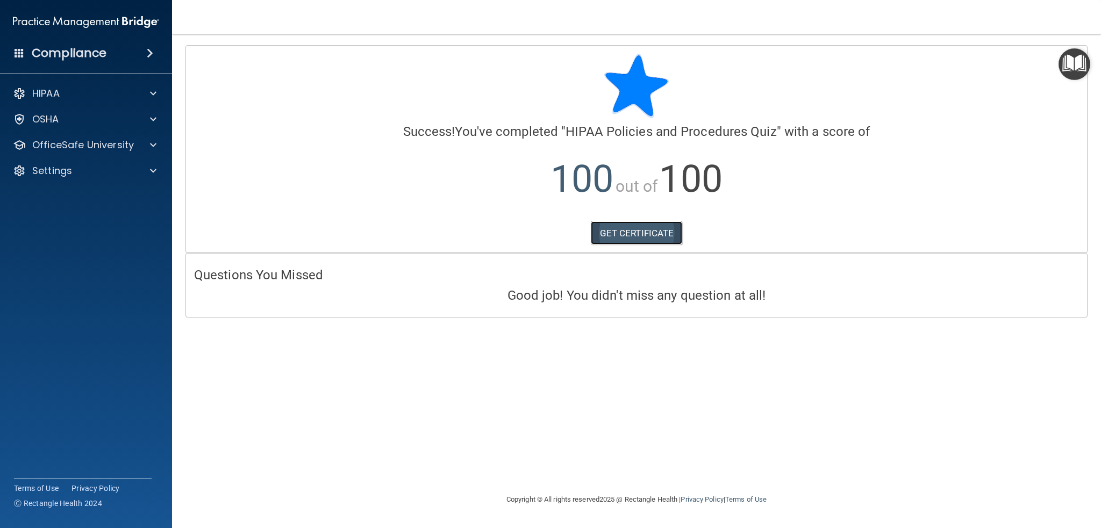
click at [629, 230] on link "GET CERTIFICATE" at bounding box center [637, 233] width 92 height 24
click at [77, 144] on p "OfficeSafe University" at bounding box center [83, 145] width 102 height 13
click at [74, 167] on p "HIPAA Training" at bounding box center [51, 171] width 89 height 11
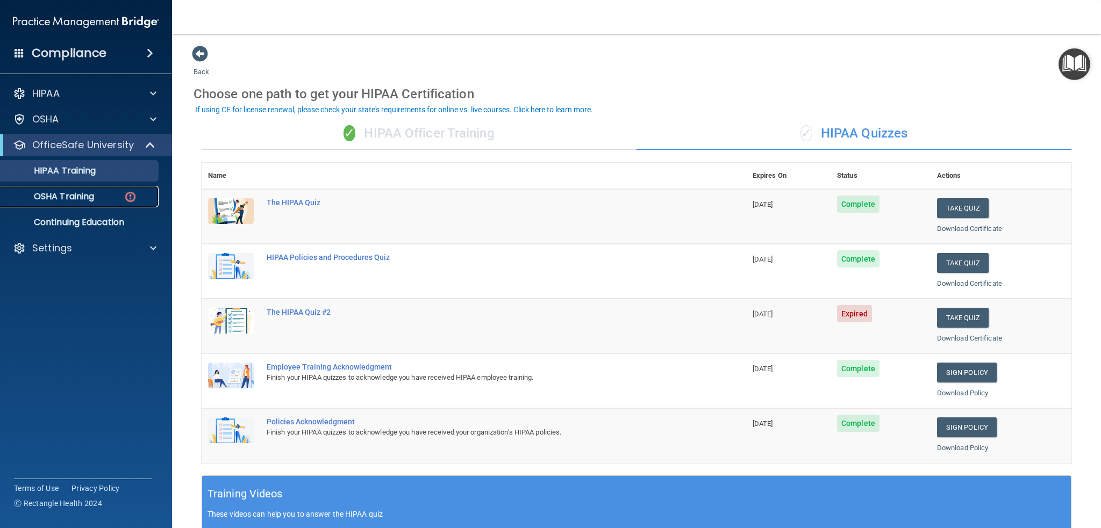
click at [59, 192] on p "OSHA Training" at bounding box center [50, 196] width 87 height 11
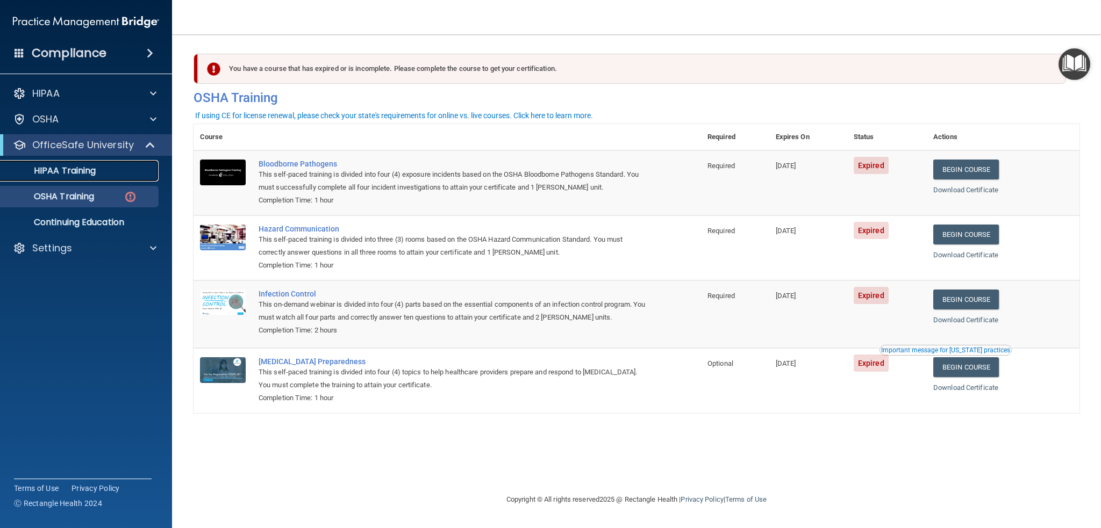
click at [84, 169] on p "HIPAA Training" at bounding box center [51, 171] width 89 height 11
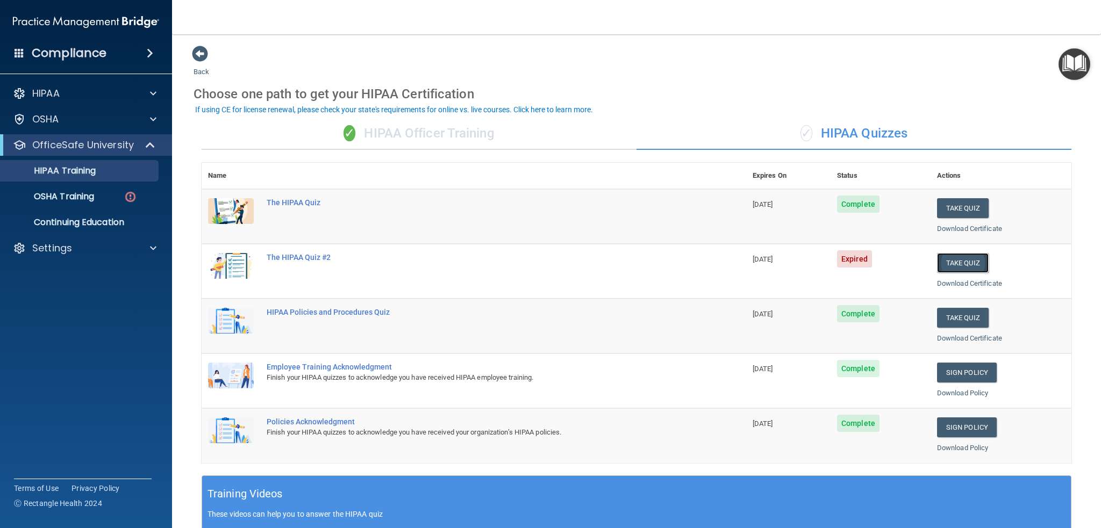
click at [961, 263] on button "Take Quiz" at bounding box center [963, 263] width 52 height 20
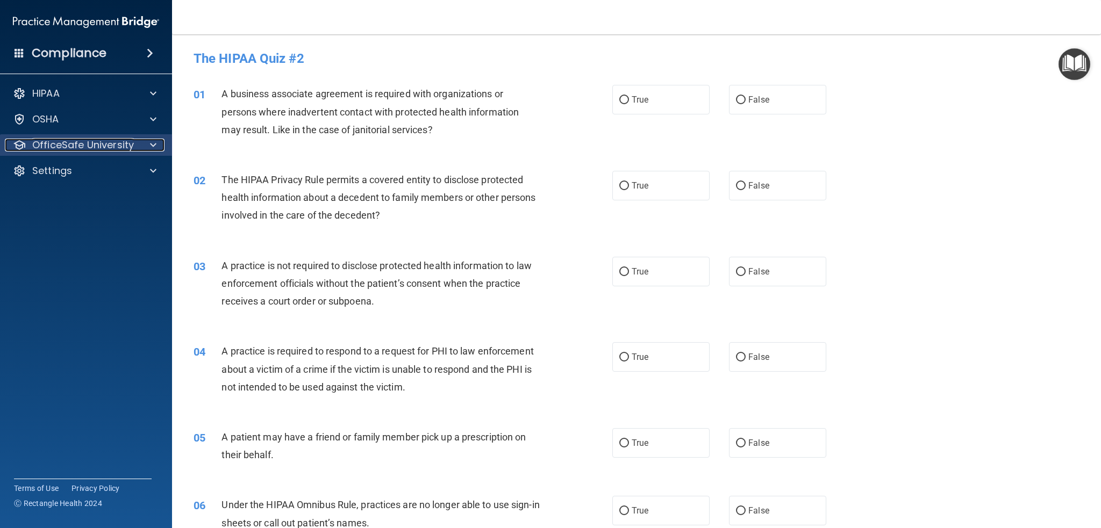
click at [70, 146] on p "OfficeSafe University" at bounding box center [83, 145] width 102 height 13
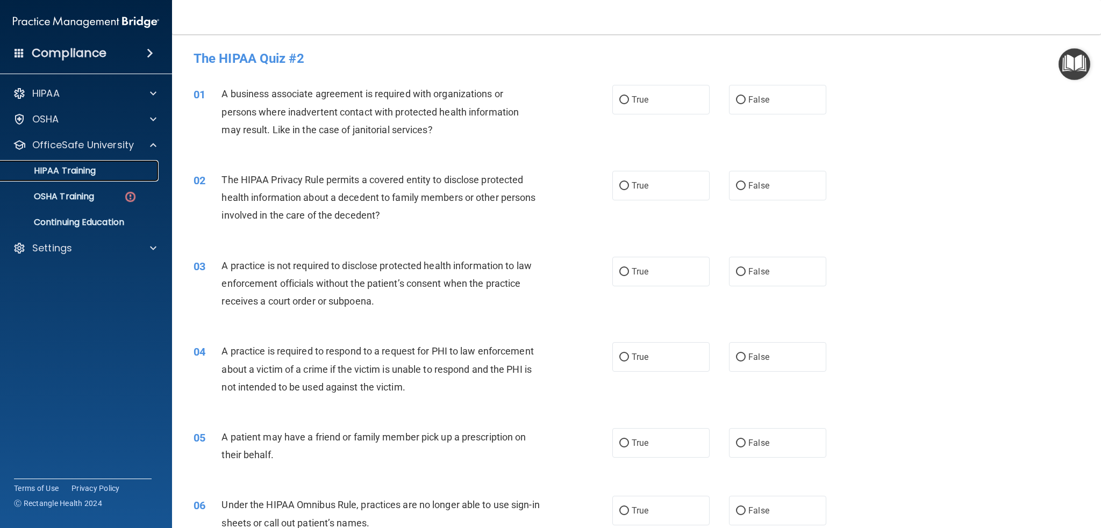
click at [74, 169] on p "HIPAA Training" at bounding box center [51, 171] width 89 height 11
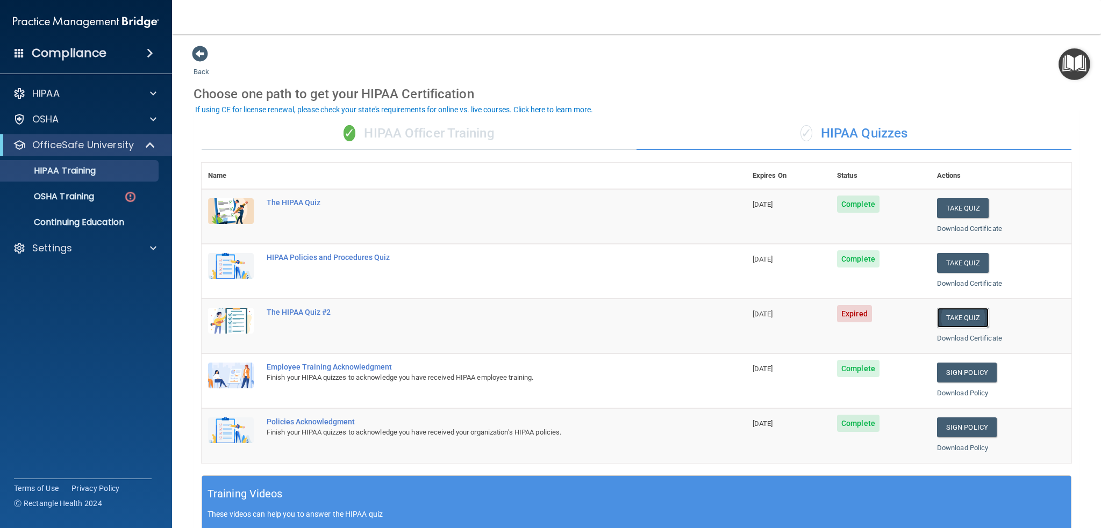
click at [950, 314] on button "Take Quiz" at bounding box center [963, 318] width 52 height 20
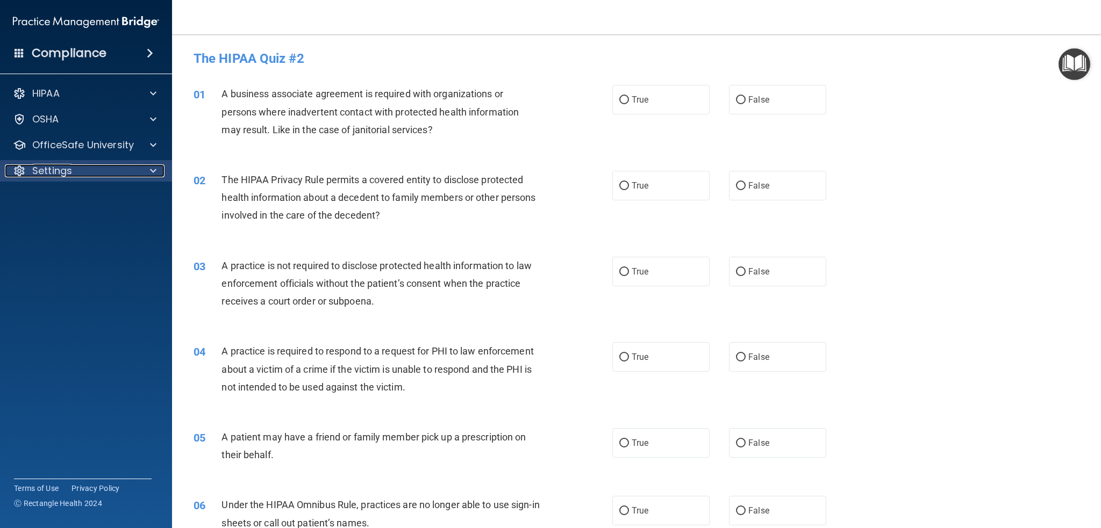
click at [67, 169] on p "Settings" at bounding box center [52, 170] width 40 height 13
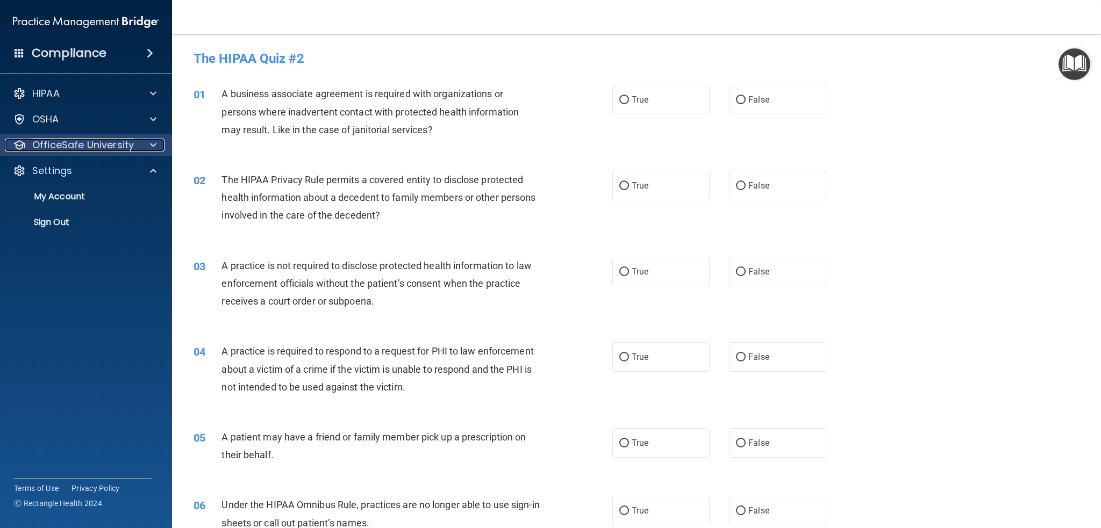
click at [75, 145] on p "OfficeSafe University" at bounding box center [83, 145] width 102 height 13
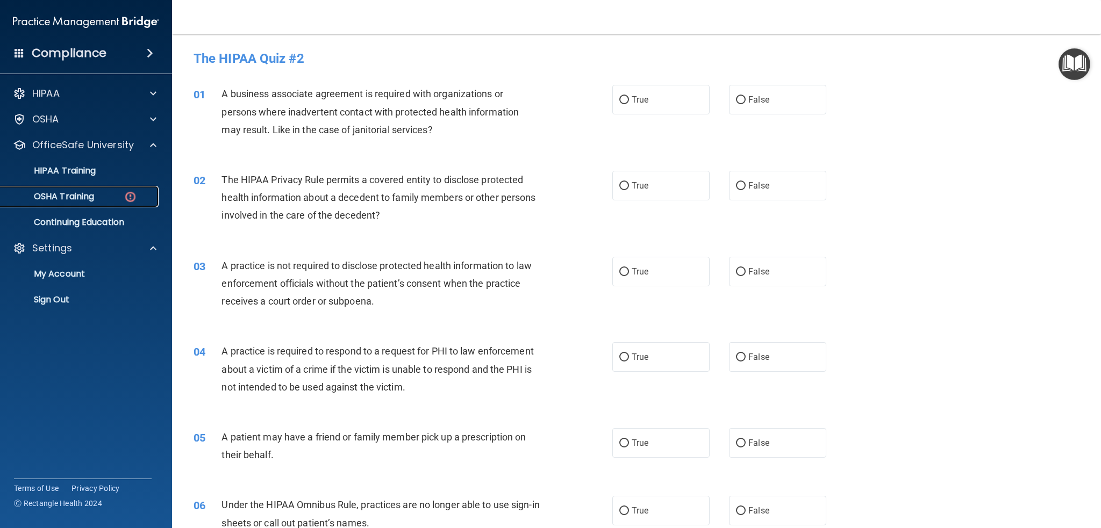
click at [78, 193] on p "OSHA Training" at bounding box center [50, 196] width 87 height 11
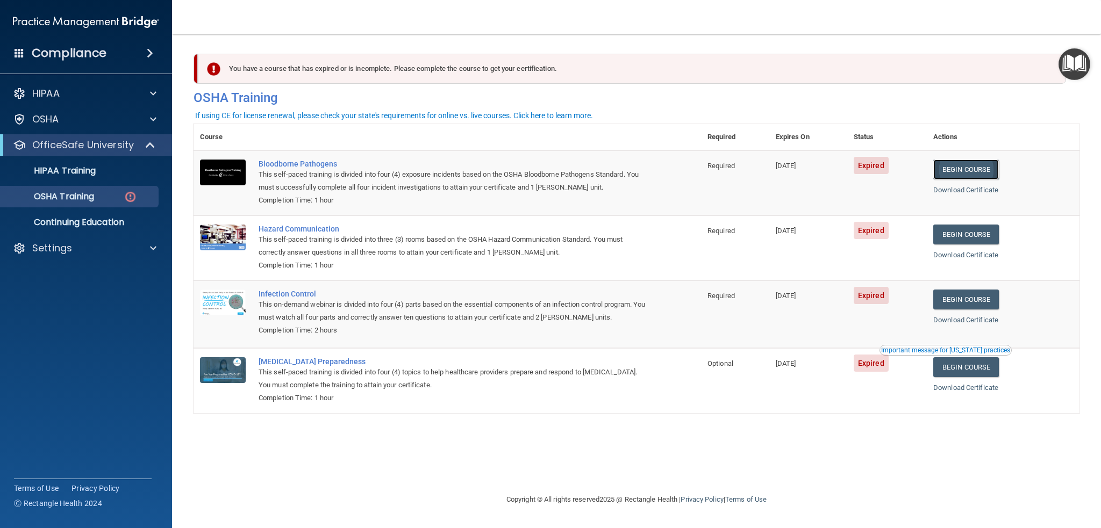
click at [967, 171] on link "Begin Course" at bounding box center [966, 170] width 66 height 20
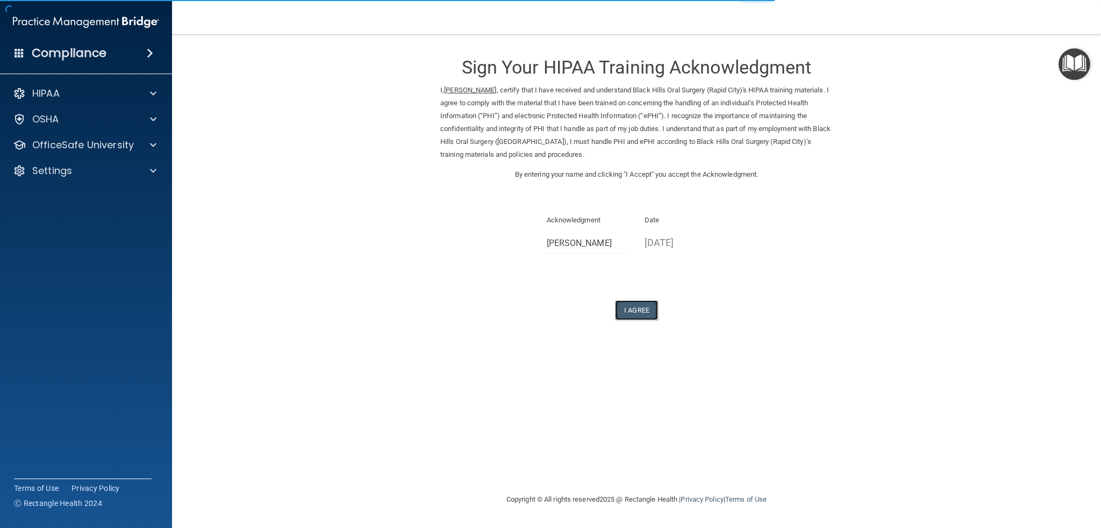
click at [641, 307] on button "I Agree" at bounding box center [636, 310] width 43 height 20
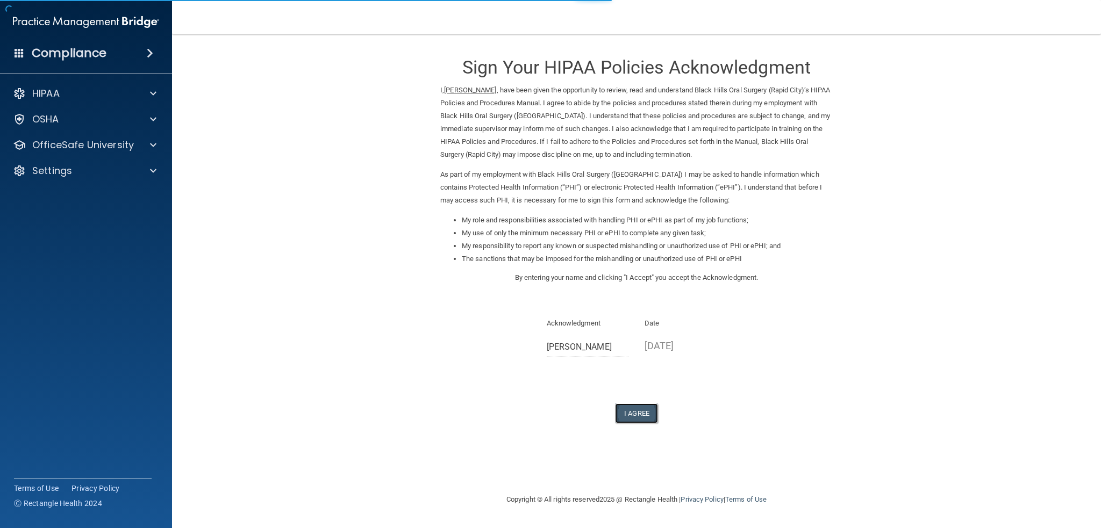
click at [636, 413] on button "I Agree" at bounding box center [636, 414] width 43 height 20
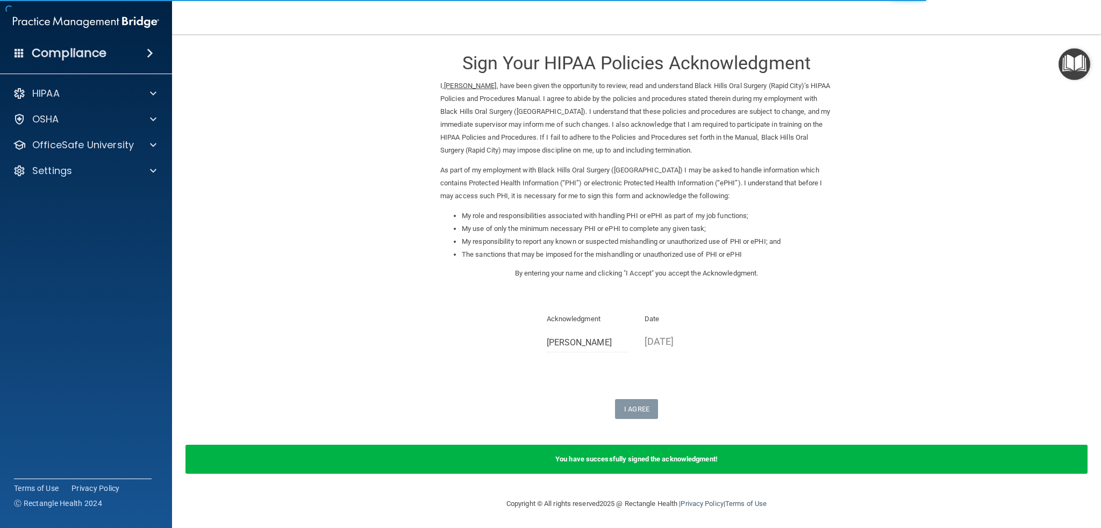
scroll to position [5, 0]
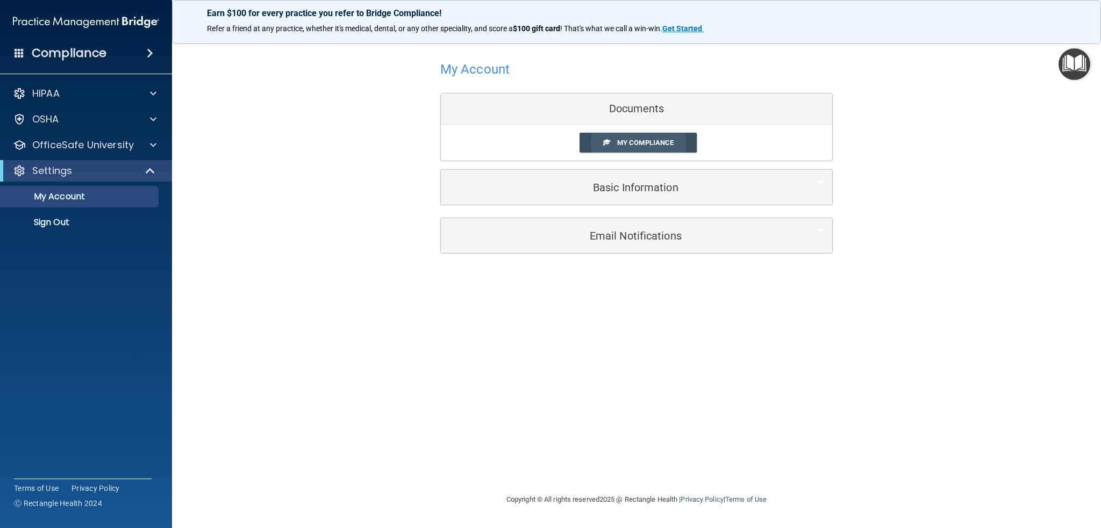
click at [635, 141] on span "My Compliance" at bounding box center [645, 143] width 56 height 8
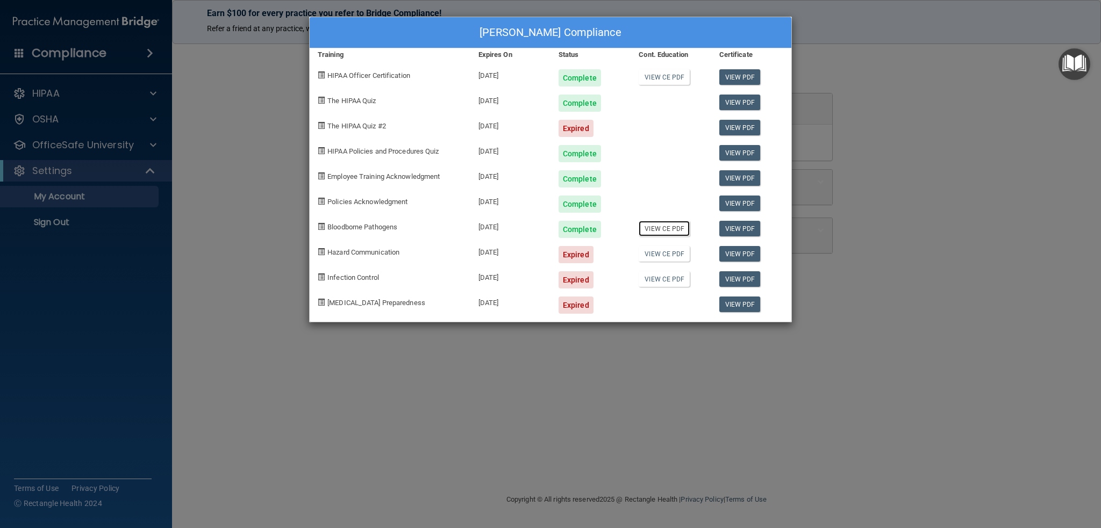
click at [671, 225] on link "View CE PDF" at bounding box center [664, 229] width 51 height 16
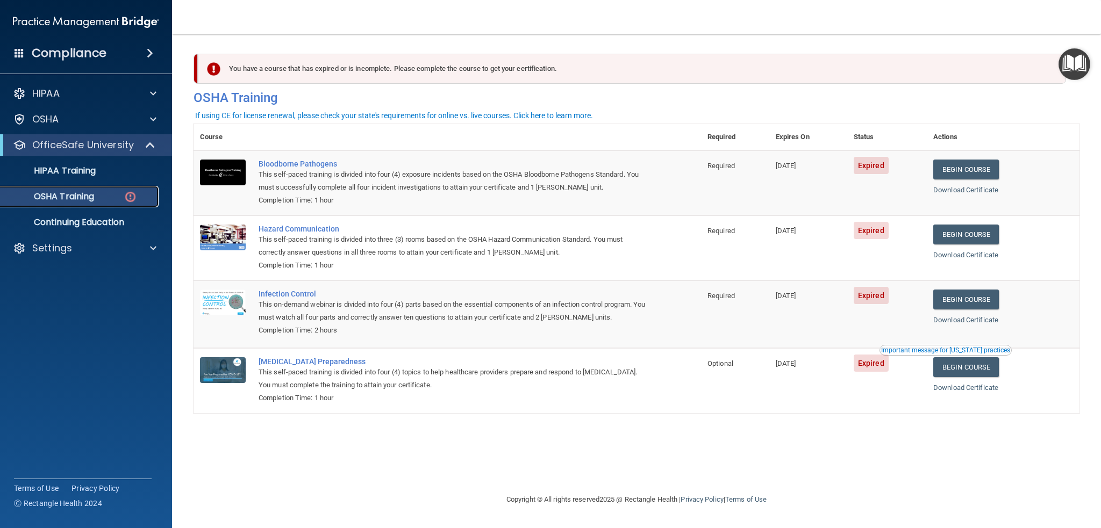
click at [77, 194] on p "OSHA Training" at bounding box center [50, 196] width 87 height 11
click at [77, 170] on p "HIPAA Training" at bounding box center [51, 171] width 89 height 11
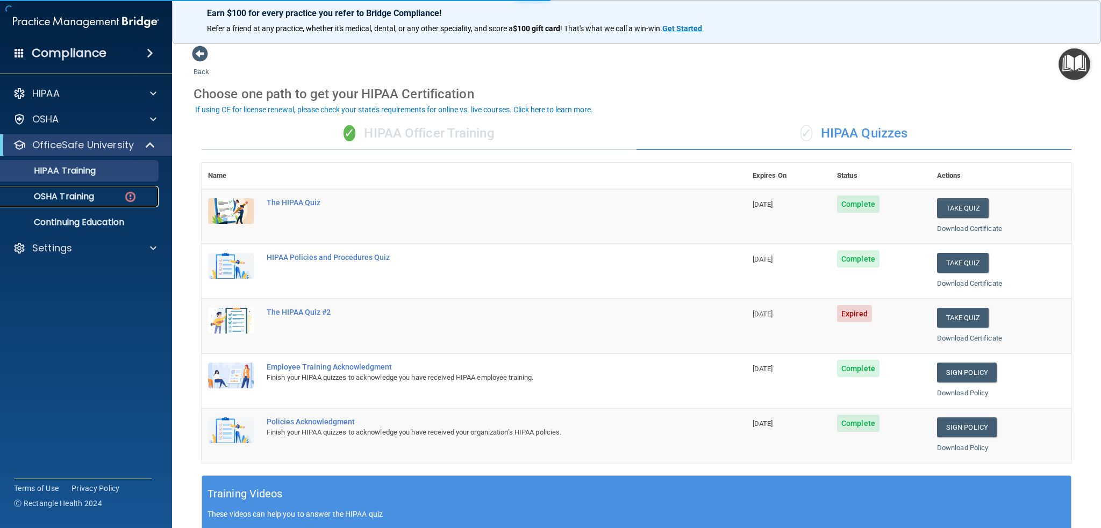
click at [71, 197] on p "OSHA Training" at bounding box center [50, 196] width 87 height 11
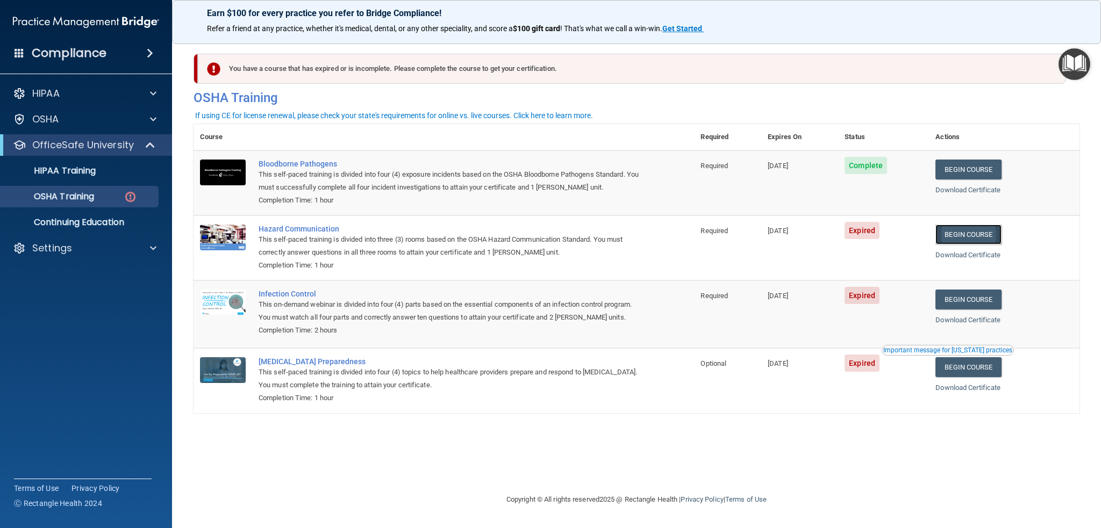
click at [972, 233] on link "Begin Course" at bounding box center [968, 235] width 66 height 20
click at [60, 170] on p "HIPAA Training" at bounding box center [51, 171] width 89 height 11
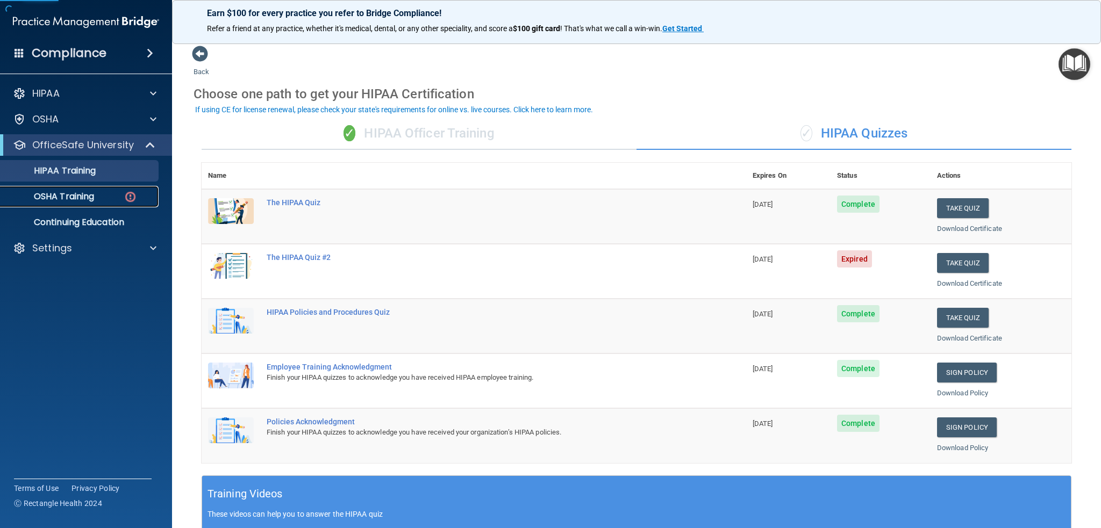
click at [59, 194] on p "OSHA Training" at bounding box center [50, 196] width 87 height 11
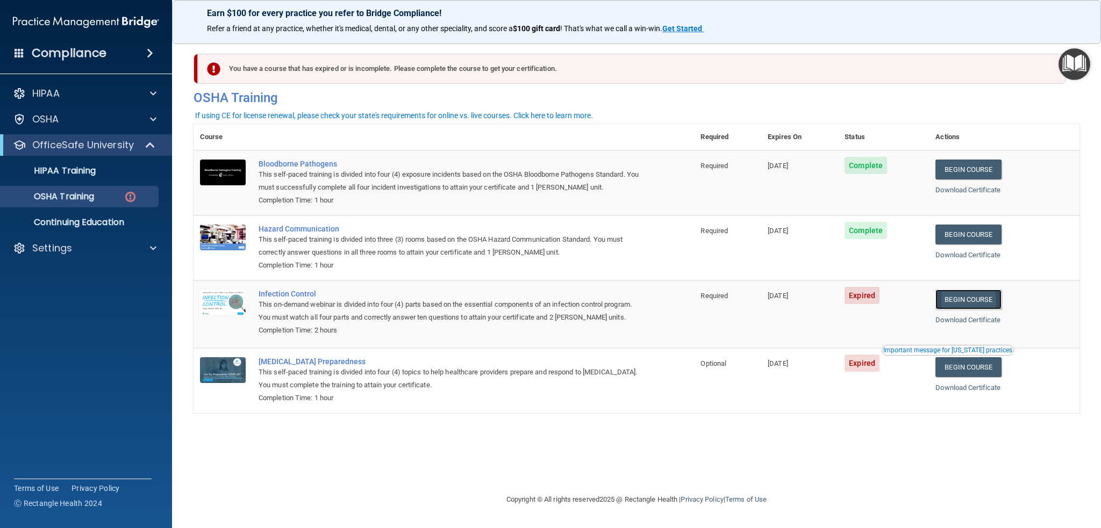
click at [966, 298] on link "Begin Course" at bounding box center [968, 300] width 66 height 20
click at [73, 248] on div "Settings" at bounding box center [71, 248] width 133 height 13
click at [61, 297] on p "Sign Out" at bounding box center [80, 300] width 147 height 11
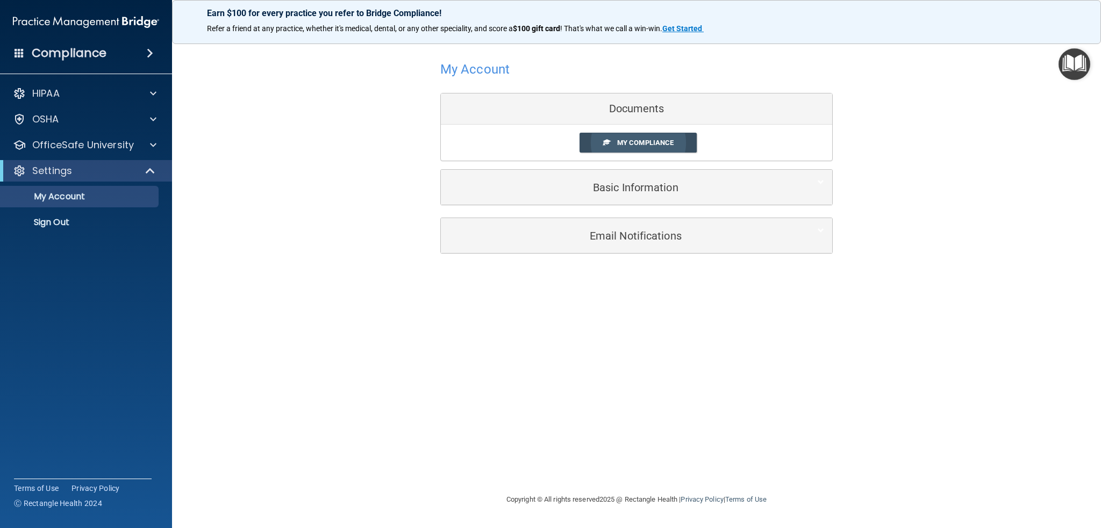
click at [634, 144] on span "My Compliance" at bounding box center [645, 143] width 56 height 8
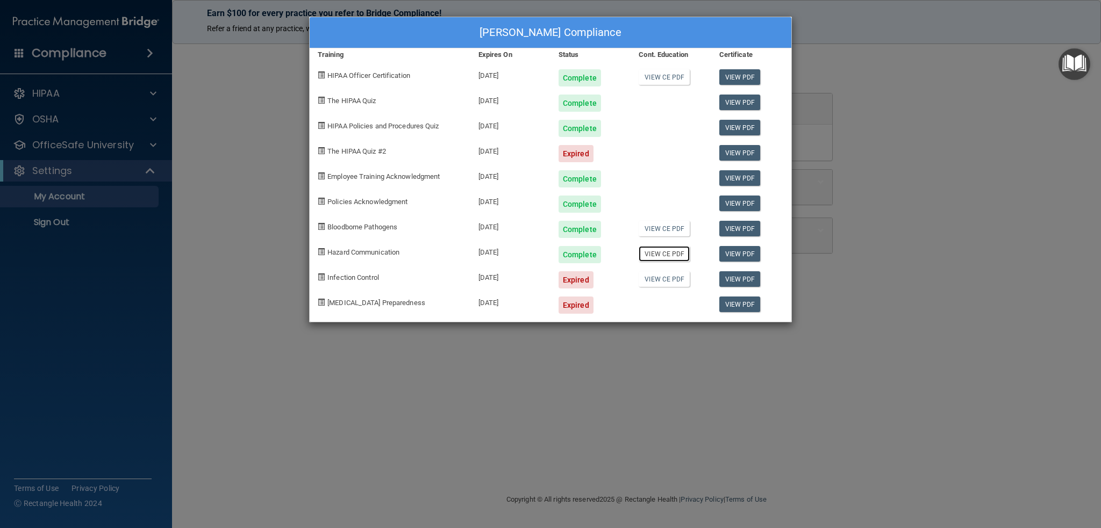
click at [658, 255] on link "View CE PDF" at bounding box center [664, 254] width 51 height 16
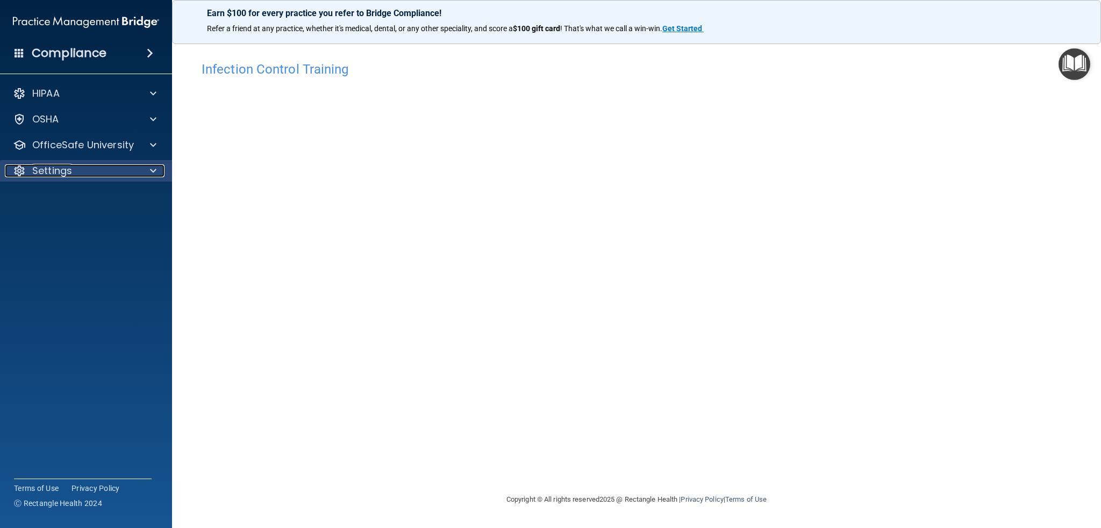
click at [66, 174] on p "Settings" at bounding box center [52, 170] width 40 height 13
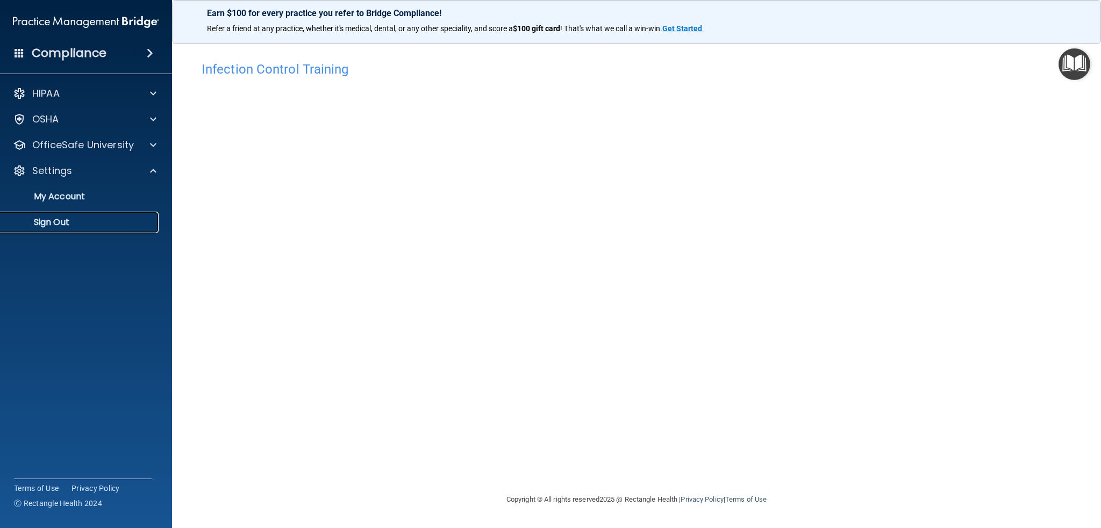
click at [58, 224] on p "Sign Out" at bounding box center [80, 222] width 147 height 11
